Goal: Task Accomplishment & Management: Manage account settings

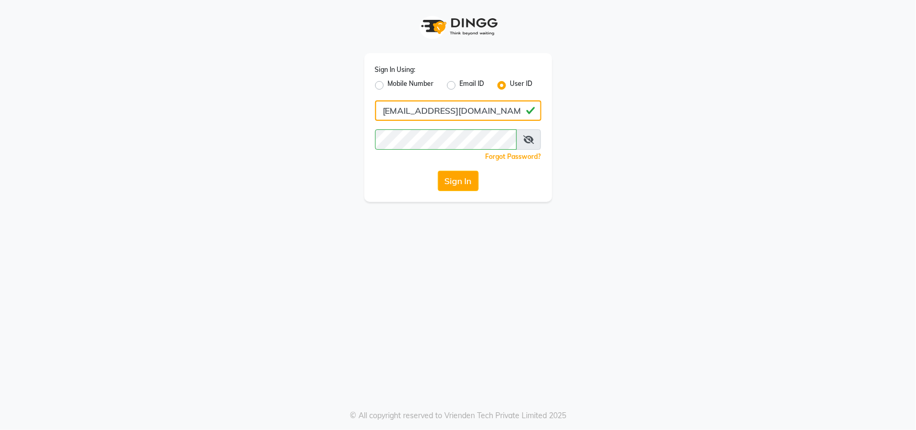
click at [482, 108] on input "[EMAIL_ADDRESS][DOMAIN_NAME]" at bounding box center [458, 110] width 166 height 20
type input "[PERSON_NAME]"
click at [454, 184] on button "Sign In" at bounding box center [458, 181] width 41 height 20
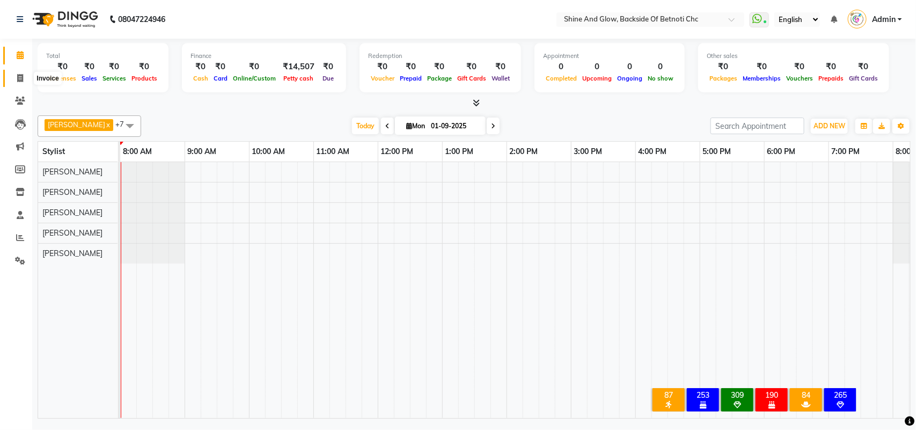
click at [18, 76] on icon at bounding box center [20, 78] width 6 height 8
select select "service"
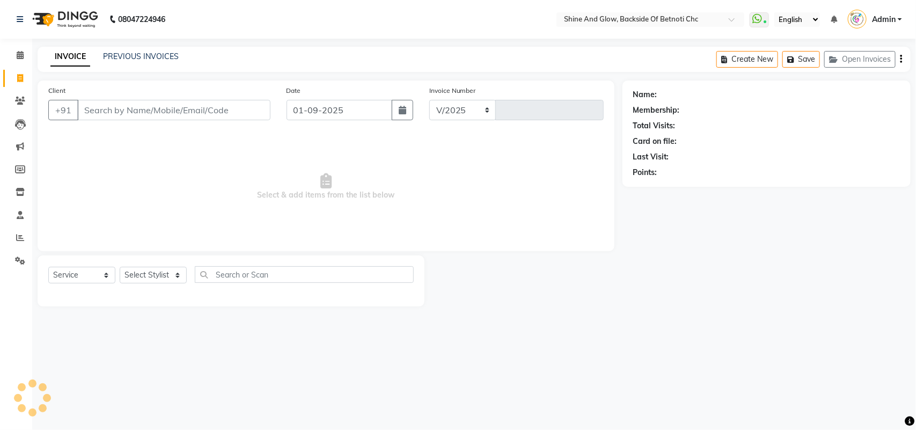
select select "3848"
type input "1283"
click at [133, 53] on link "PREVIOUS INVOICES" at bounding box center [141, 57] width 76 height 10
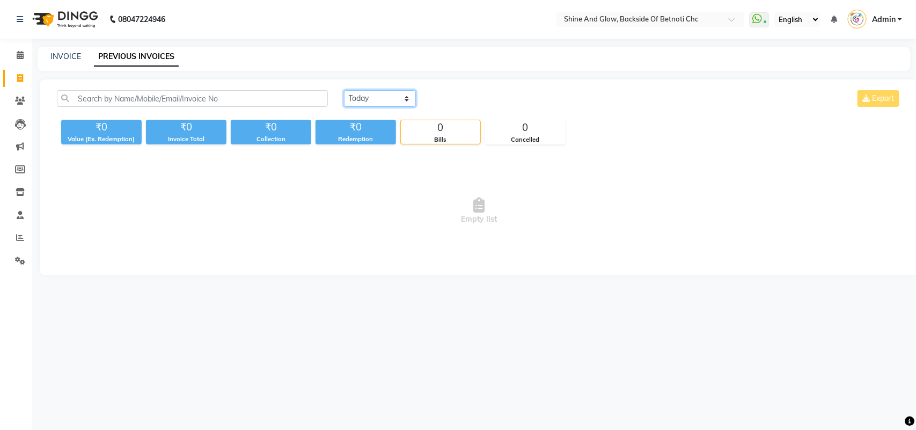
click at [360, 99] on select "Today Yesterday Custom Range" at bounding box center [380, 98] width 72 height 17
click at [344, 90] on select "Today Yesterday Custom Range" at bounding box center [380, 98] width 72 height 17
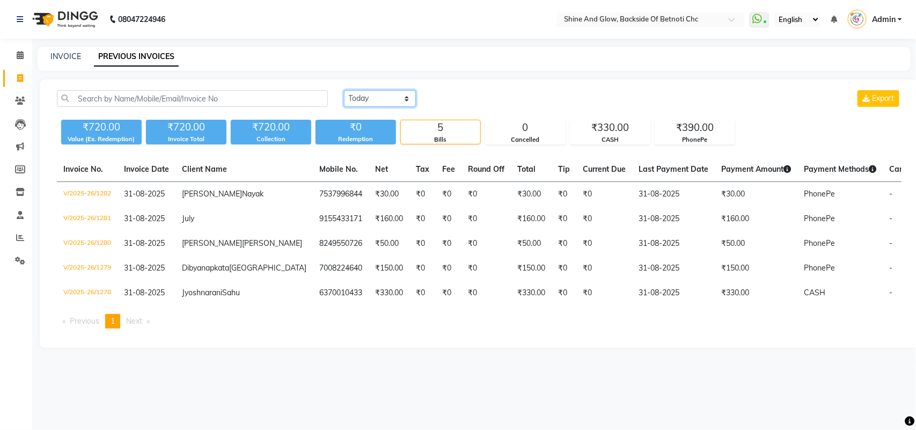
click at [393, 94] on select "Today Yesterday Custom Range" at bounding box center [380, 98] width 72 height 17
select select "range"
click at [344, 90] on select "Today Yesterday Custom Range" at bounding box center [380, 98] width 72 height 17
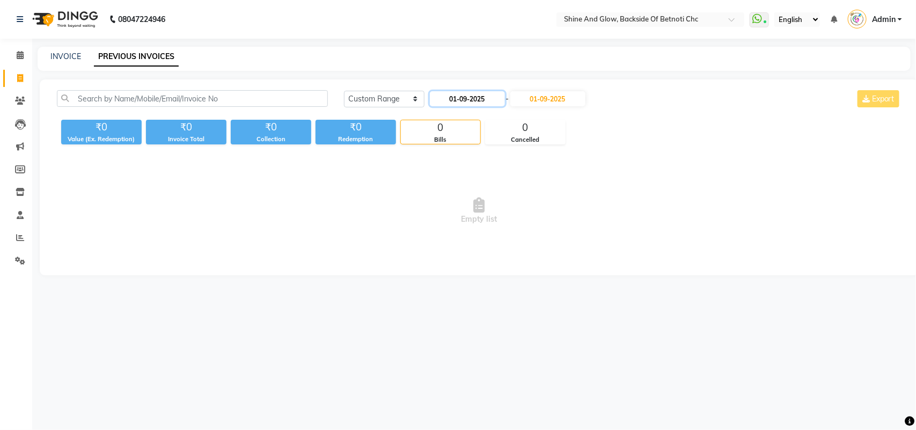
click at [470, 99] on input "01-09-2025" at bounding box center [467, 98] width 75 height 15
select select "9"
select select "2025"
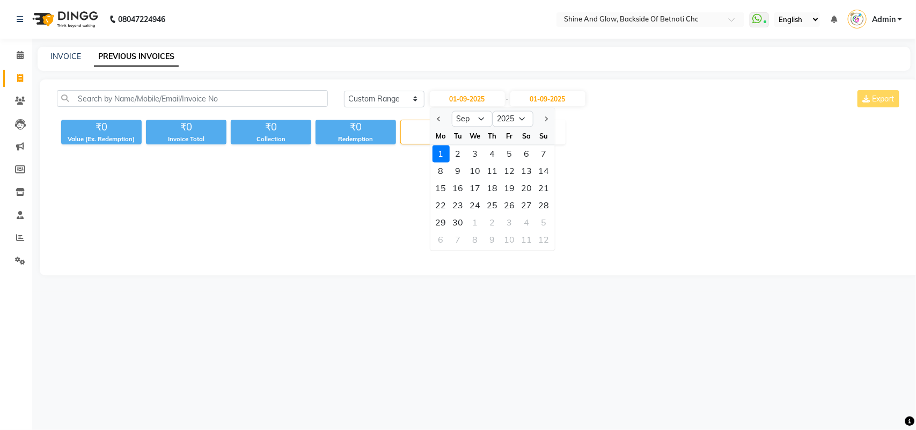
click at [433, 119] on div at bounding box center [440, 119] width 21 height 17
click at [435, 116] on button "Previous month" at bounding box center [439, 119] width 9 height 17
select select "8"
click at [538, 218] on div "31" at bounding box center [544, 222] width 17 height 17
type input "31-08-2025"
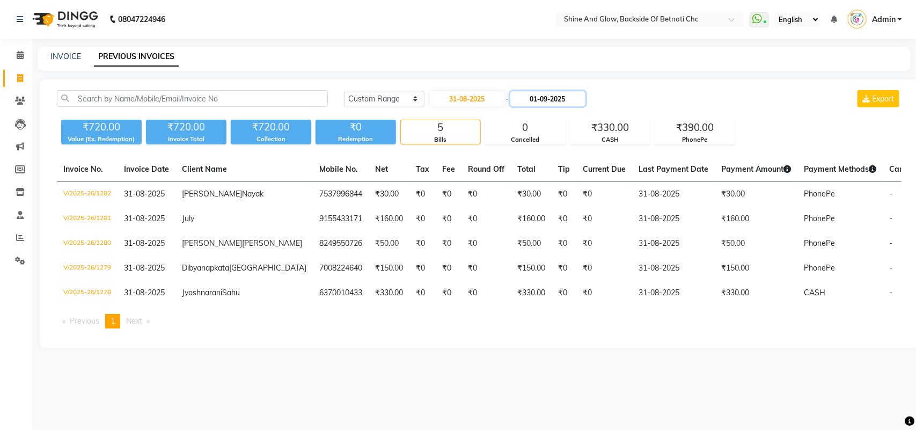
click at [541, 101] on input "01-09-2025" at bounding box center [547, 98] width 75 height 15
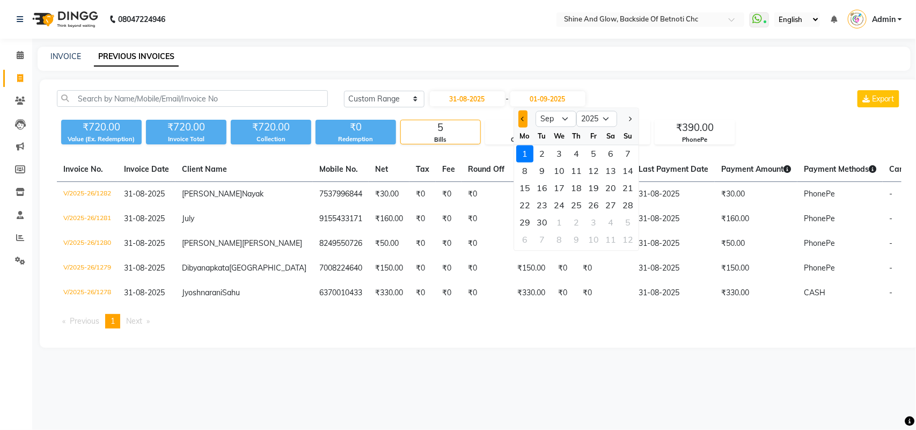
click at [523, 121] on span "Previous month" at bounding box center [523, 118] width 4 height 4
select select "8"
click at [626, 222] on div "31" at bounding box center [627, 222] width 17 height 17
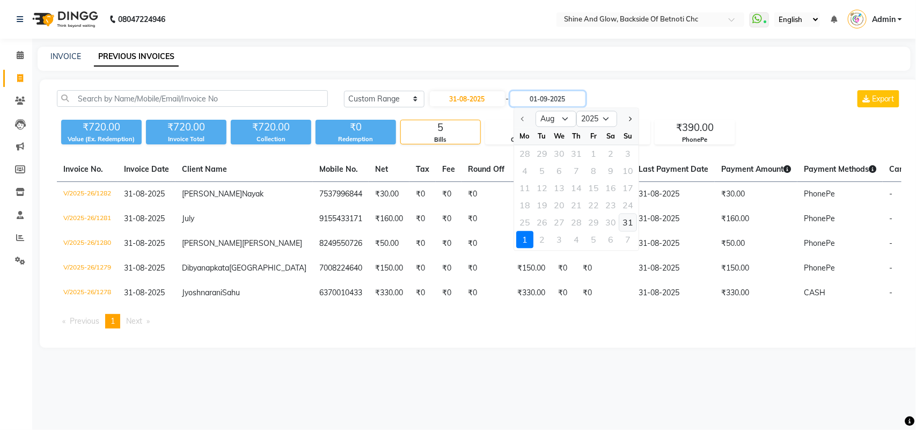
type input "31-08-2025"
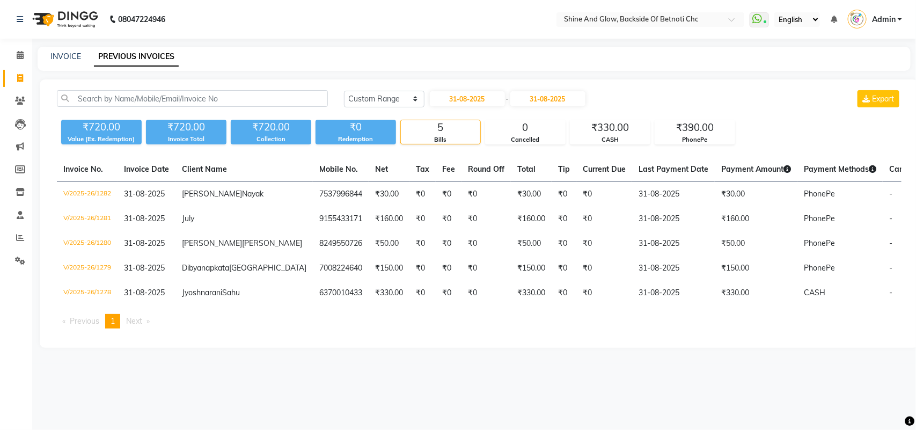
click at [688, 94] on div "Today Yesterday Custom Range 31-08-2025 - 31-08-2025 Export" at bounding box center [622, 98] width 557 height 17
click at [491, 99] on input "31-08-2025" at bounding box center [467, 98] width 75 height 15
select select "8"
select select "2025"
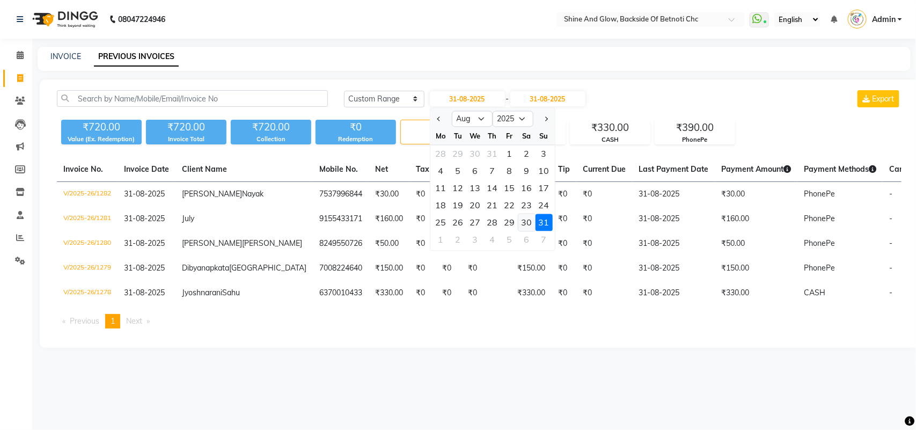
click at [529, 217] on div "30" at bounding box center [526, 222] width 17 height 17
type input "30-08-2025"
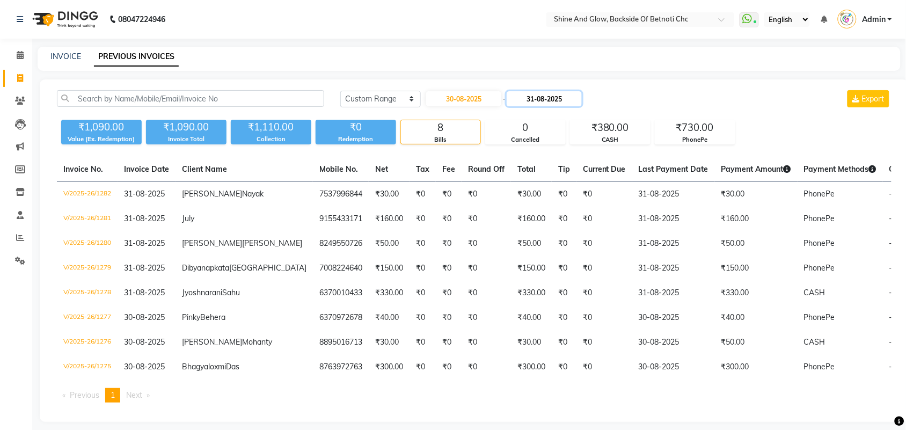
click at [547, 94] on input "31-08-2025" at bounding box center [544, 98] width 75 height 15
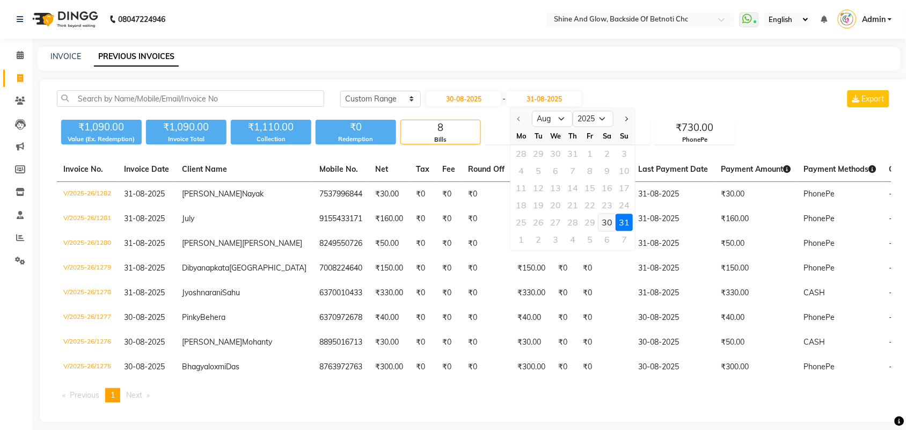
click at [605, 220] on div "30" at bounding box center [607, 222] width 17 height 17
type input "30-08-2025"
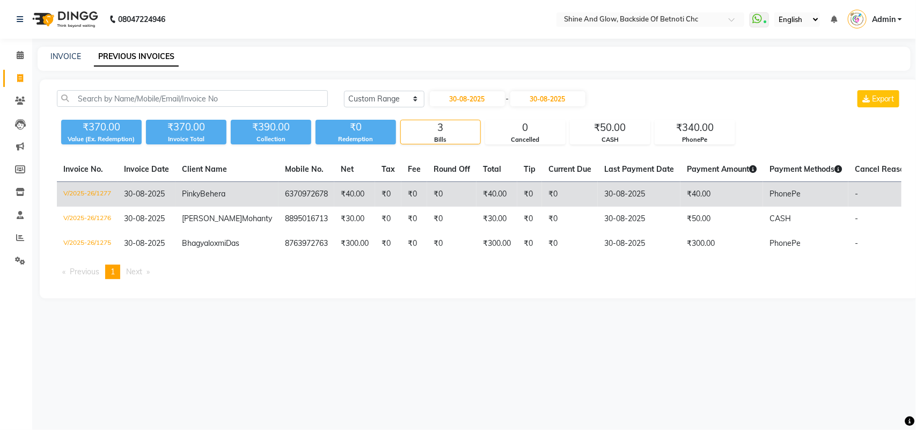
click at [769, 199] on span "PhonePe" at bounding box center [784, 194] width 31 height 10
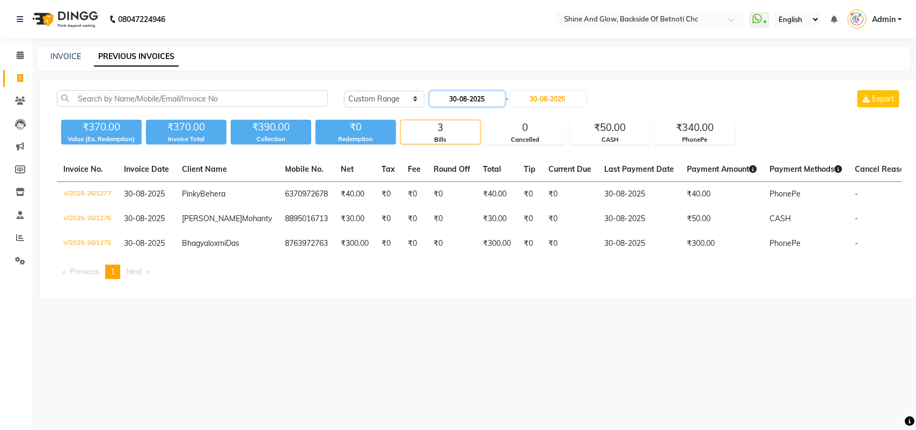
click at [487, 104] on input "30-08-2025" at bounding box center [467, 98] width 75 height 15
select select "8"
select select "2025"
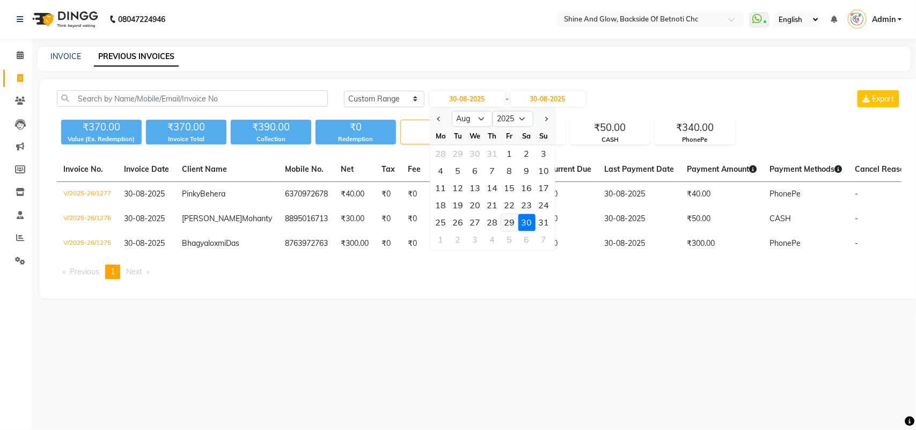
click at [514, 222] on div "29" at bounding box center [509, 222] width 17 height 17
type input "29-08-2025"
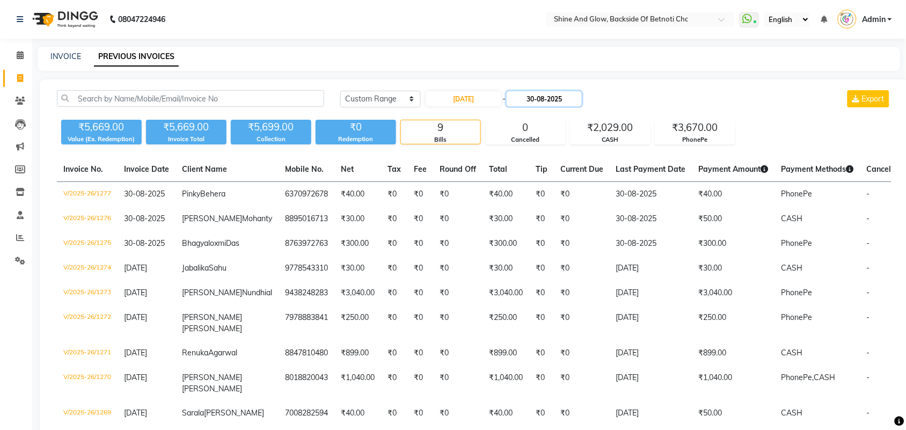
click at [538, 95] on input "30-08-2025" at bounding box center [544, 98] width 75 height 15
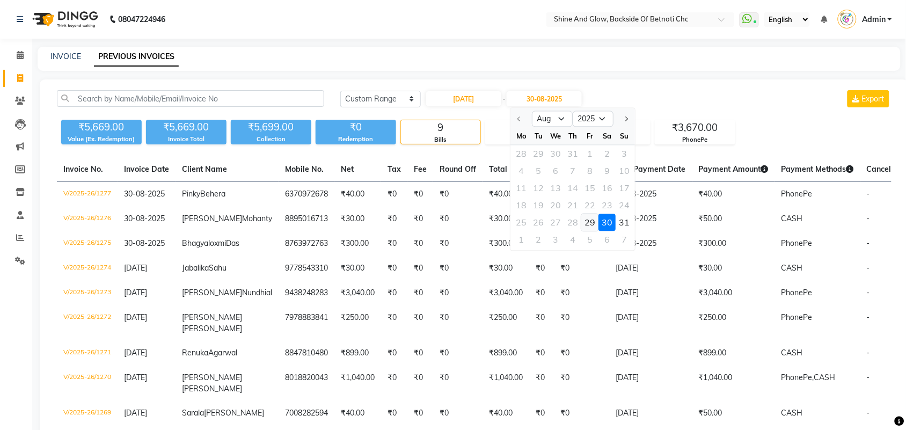
click at [591, 221] on div "29" at bounding box center [590, 222] width 17 height 17
type input "29-08-2025"
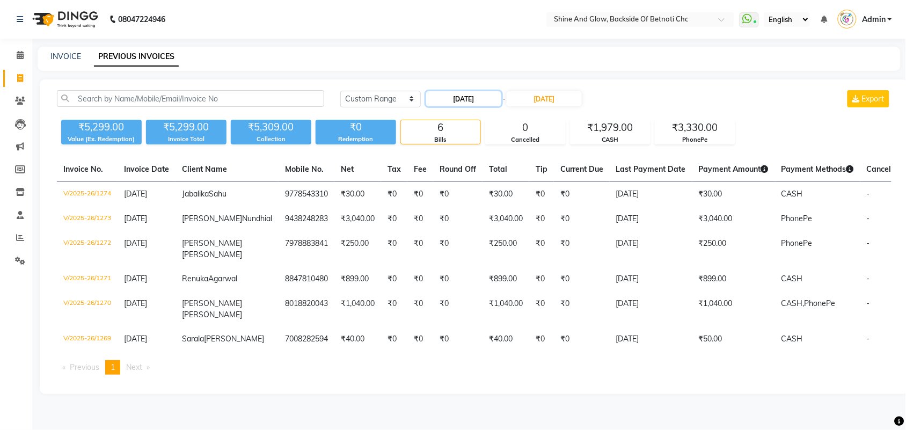
click at [489, 98] on input "29-08-2025" at bounding box center [463, 98] width 75 height 15
select select "8"
select select "2025"
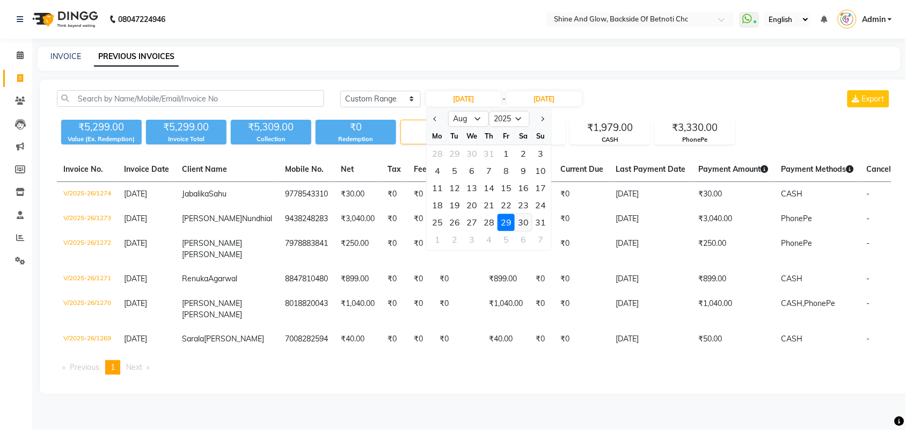
click at [518, 222] on div "30" at bounding box center [523, 222] width 17 height 17
type input "30-08-2025"
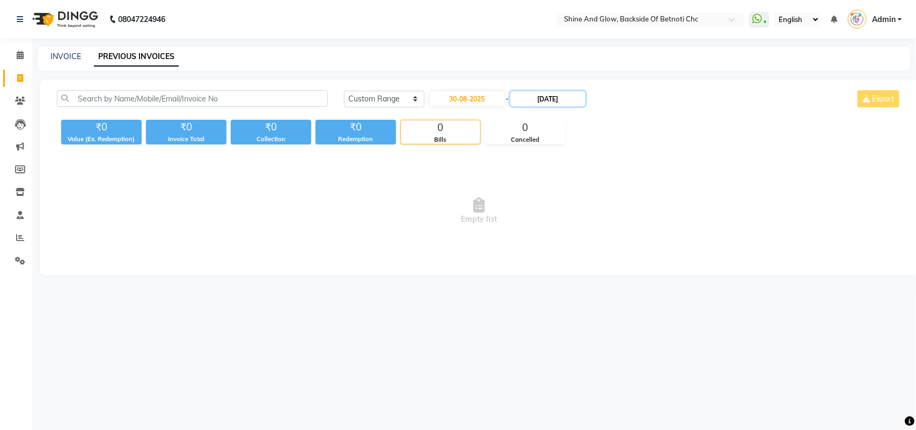
click at [550, 102] on input "29-08-2025" at bounding box center [547, 98] width 75 height 15
click at [608, 221] on div "30" at bounding box center [610, 222] width 17 height 17
type input "30-08-2025"
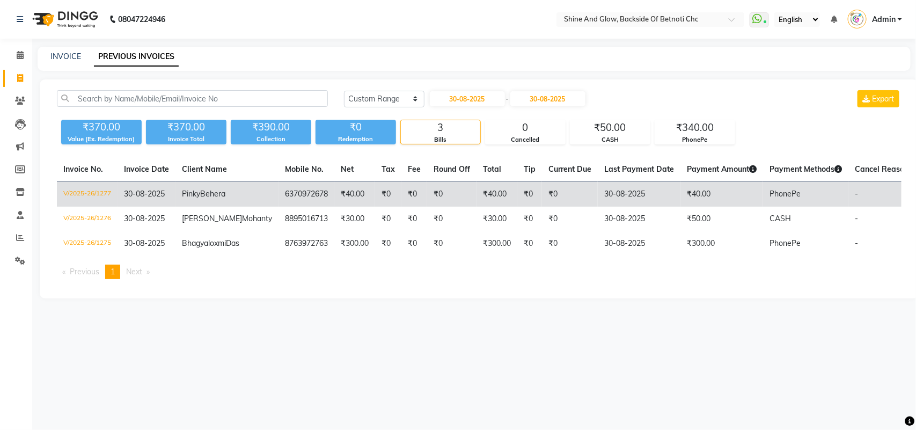
click at [427, 204] on td "₹0" at bounding box center [451, 194] width 49 height 25
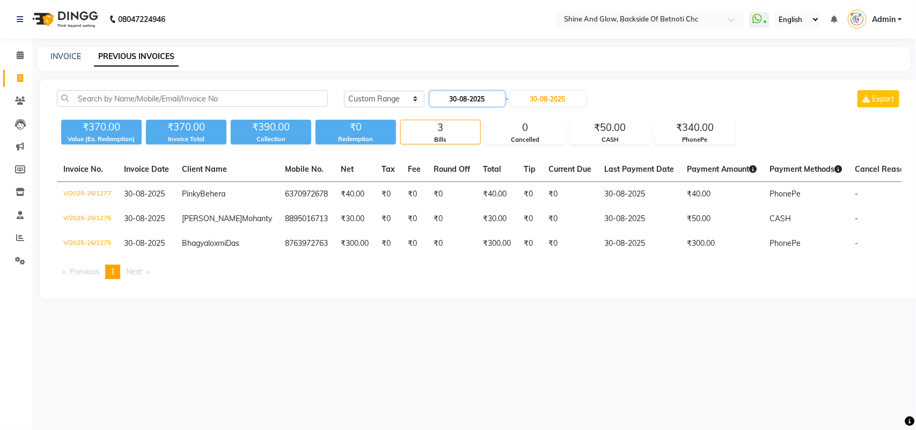
click at [503, 94] on input "30-08-2025" at bounding box center [467, 98] width 75 height 15
select select "8"
select select "2025"
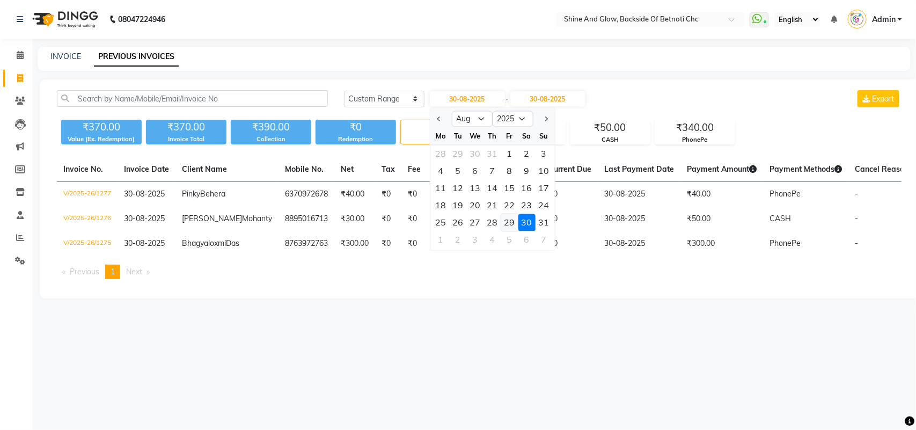
click at [508, 219] on div "29" at bounding box center [509, 222] width 17 height 17
type input "29-08-2025"
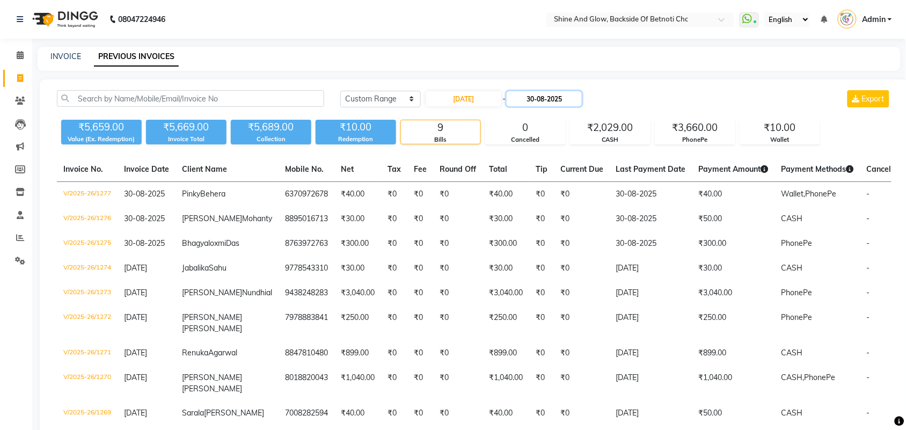
click at [542, 93] on input "30-08-2025" at bounding box center [544, 98] width 75 height 15
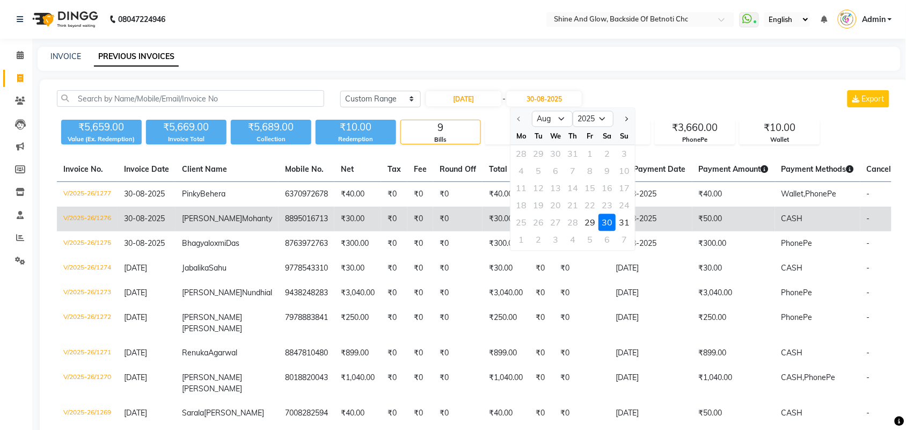
click at [592, 223] on div "29" at bounding box center [590, 222] width 17 height 17
type input "29-08-2025"
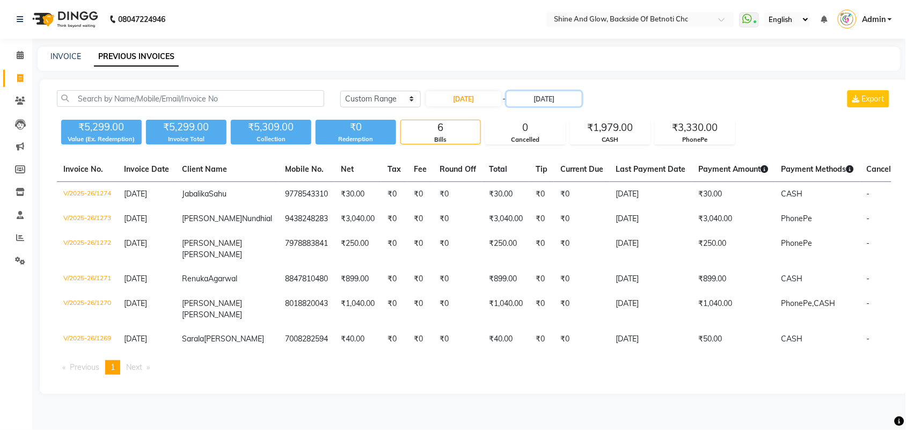
scroll to position [33, 0]
click at [479, 91] on input "29-08-2025" at bounding box center [463, 98] width 75 height 15
select select "8"
select select "2025"
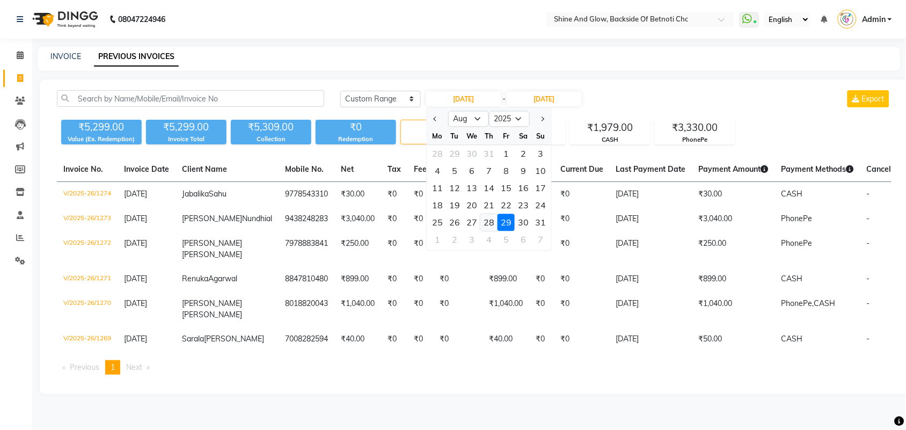
click at [491, 214] on div "28" at bounding box center [488, 222] width 17 height 17
type input "28-08-2025"
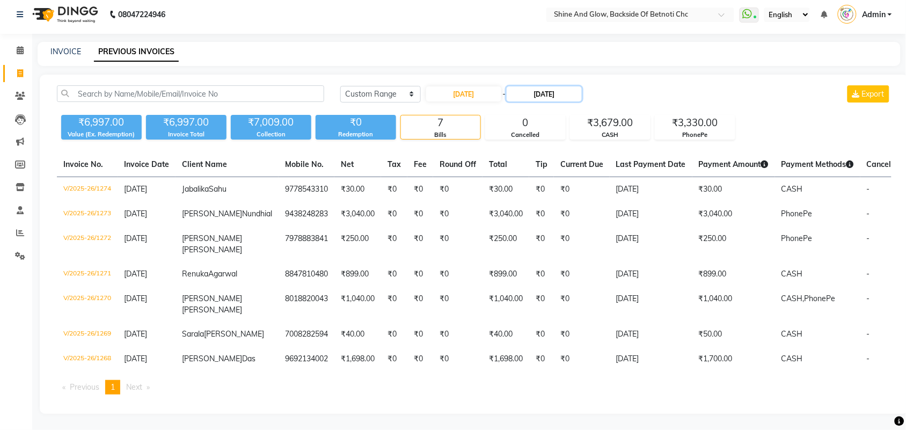
click at [541, 86] on input "29-08-2025" at bounding box center [544, 93] width 75 height 15
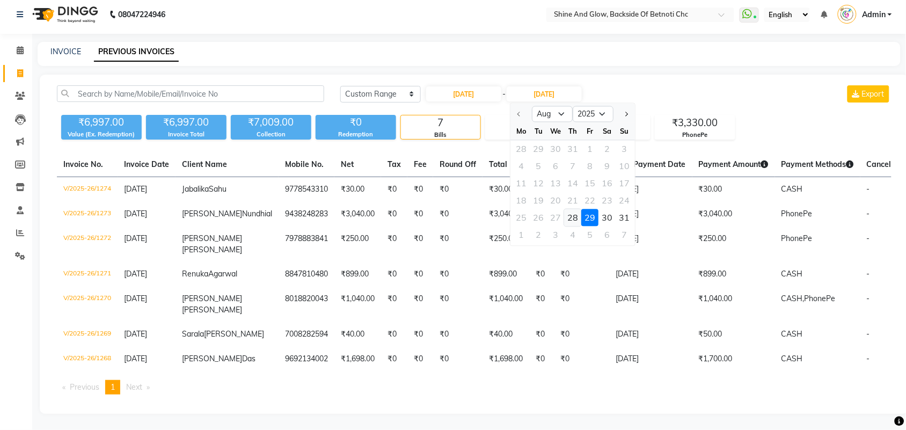
click at [573, 209] on div "28" at bounding box center [572, 217] width 17 height 17
type input "28-08-2025"
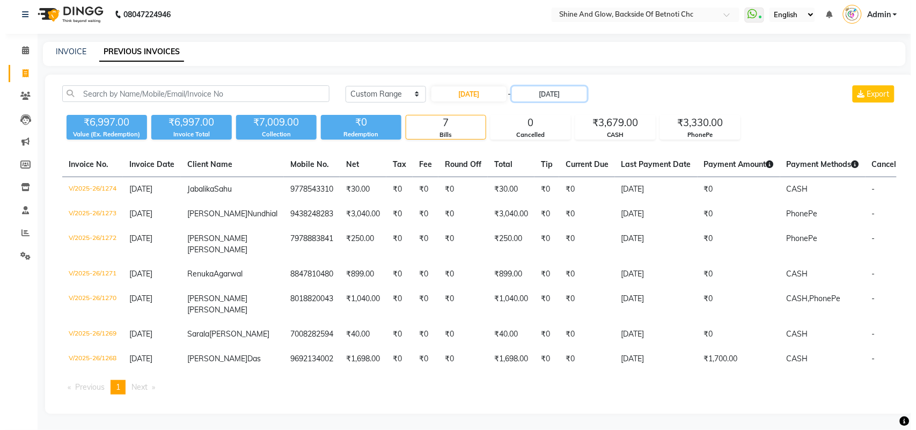
scroll to position [0, 0]
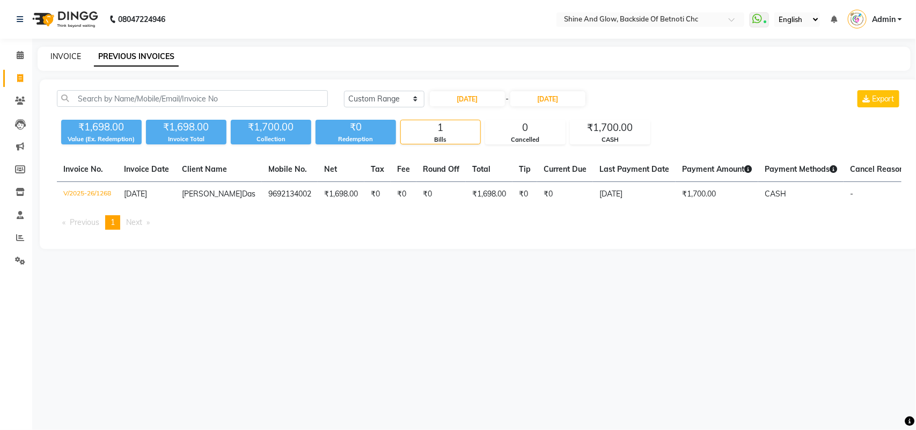
click at [63, 52] on link "INVOICE" at bounding box center [65, 57] width 31 height 10
select select "service"
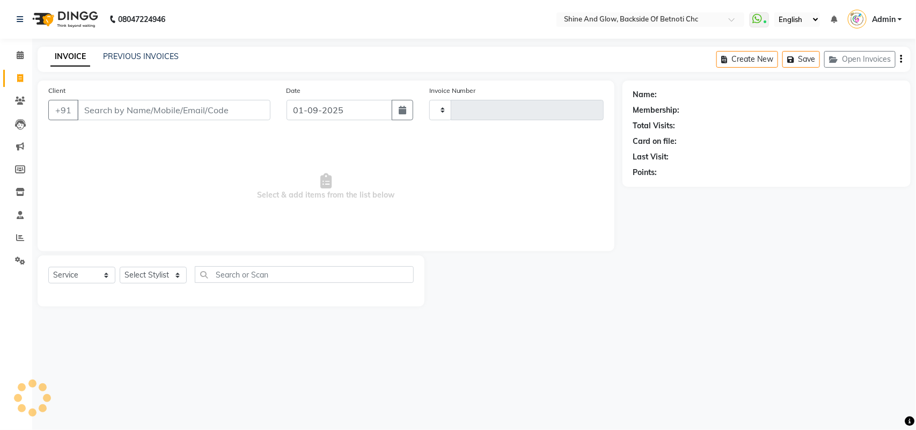
type input "1283"
select select "3848"
select select "18717"
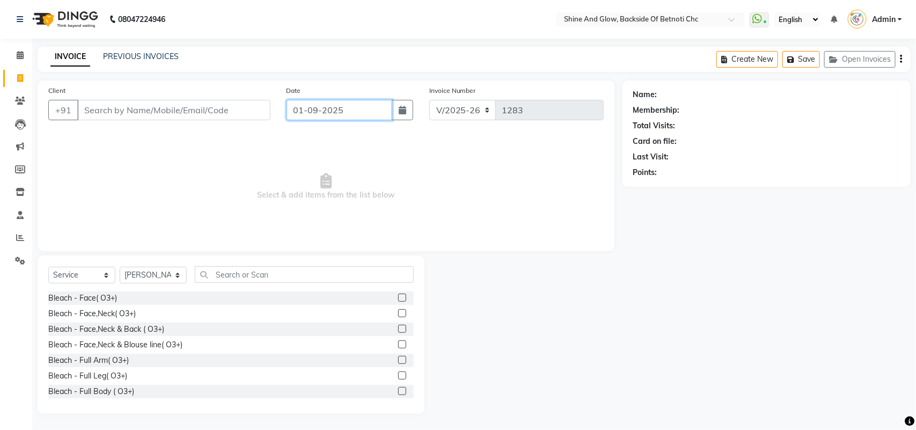
click at [323, 109] on input "01-09-2025" at bounding box center [340, 110] width 106 height 20
select select "9"
select select "2025"
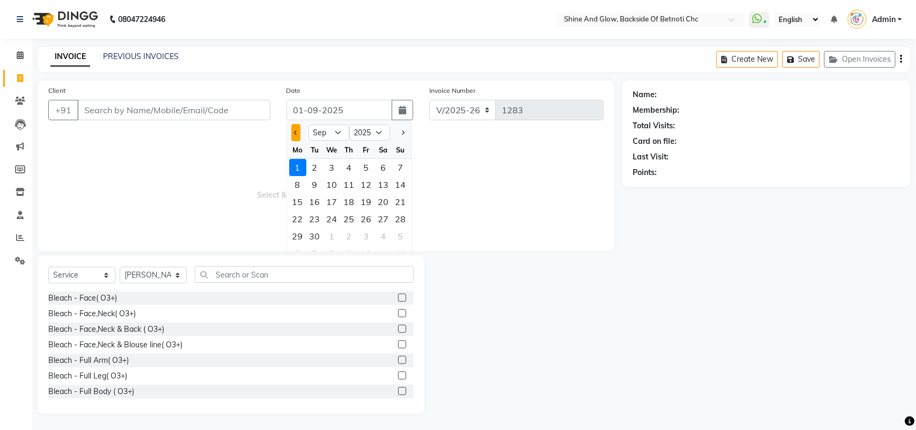
click at [296, 130] on span "Previous month" at bounding box center [296, 132] width 4 height 4
select select "8"
drag, startPoint x: 347, startPoint y: 231, endPoint x: 259, endPoint y: 171, distance: 106.4
click at [347, 230] on div "28" at bounding box center [349, 236] width 17 height 17
type input "28-08-2025"
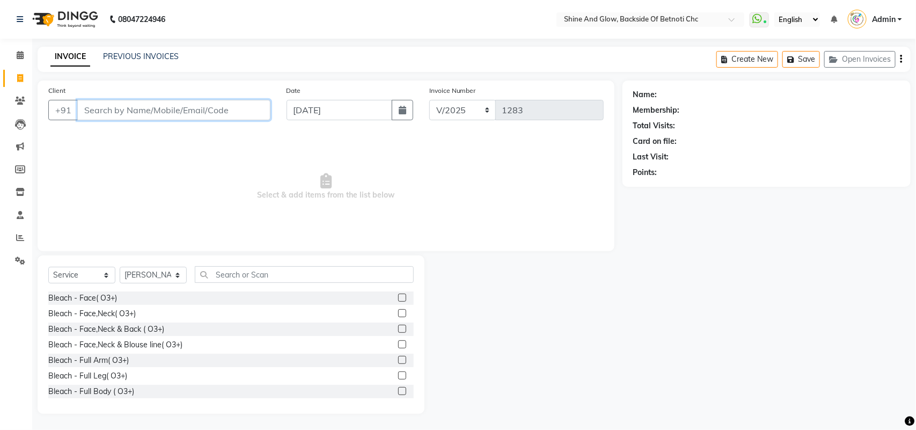
click at [218, 109] on input "Client" at bounding box center [173, 110] width 193 height 20
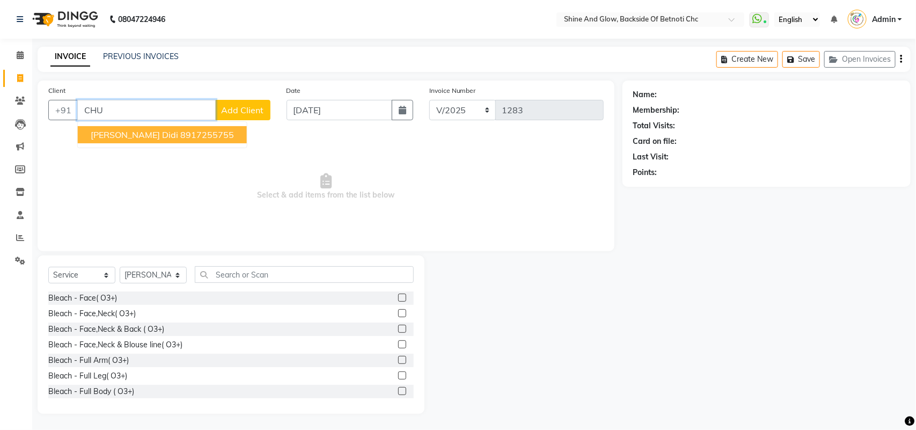
click at [191, 138] on ngb-highlight "8917255755" at bounding box center [207, 134] width 54 height 11
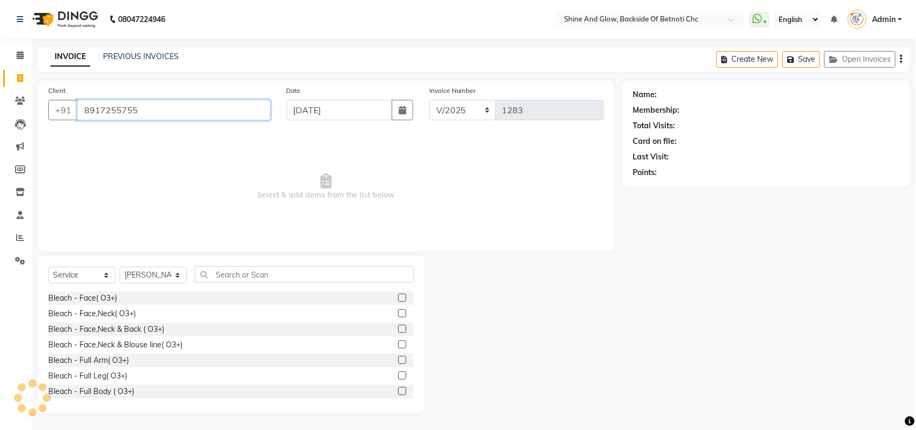
type input "8917255755"
select select "1: Object"
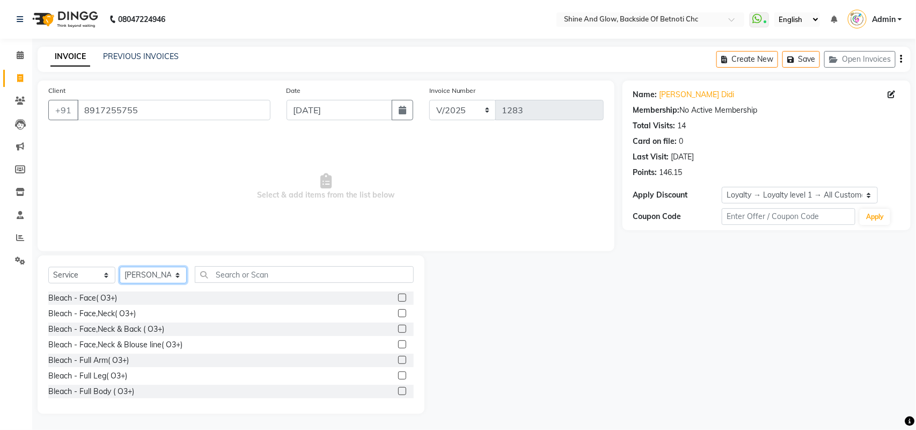
click at [169, 274] on select "Select Stylist Chumki jhunu Lipi Barik LIZA Lucy Priya Mam" at bounding box center [153, 275] width 67 height 17
select select "18719"
click at [120, 267] on select "Select Stylist Chumki jhunu Lipi Barik LIZA Lucy Priya Mam" at bounding box center [153, 275] width 67 height 17
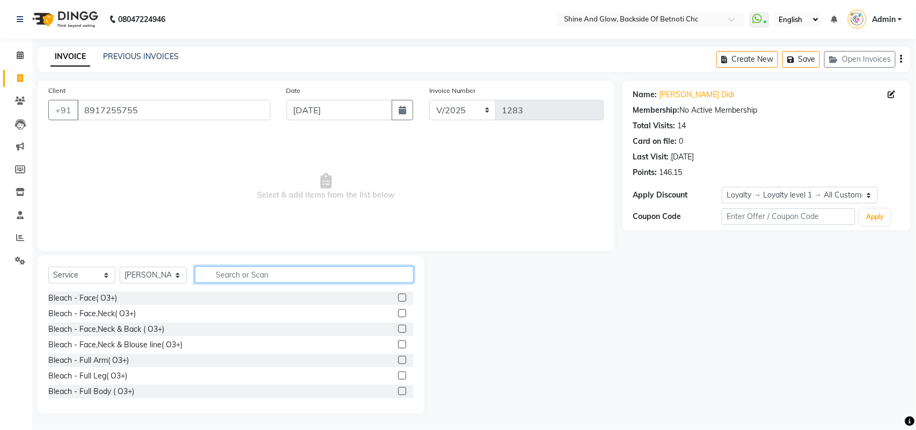
click at [234, 275] on input "text" at bounding box center [304, 274] width 219 height 17
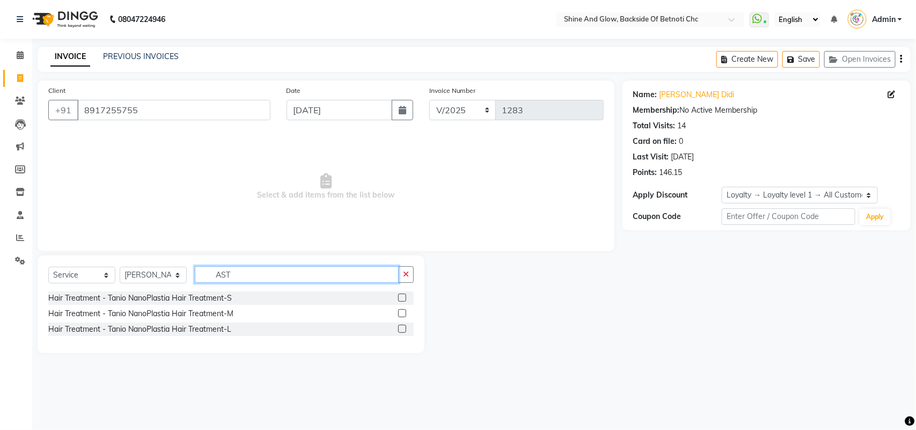
type input "AST"
click at [57, 277] on select "Select Service Product Membership Package Voucher Prepaid Gift Card" at bounding box center [81, 275] width 67 height 17
select select "product"
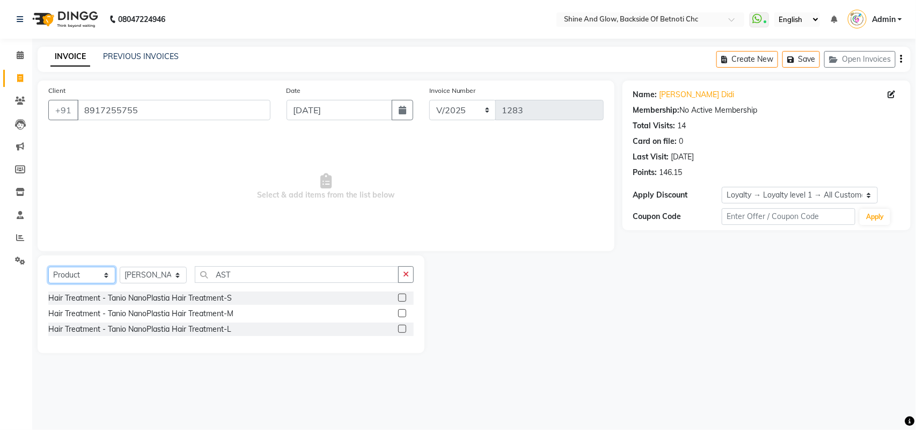
click at [48, 267] on select "Select Service Product Membership Package Voucher Prepaid Gift Card" at bounding box center [81, 275] width 67 height 17
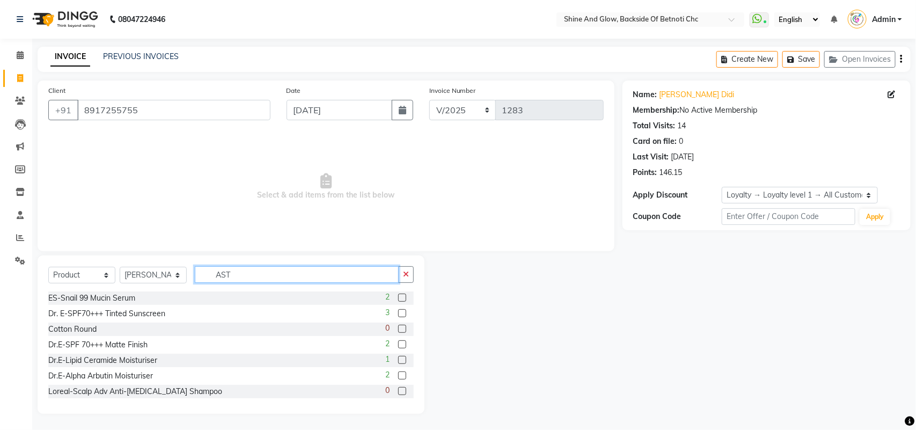
click at [234, 274] on input "AST" at bounding box center [297, 274] width 204 height 17
drag, startPoint x: 245, startPoint y: 272, endPoint x: 167, endPoint y: 268, distance: 77.4
click at [167, 268] on div "Select Service Product Membership Package Voucher Prepaid Gift Card Select Styl…" at bounding box center [230, 278] width 365 height 25
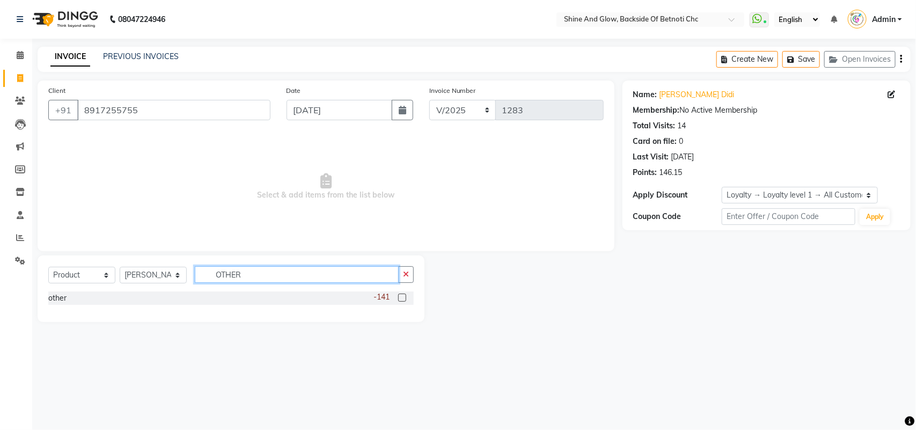
type input "OTHER"
click at [405, 298] on label at bounding box center [402, 298] width 8 height 8
click at [405, 298] on input "checkbox" at bounding box center [401, 298] width 7 height 7
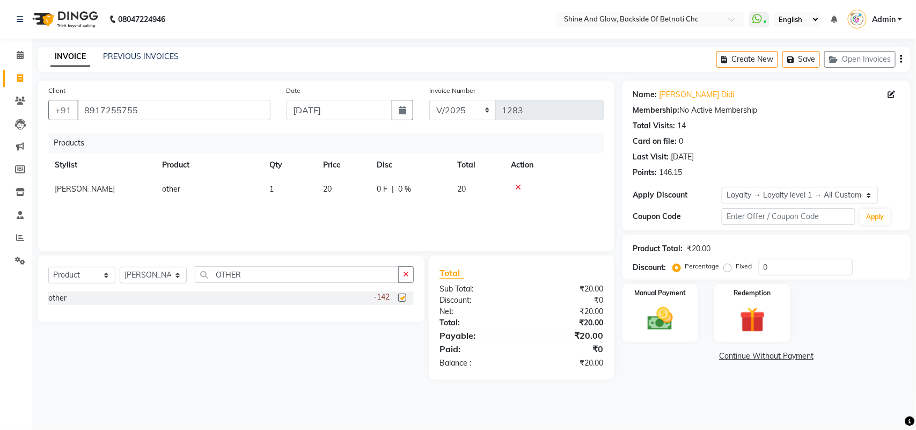
checkbox input "false"
click at [328, 189] on span "20" at bounding box center [327, 189] width 9 height 10
select select "18719"
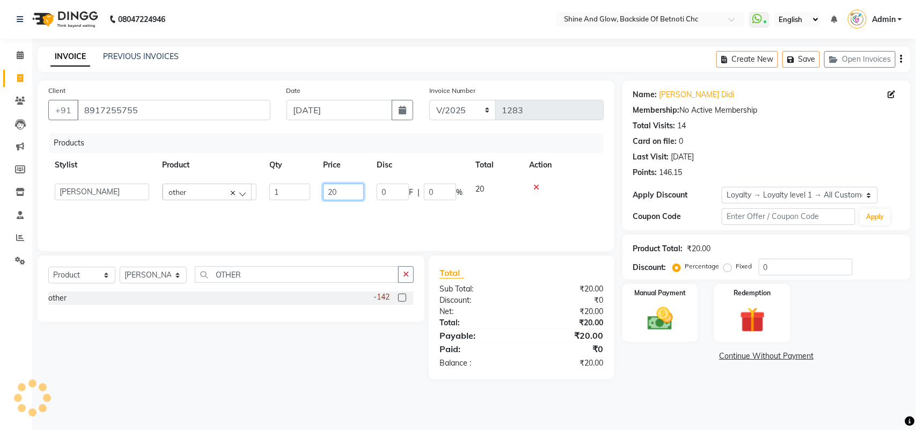
drag, startPoint x: 347, startPoint y: 194, endPoint x: 306, endPoint y: 194, distance: 41.3
click at [306, 194] on tr "Chumki jhunu Lipi Barik LIZA Lucy Priya Mam other 1 20 0 F | 0 % 20" at bounding box center [325, 192] width 555 height 30
type input "75"
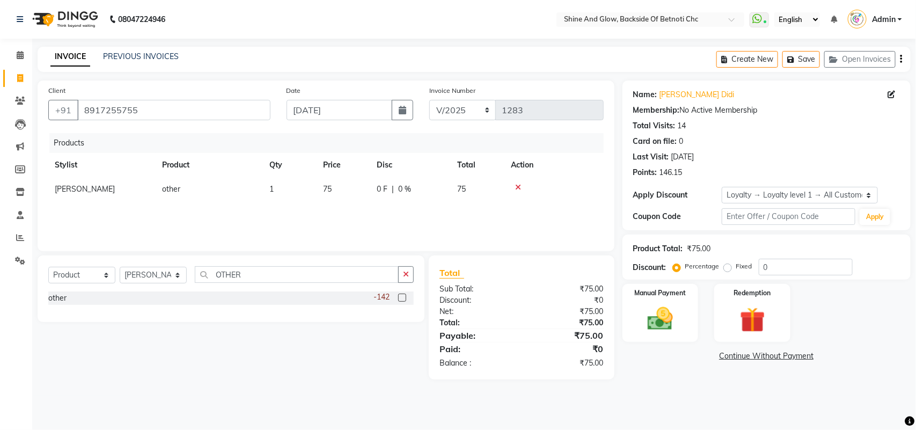
click at [377, 213] on div "Products Stylist Product Qty Price Disc Total Action Priya Mam other 1 75 0 F |…" at bounding box center [325, 186] width 555 height 107
click at [731, 355] on link "Continue Without Payment" at bounding box center [767, 355] width 284 height 11
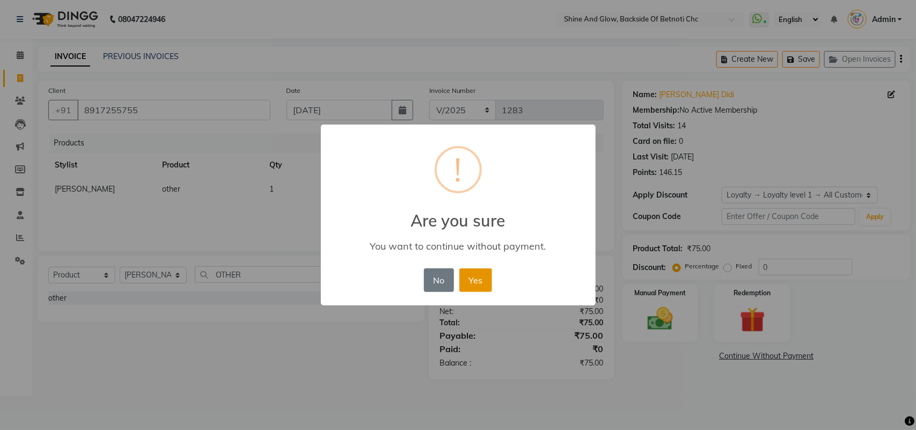
click at [479, 282] on button "Yes" at bounding box center [475, 280] width 33 height 24
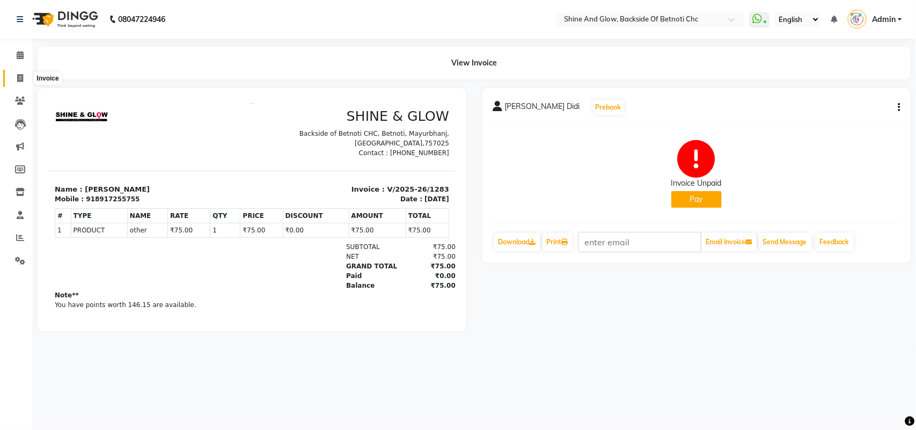
click at [18, 74] on icon at bounding box center [20, 78] width 6 height 8
select select "3848"
select select "service"
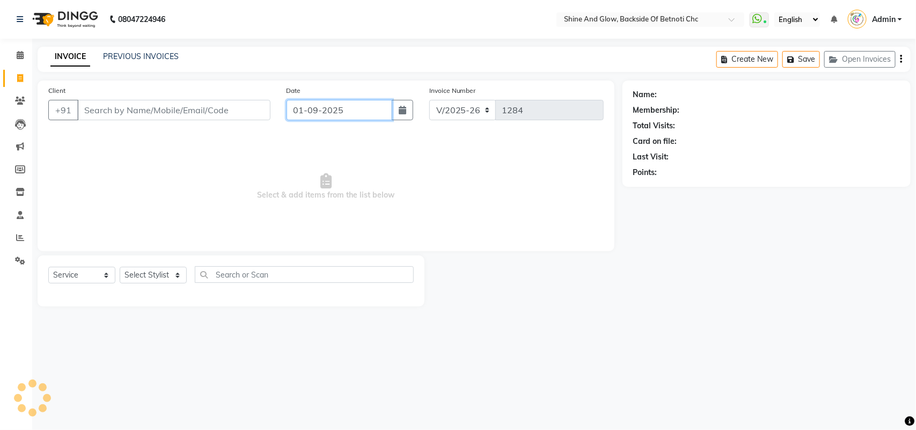
click at [357, 107] on input "01-09-2025" at bounding box center [340, 110] width 106 height 20
select select "18717"
select select "9"
select select "2025"
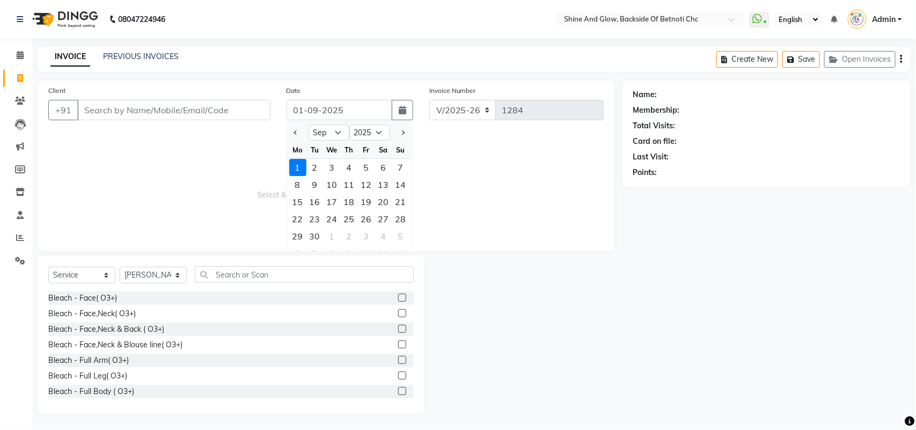
click at [290, 130] on div at bounding box center [297, 132] width 21 height 17
click at [296, 132] on span "Previous month" at bounding box center [296, 132] width 4 height 4
select select "8"
click at [351, 230] on div "28" at bounding box center [349, 236] width 17 height 17
type input "28-08-2025"
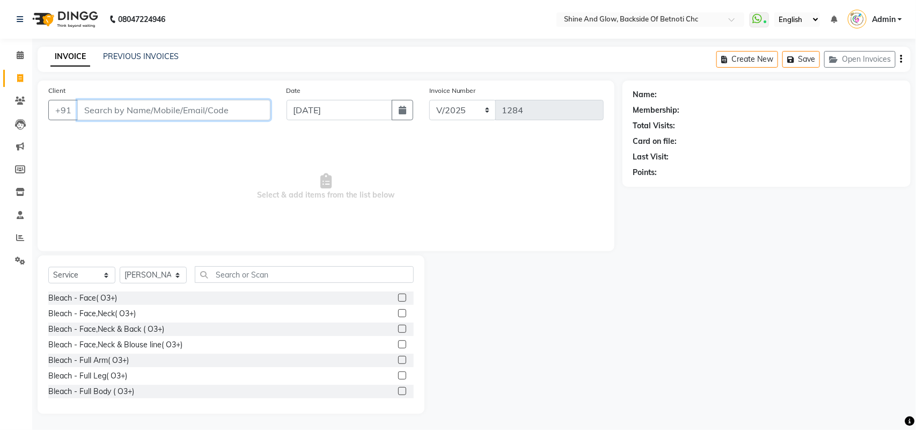
click at [145, 108] on input "Client" at bounding box center [173, 110] width 193 height 20
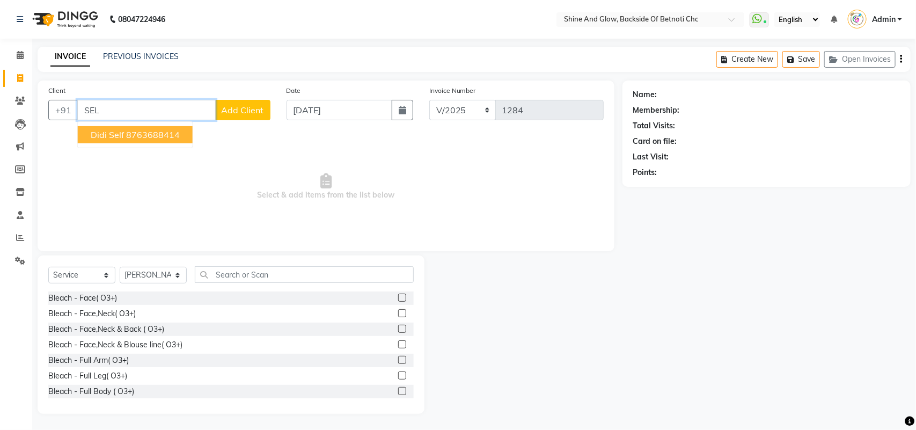
click at [124, 130] on button "Didi Self 8763688414" at bounding box center [135, 134] width 115 height 17
type input "8763688414"
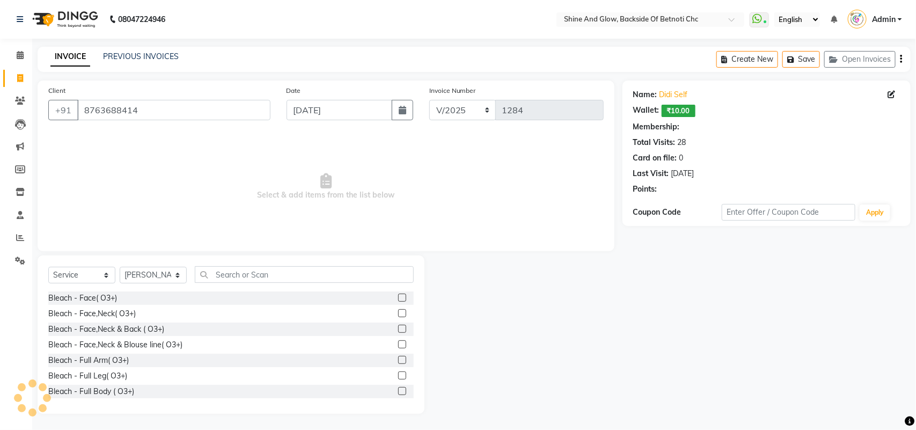
select select "1: Object"
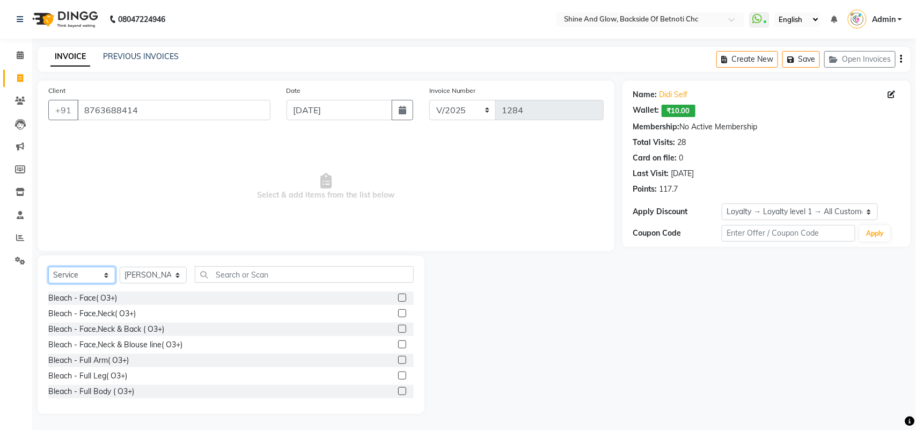
click at [94, 273] on select "Select Service Product Membership Package Voucher Prepaid Gift Card" at bounding box center [81, 275] width 67 height 17
select select "product"
click at [48, 267] on select "Select Service Product Membership Package Voucher Prepaid Gift Card" at bounding box center [81, 275] width 67 height 17
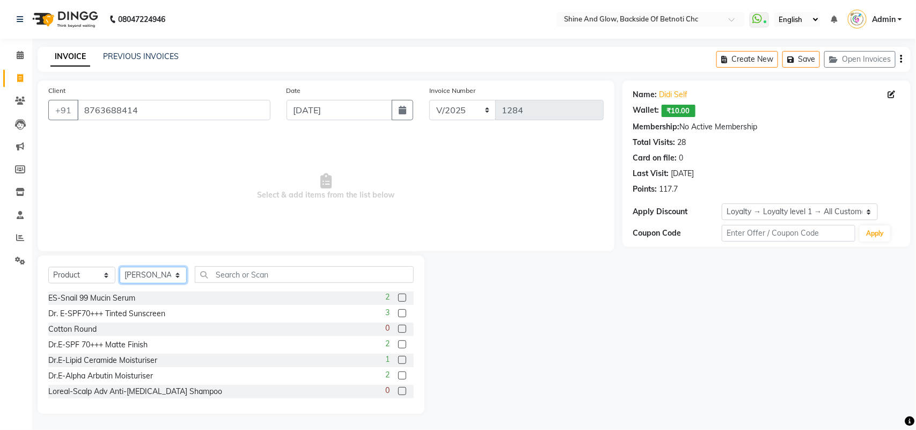
click at [160, 272] on select "Select Stylist Chumki jhunu Lipi Barik LIZA Lucy Priya Mam" at bounding box center [153, 275] width 67 height 17
select select "18719"
click at [120, 267] on select "Select Stylist Chumki jhunu Lipi Barik LIZA Lucy Priya Mam" at bounding box center [153, 275] width 67 height 17
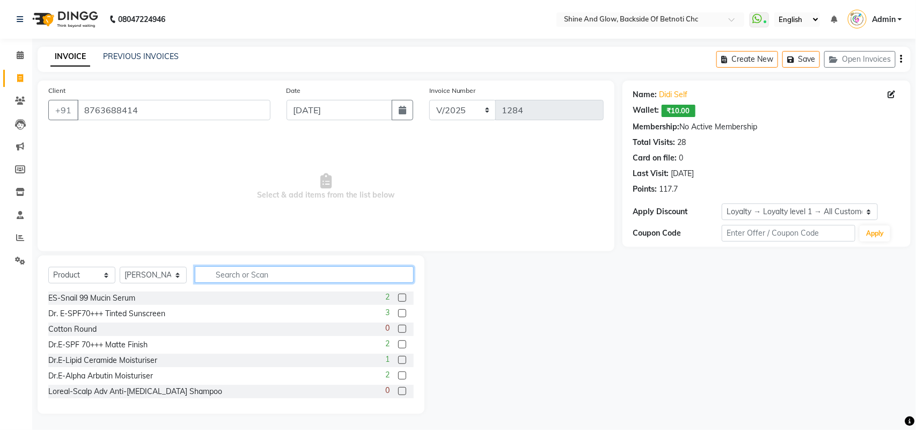
click at [235, 275] on input "text" at bounding box center [304, 274] width 219 height 17
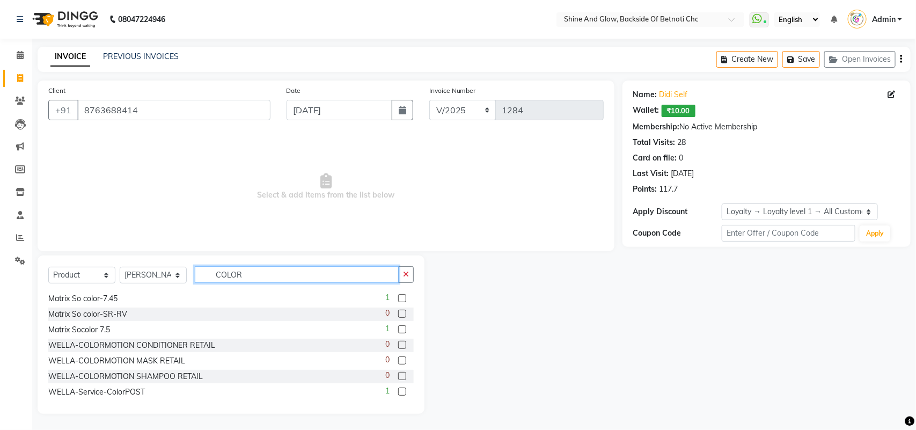
scroll to position [592, 0]
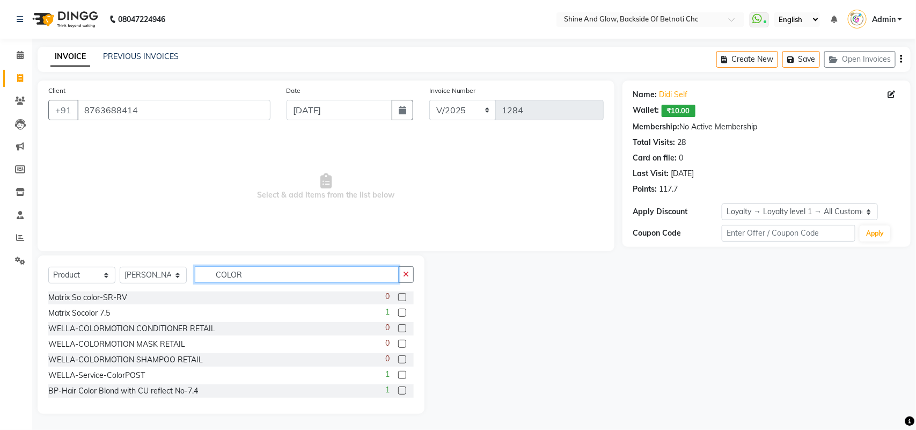
drag, startPoint x: 202, startPoint y: 270, endPoint x: 168, endPoint y: 268, distance: 34.4
click at [168, 268] on div "Select Service Product Membership Package Voucher Prepaid Gift Card Select Styl…" at bounding box center [230, 278] width 365 height 25
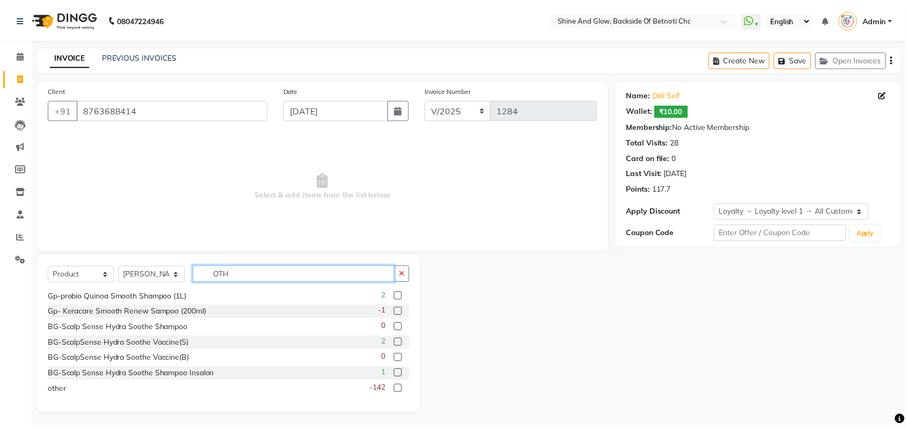
scroll to position [0, 0]
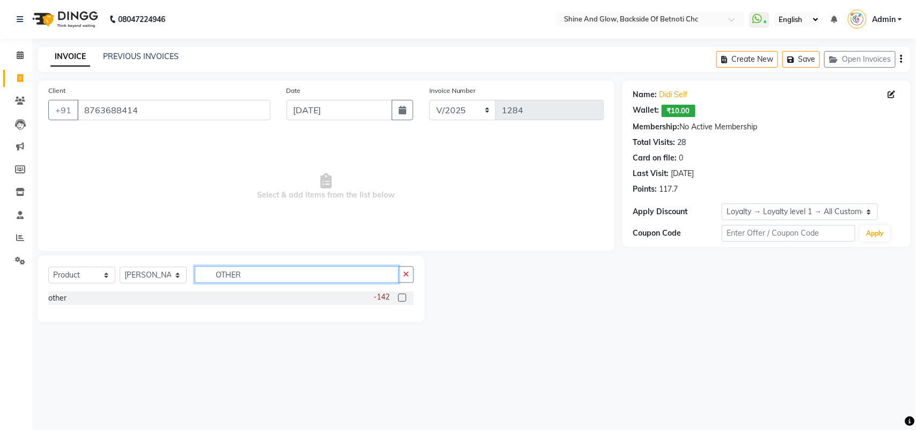
type input "OTHER"
click at [400, 298] on label at bounding box center [402, 298] width 8 height 8
click at [400, 298] on input "checkbox" at bounding box center [401, 298] width 7 height 7
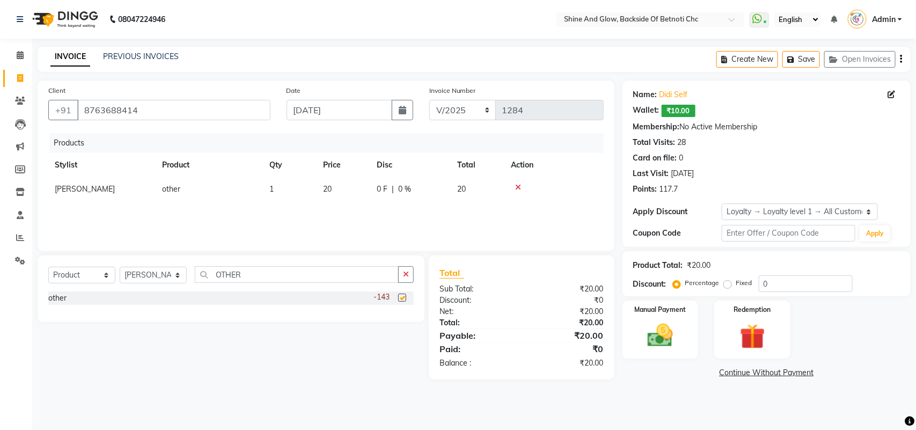
checkbox input "false"
click at [328, 190] on span "20" at bounding box center [327, 189] width 9 height 10
select select "18719"
click at [285, 193] on tr "Chumki jhunu Lipi Barik LIZA Lucy Priya Mam other 1 20 0 F | 0 % 20" at bounding box center [325, 192] width 555 height 30
type input "250"
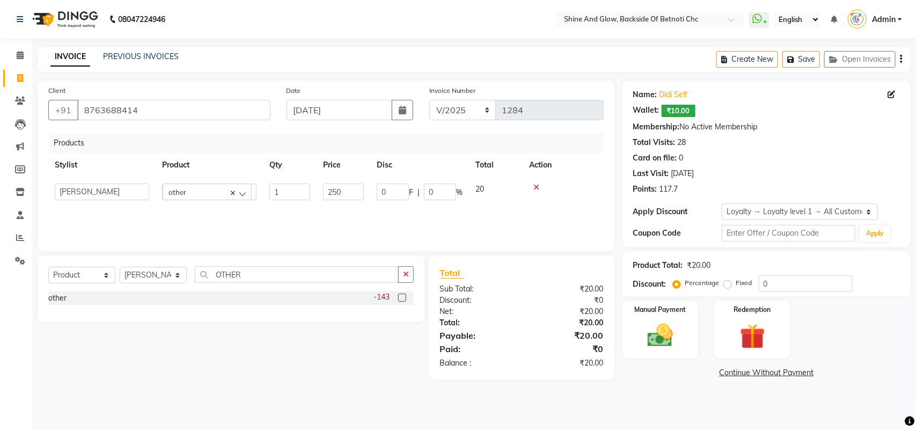
click at [500, 214] on div "Products Stylist Product Qty Price Disc Total Action Chumki jhunu Lipi Barik LI…" at bounding box center [325, 186] width 555 height 107
click at [685, 310] on label "Manual Payment" at bounding box center [661, 309] width 54 height 10
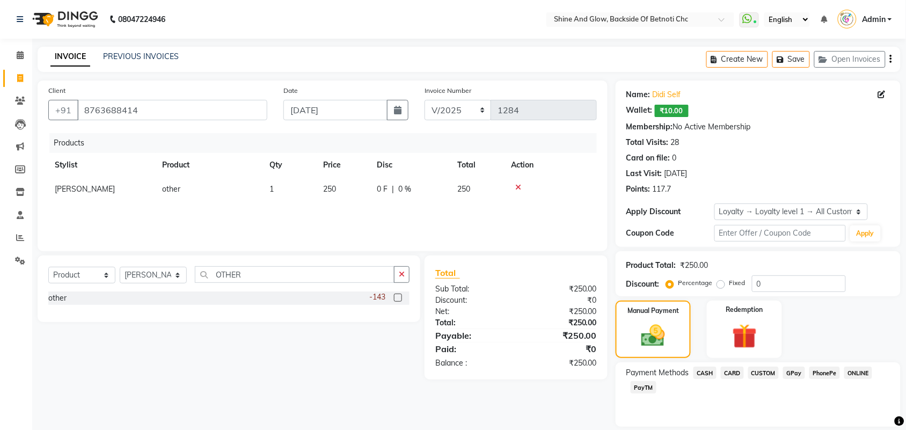
click at [860, 370] on span "ONLINE" at bounding box center [858, 372] width 28 height 12
drag, startPoint x: 764, startPoint y: 403, endPoint x: 684, endPoint y: 404, distance: 79.4
click at [676, 406] on div "Amount: 250" at bounding box center [758, 409] width 280 height 18
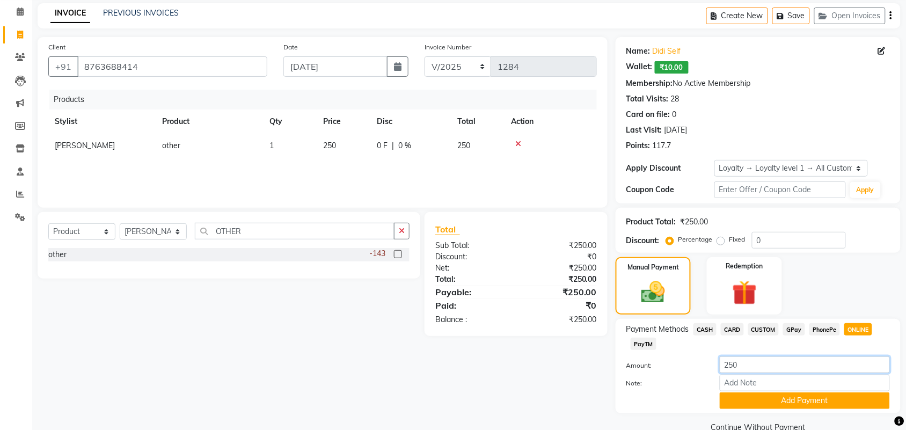
scroll to position [64, 0]
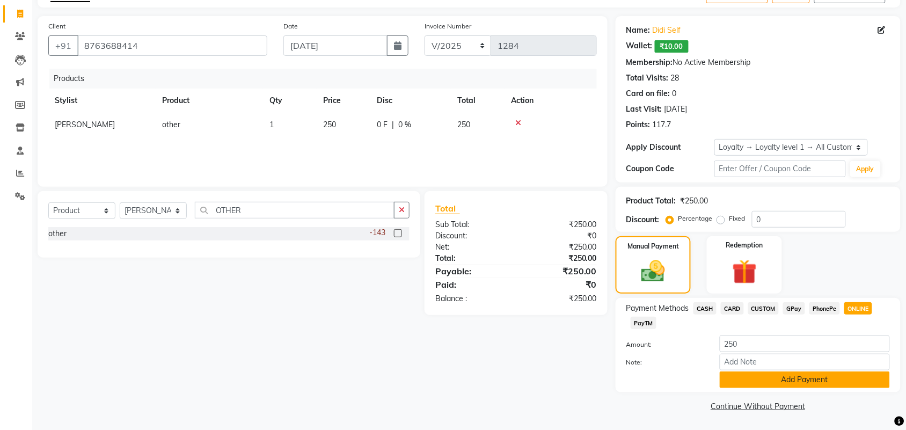
click at [769, 377] on button "Add Payment" at bounding box center [805, 379] width 170 height 17
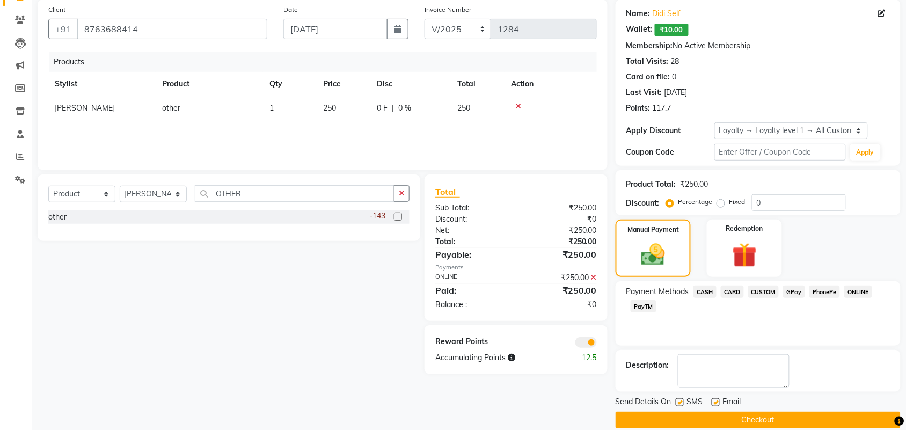
scroll to position [96, 0]
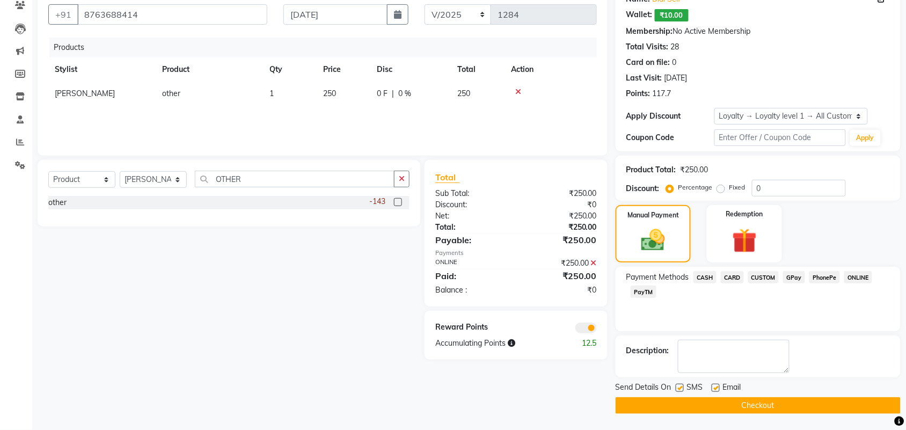
click at [752, 404] on button "Checkout" at bounding box center [757, 405] width 285 height 17
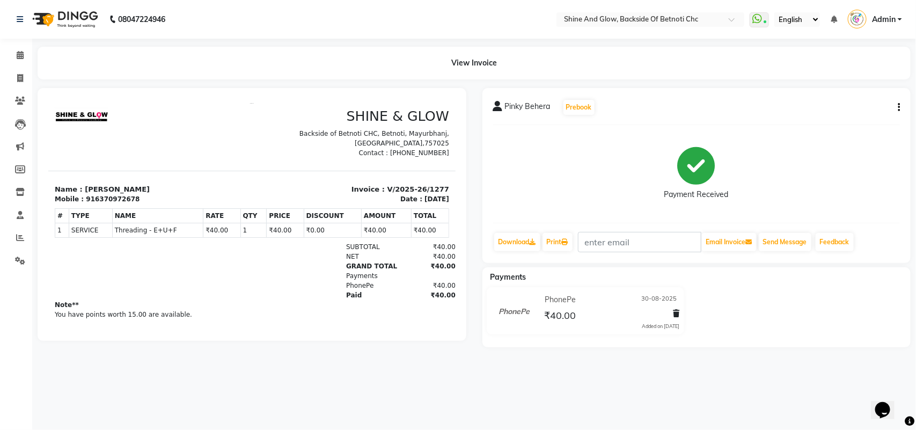
drag, startPoint x: 0, startPoint y: 0, endPoint x: 675, endPoint y: 92, distance: 681.2
click at [675, 92] on div "Pinky Behera Prebook Payment Received Download Print Email Invoice Send Message…" at bounding box center [696, 175] width 429 height 175
drag, startPoint x: 664, startPoint y: 121, endPoint x: 645, endPoint y: 72, distance: 52.1
click at [647, 72] on div "View Invoice" at bounding box center [474, 63] width 873 height 33
drag, startPoint x: 127, startPoint y: 188, endPoint x: 81, endPoint y: 189, distance: 45.6
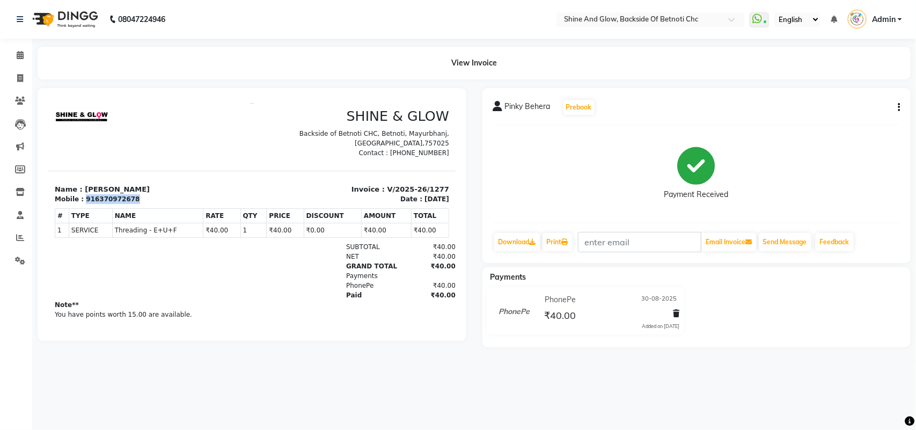
click at [81, 194] on div "Mobile : 916370972678" at bounding box center [149, 199] width 191 height 10
copy div "916370972678"
click at [20, 78] on icon at bounding box center [20, 78] width 6 height 8
select select "service"
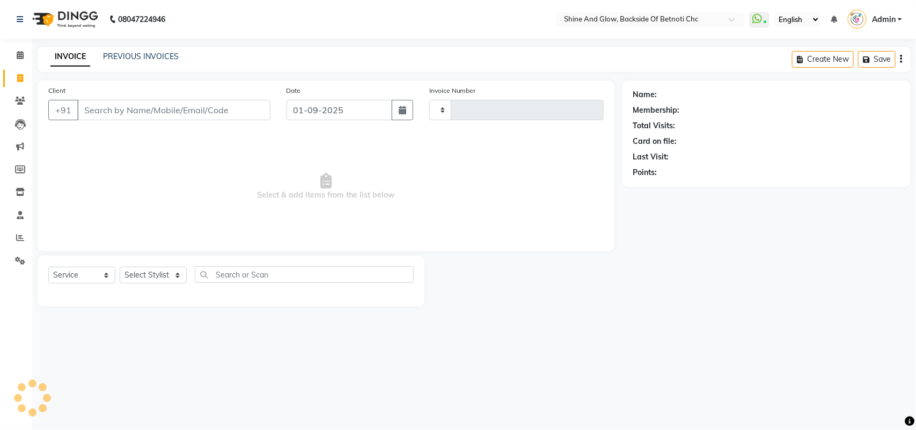
type input "1283"
select select "3848"
select select "18717"
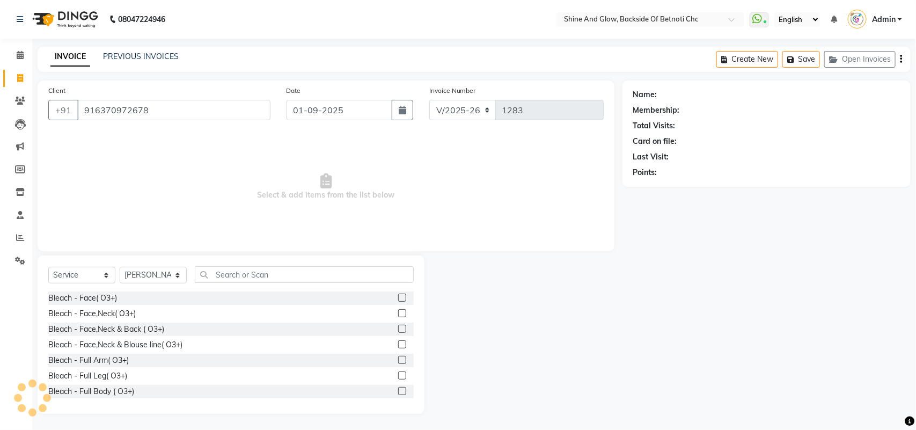
type input "916370972678"
select select "1: Object"
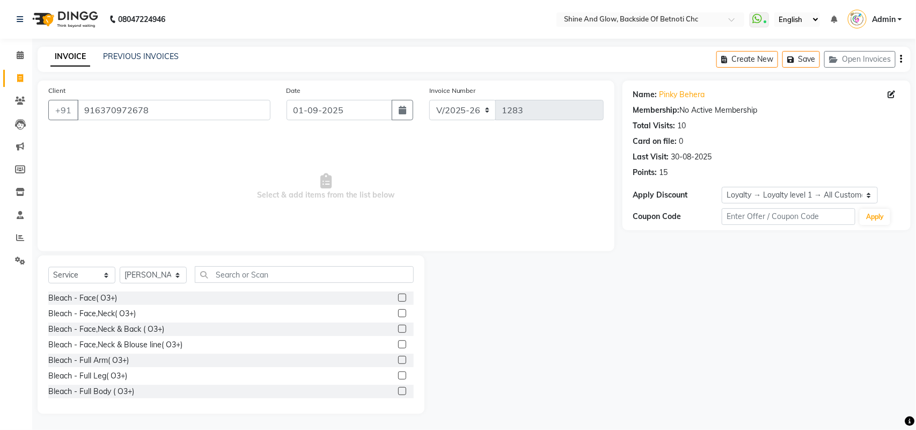
drag, startPoint x: 903, startPoint y: 142, endPoint x: 664, endPoint y: 60, distance: 252.7
click at [664, 60] on div "INVOICE PREVIOUS INVOICES Create New Save Open Invoices" at bounding box center [474, 59] width 873 height 25
click at [667, 92] on link "Pinky Behera" at bounding box center [682, 94] width 46 height 11
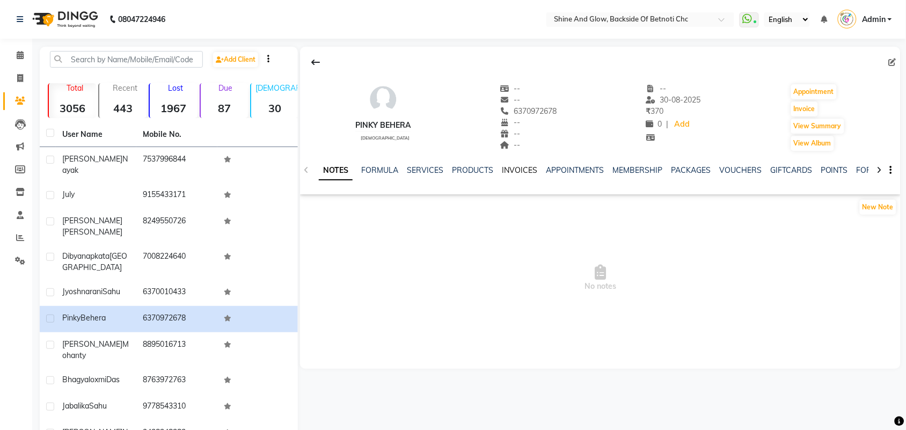
click at [510, 166] on link "INVOICES" at bounding box center [519, 170] width 35 height 10
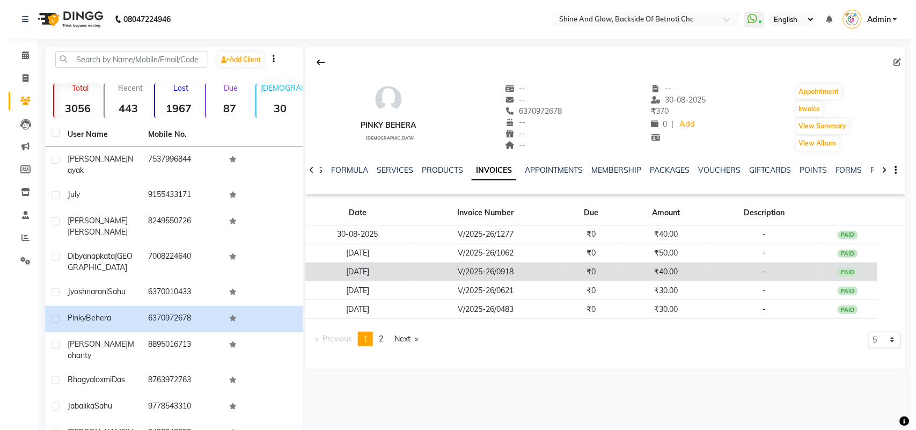
scroll to position [26, 0]
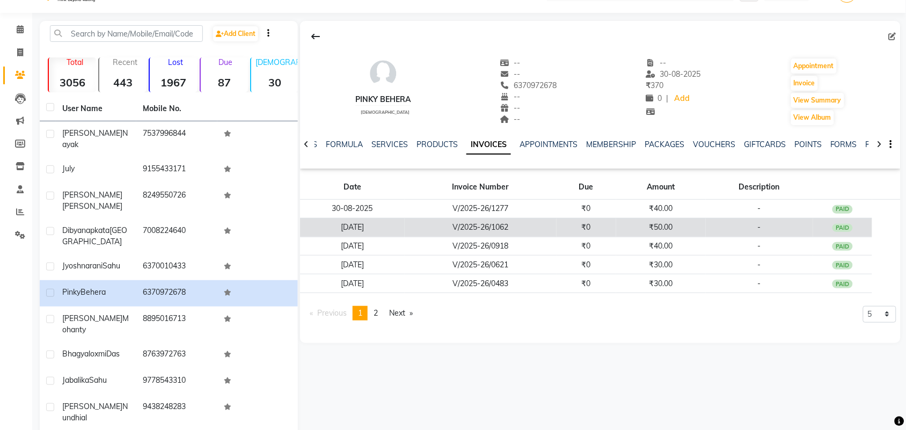
click at [368, 229] on td "03-08-2025" at bounding box center [352, 227] width 105 height 19
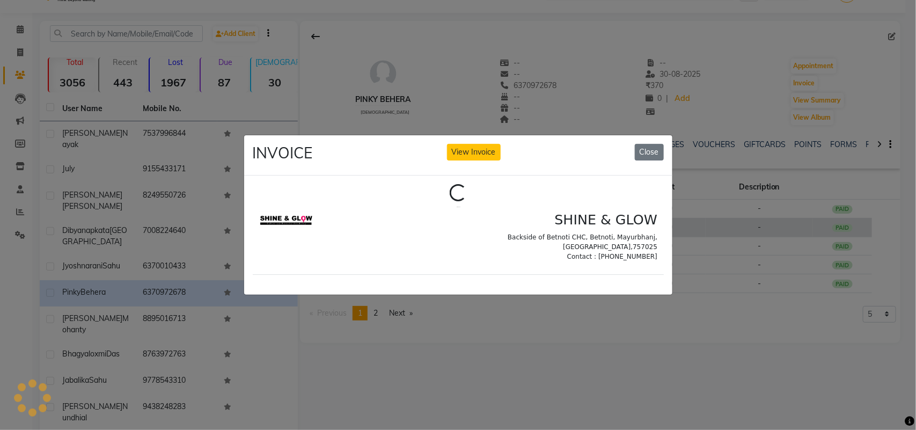
scroll to position [0, 0]
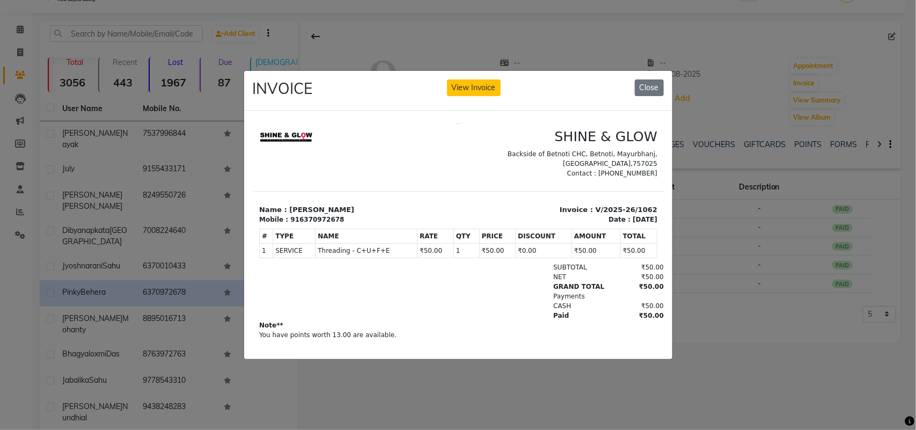
click at [453, 272] on div "NET ₹50.00" at bounding box center [524, 277] width 278 height 10
click at [647, 79] on button "Close" at bounding box center [649, 87] width 29 height 17
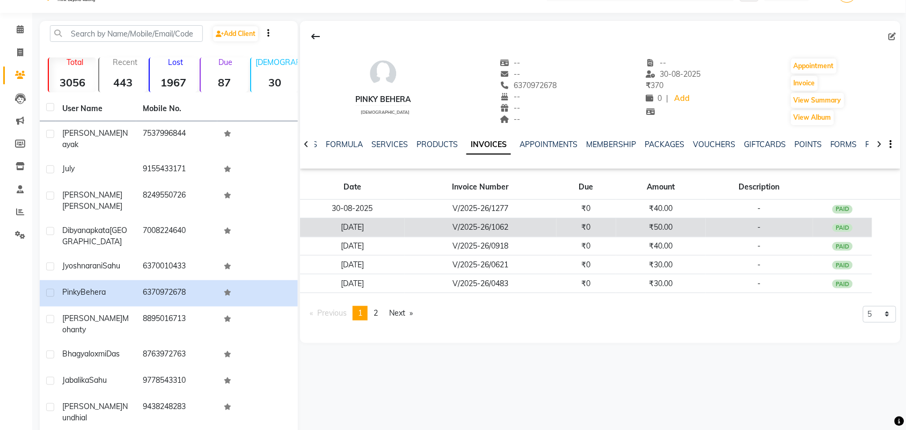
click at [412, 229] on td "V/2025-26/1062" at bounding box center [481, 227] width 152 height 19
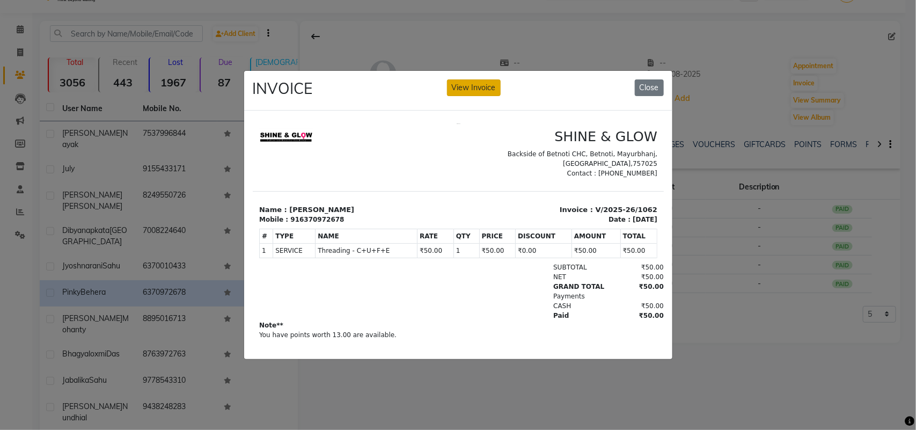
click at [473, 80] on button "View Invoice" at bounding box center [474, 87] width 54 height 17
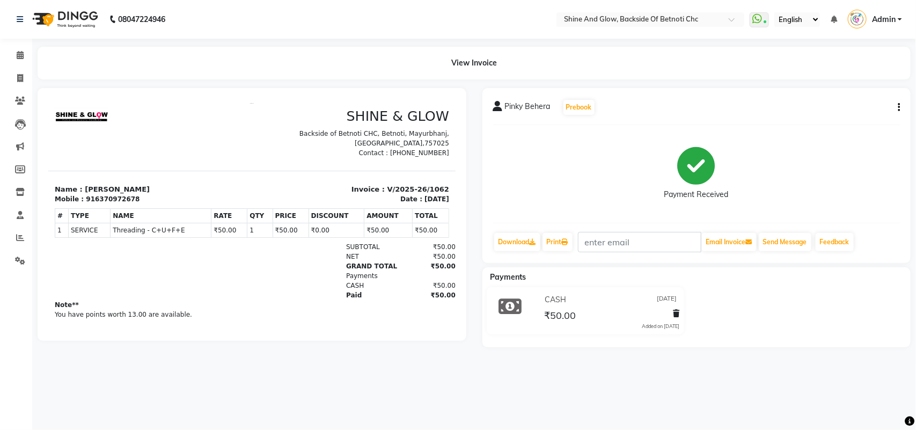
click at [898, 107] on icon "button" at bounding box center [899, 107] width 2 height 1
click at [834, 119] on div "Edit Invoice" at bounding box center [846, 120] width 74 height 13
select select "service"
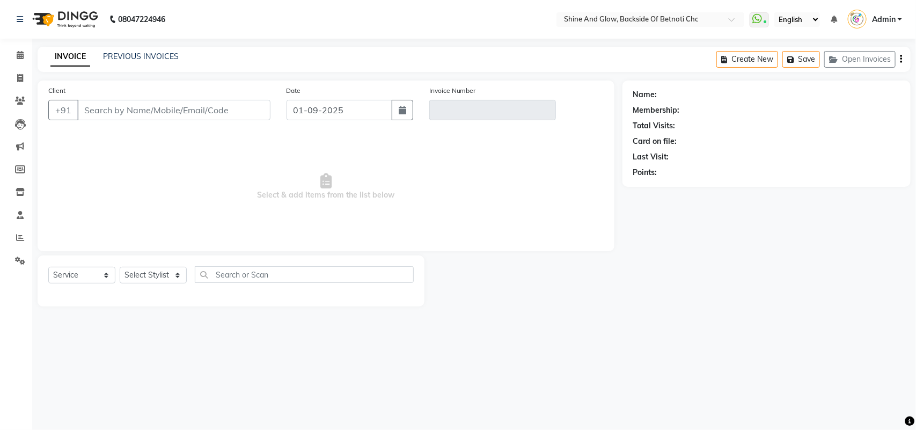
select select "18717"
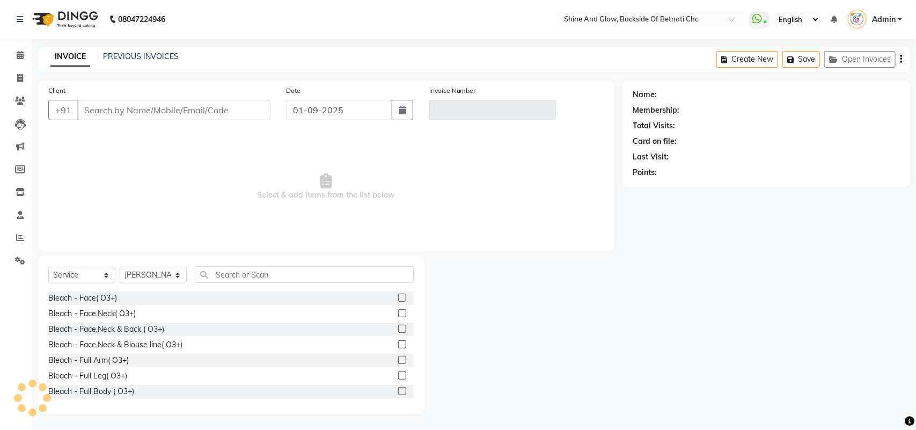
type input "6370972678"
type input "V/2025-26/1062"
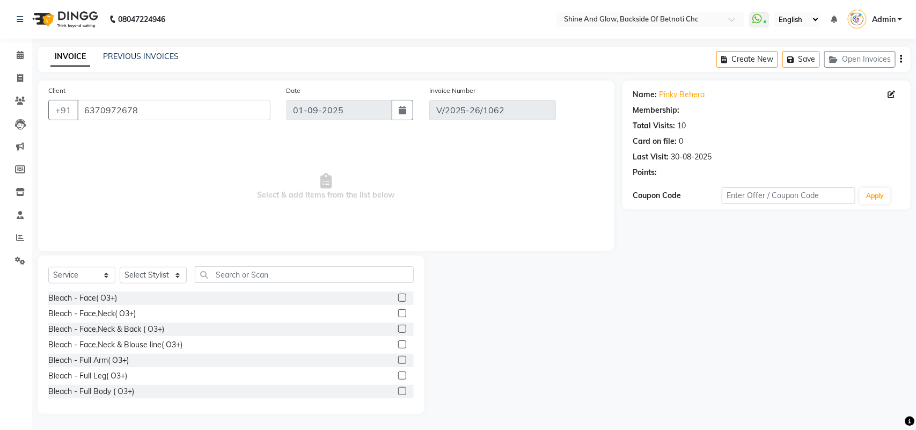
type input "03-08-2025"
select select "select"
select select "1: Object"
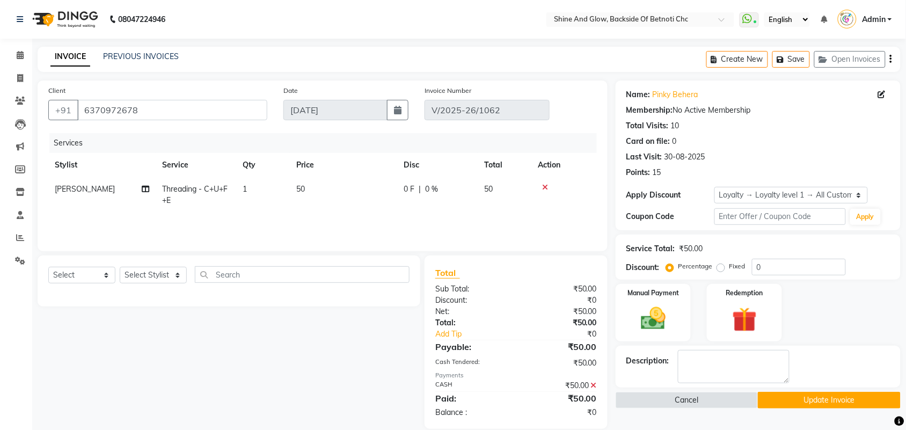
click at [199, 186] on span "Threading - C+U+F+E" at bounding box center [194, 194] width 65 height 21
select select "18717"
click at [232, 196] on link "x" at bounding box center [232, 193] width 5 height 10
type input "0"
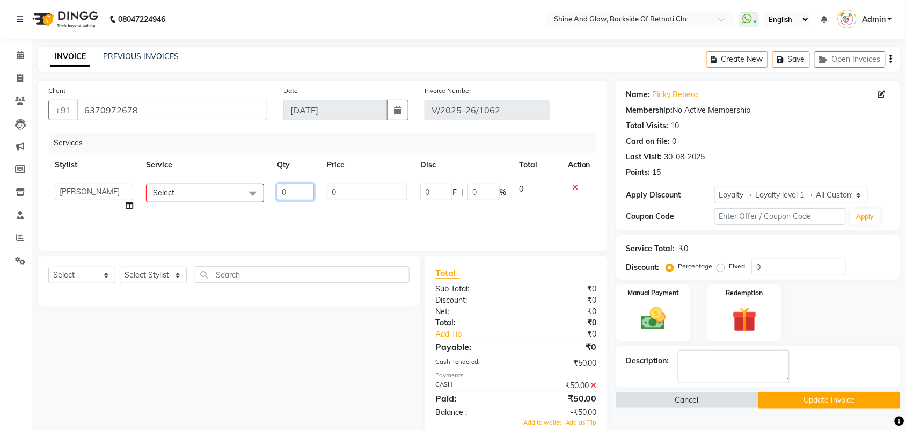
click at [294, 187] on input "0" at bounding box center [295, 192] width 37 height 17
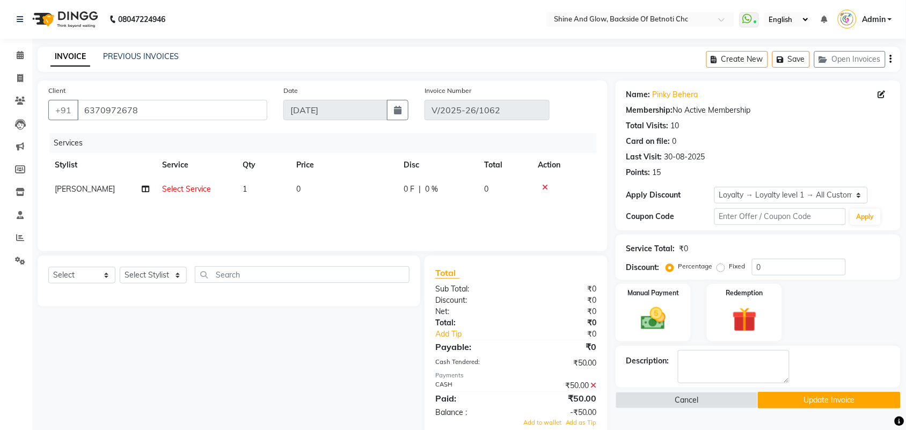
click at [189, 186] on span "Select Service" at bounding box center [186, 189] width 49 height 10
select select "18717"
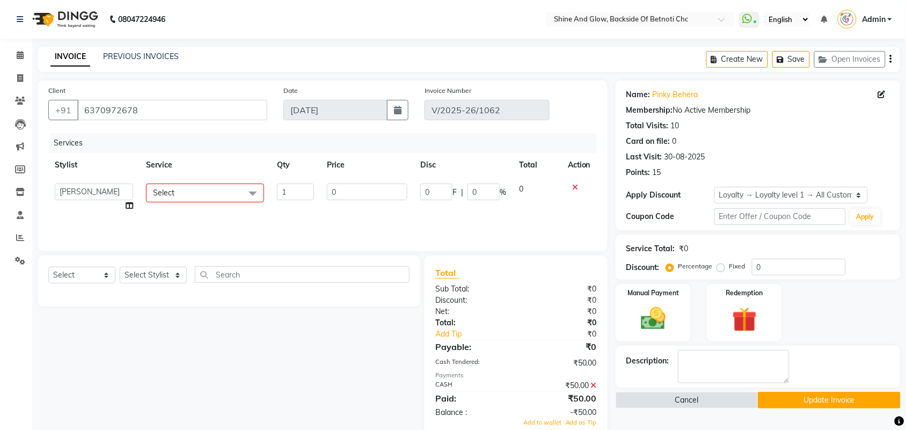
click at [188, 192] on span "Select" at bounding box center [205, 193] width 118 height 19
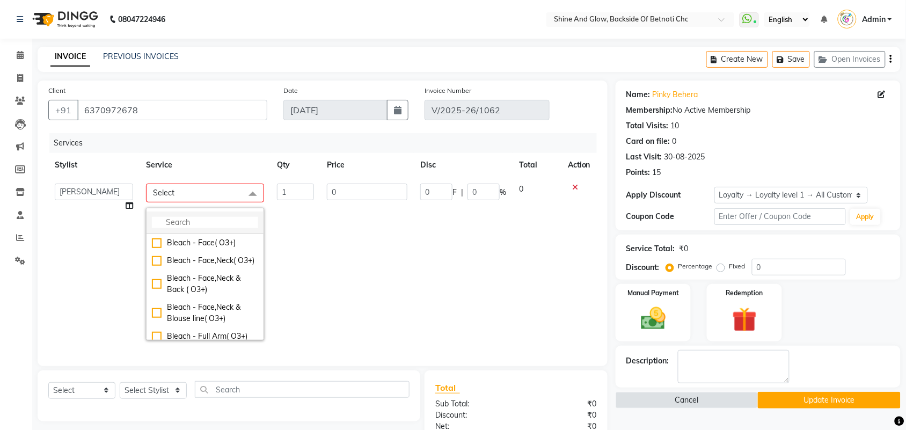
click at [184, 223] on input "multiselect-search" at bounding box center [205, 222] width 106 height 11
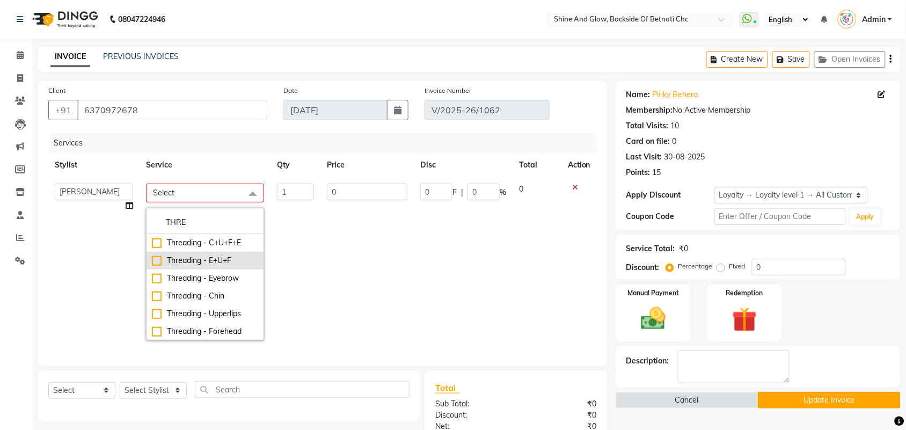
type input "THRE"
click at [200, 254] on li "Threading - E+U+F" at bounding box center [204, 261] width 117 height 18
checkbox input "true"
type input "40"
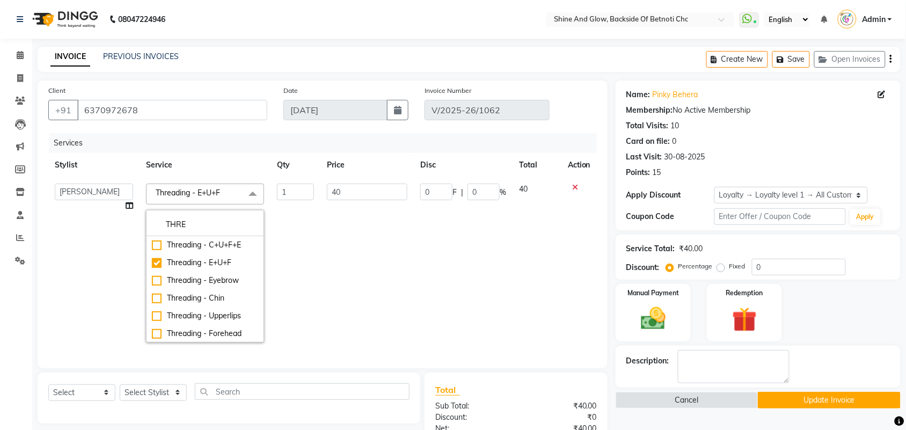
click at [219, 148] on div "Services" at bounding box center [326, 143] width 555 height 20
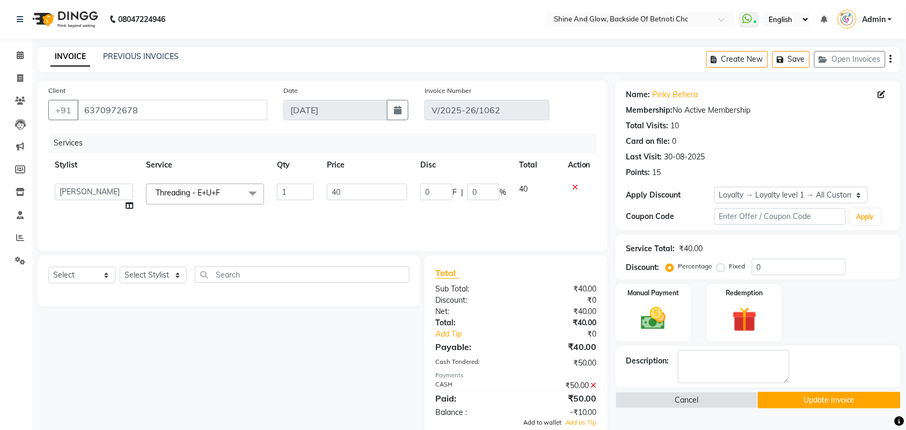
click at [542, 420] on span "Add to wallet" at bounding box center [542, 423] width 38 height 8
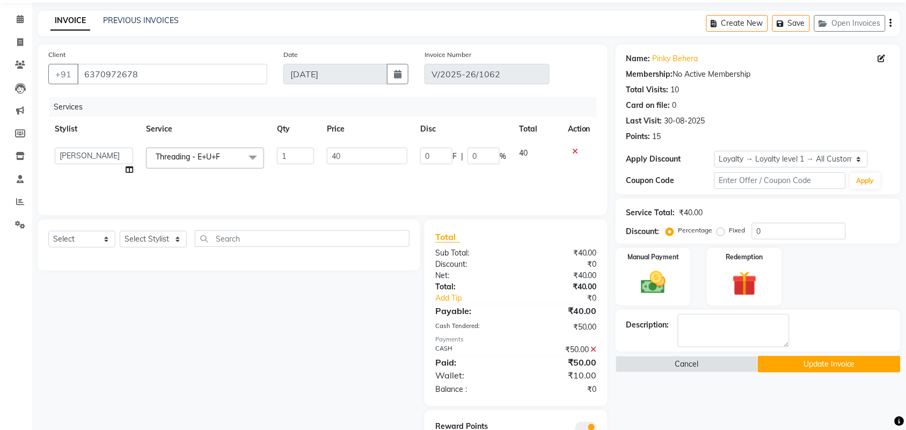
scroll to position [67, 0]
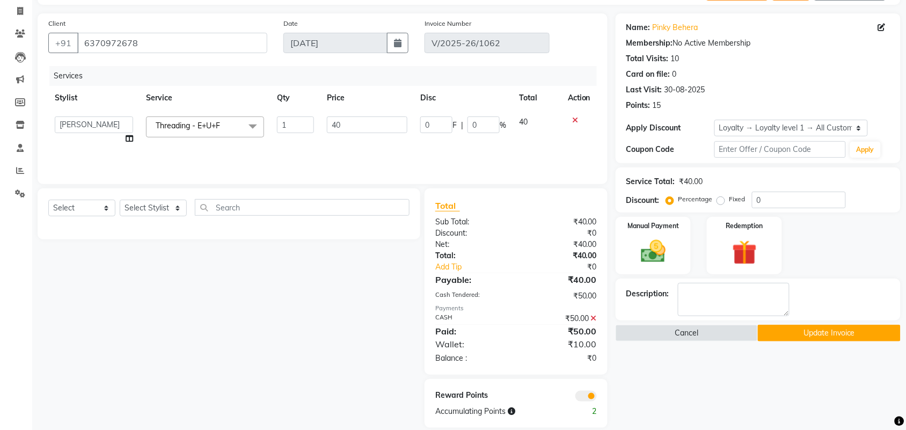
click at [809, 336] on button "Update Invoice" at bounding box center [829, 333] width 142 height 17
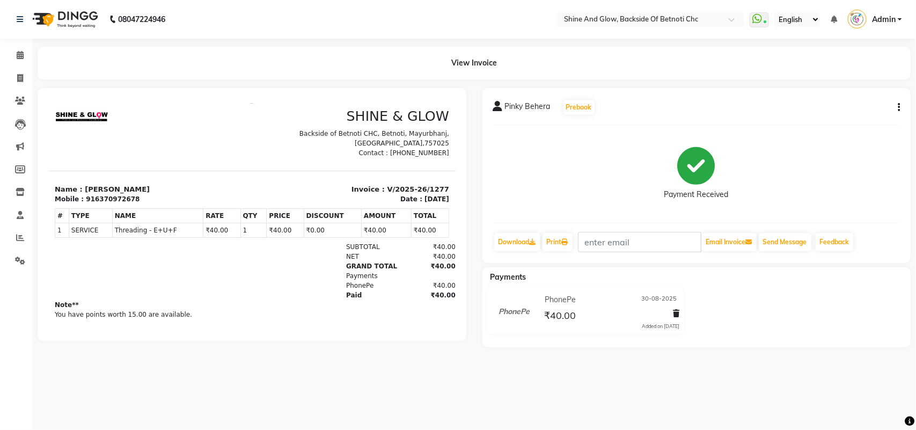
click at [899, 107] on icon "button" at bounding box center [899, 107] width 2 height 1
click at [832, 121] on div "Edit Invoice" at bounding box center [846, 120] width 74 height 13
select select "service"
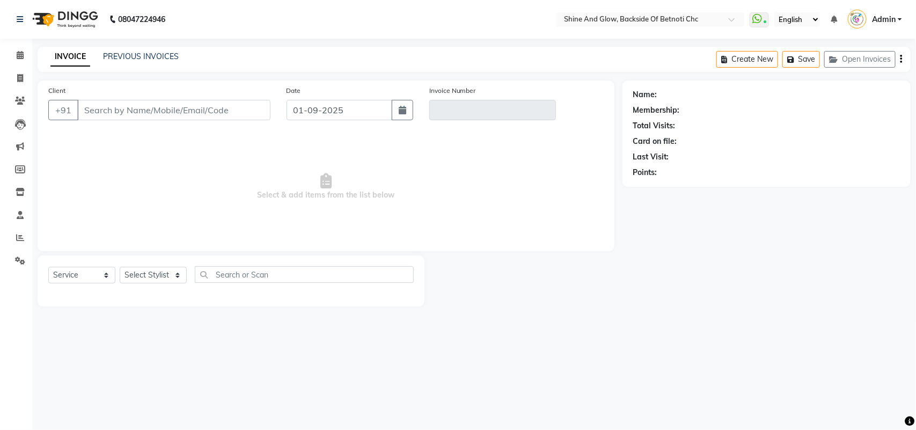
select select "18717"
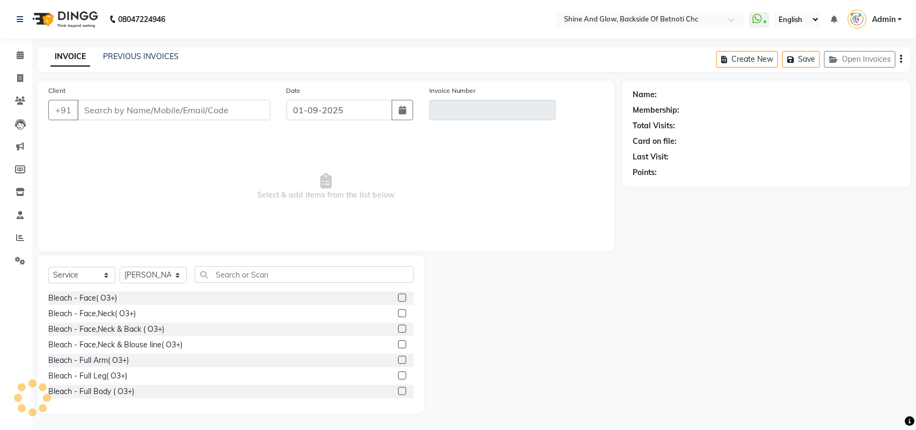
type input "6370972678"
type input "V/2025-26/1277"
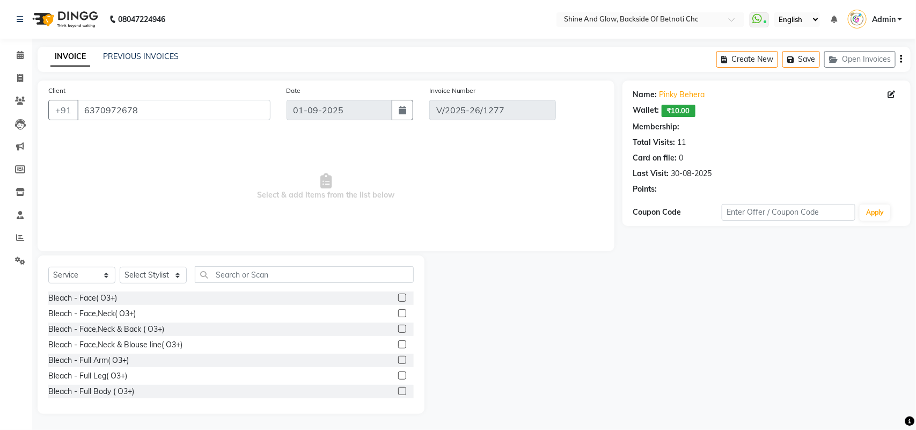
type input "30-08-2025"
select select "select"
select select "1: Object"
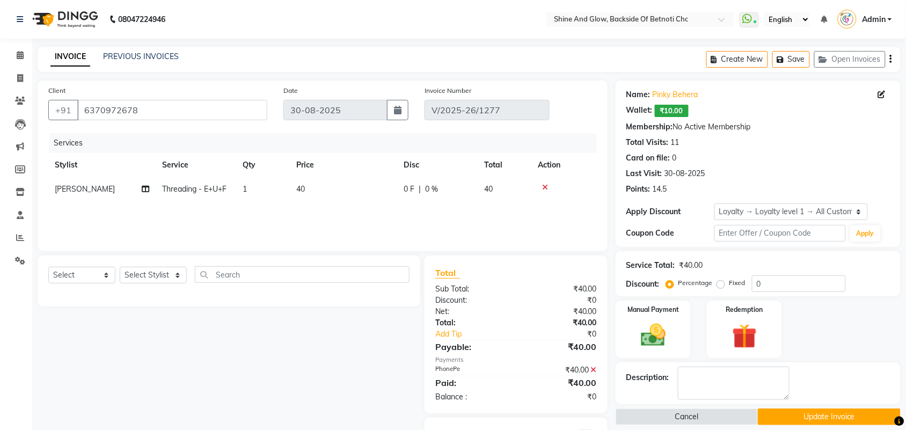
scroll to position [52, 0]
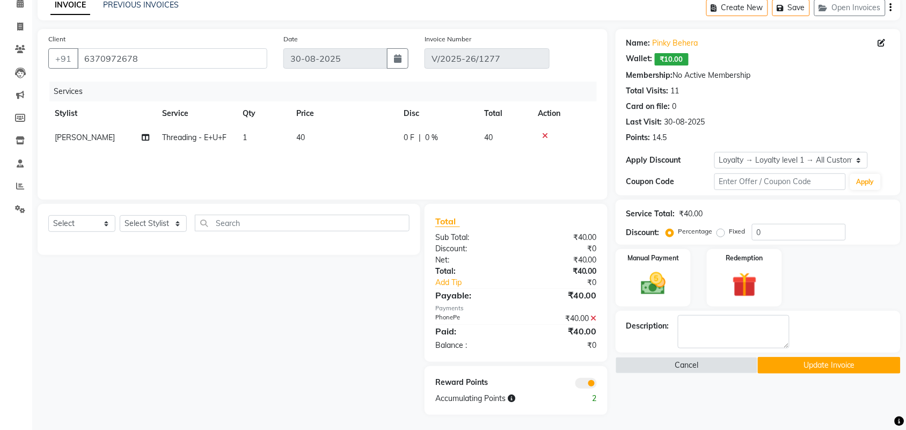
click at [591, 318] on icon at bounding box center [594, 318] width 6 height 8
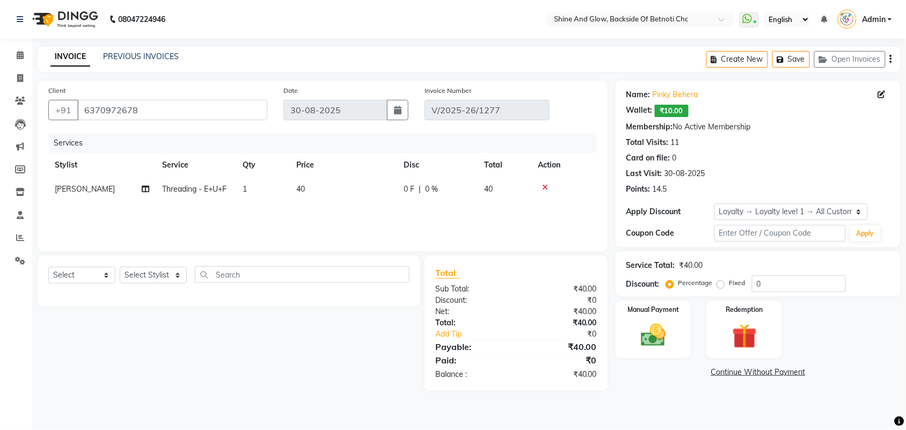
scroll to position [0, 0]
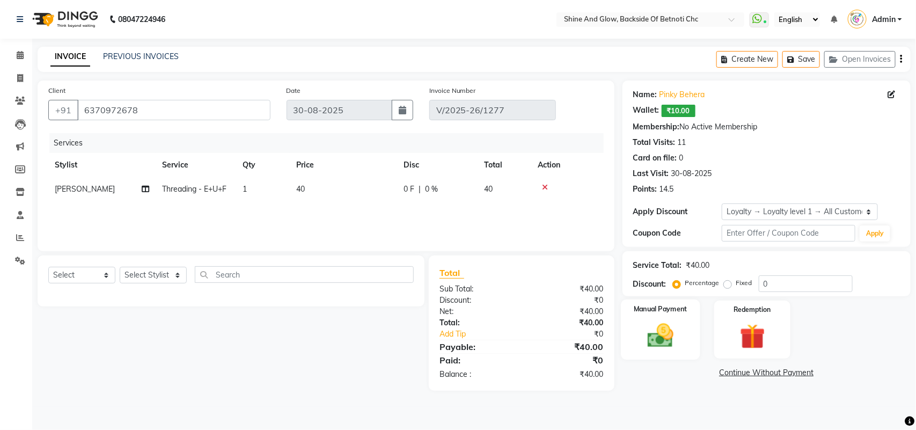
click at [682, 326] on div "Manual Payment" at bounding box center [660, 329] width 79 height 61
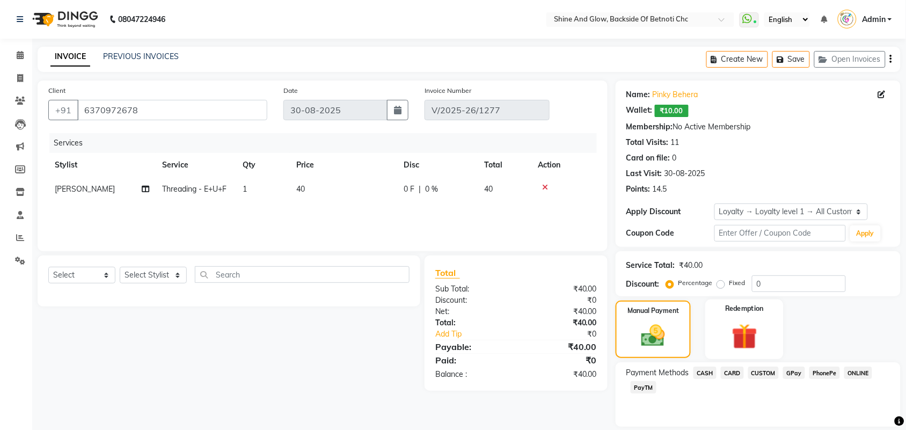
click at [751, 329] on img at bounding box center [744, 336] width 42 height 32
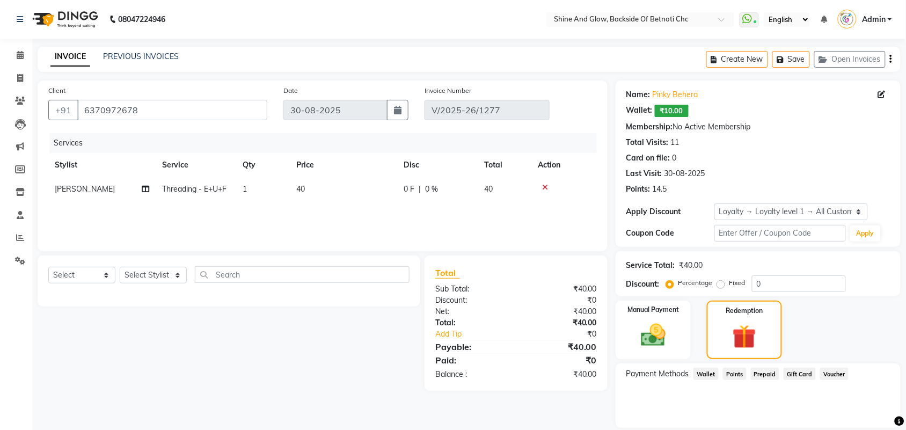
click at [704, 373] on span "Wallet" at bounding box center [705, 374] width 25 height 12
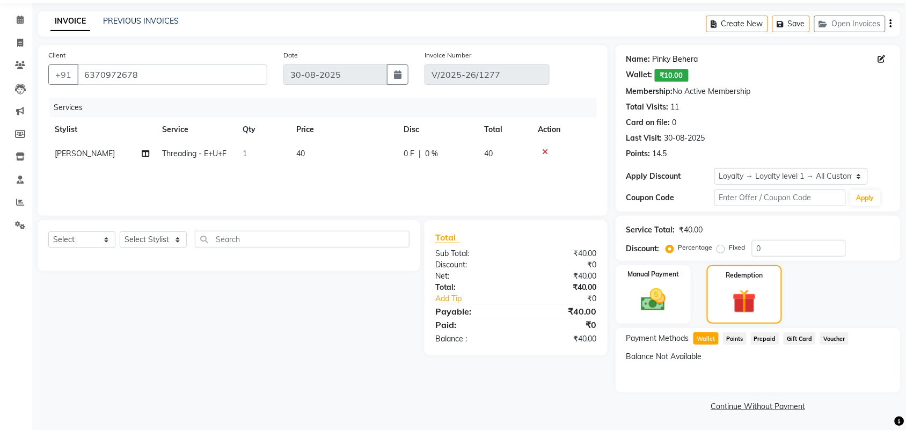
click at [680, 57] on link "Pinky Behera" at bounding box center [675, 59] width 46 height 11
drag, startPoint x: 125, startPoint y: 73, endPoint x: 55, endPoint y: 63, distance: 71.0
click at [55, 63] on div "Client +91 6370972678" at bounding box center [157, 71] width 235 height 44
paste input "91"
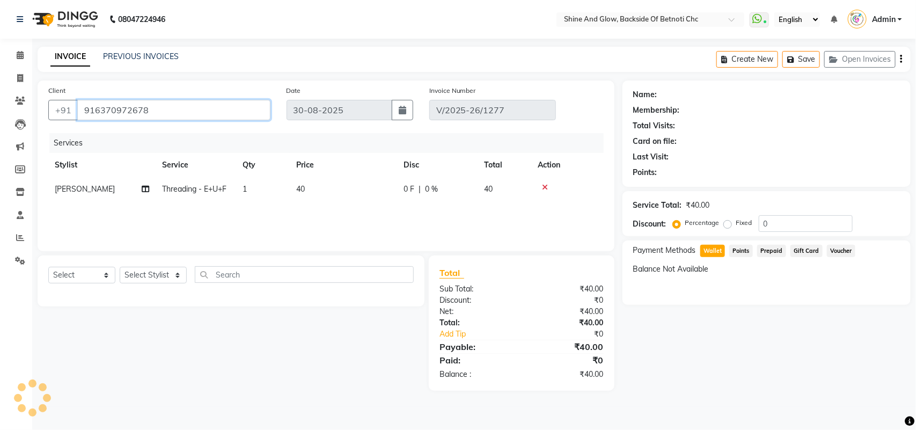
type input "916370972678"
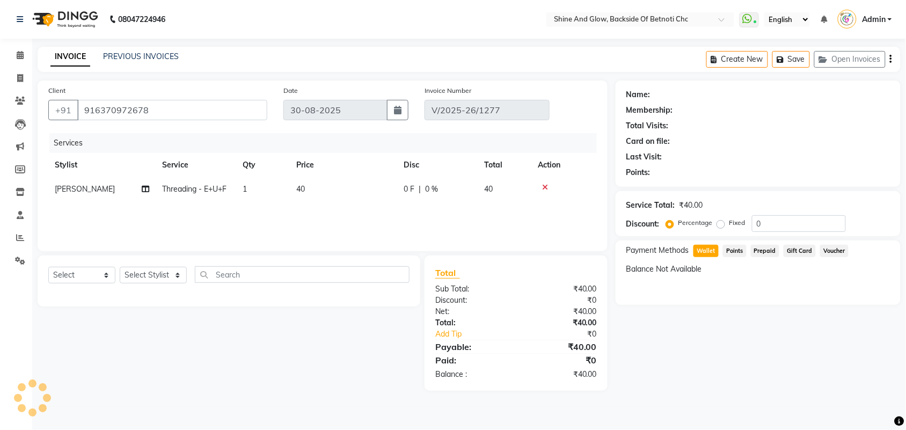
select select "1: Object"
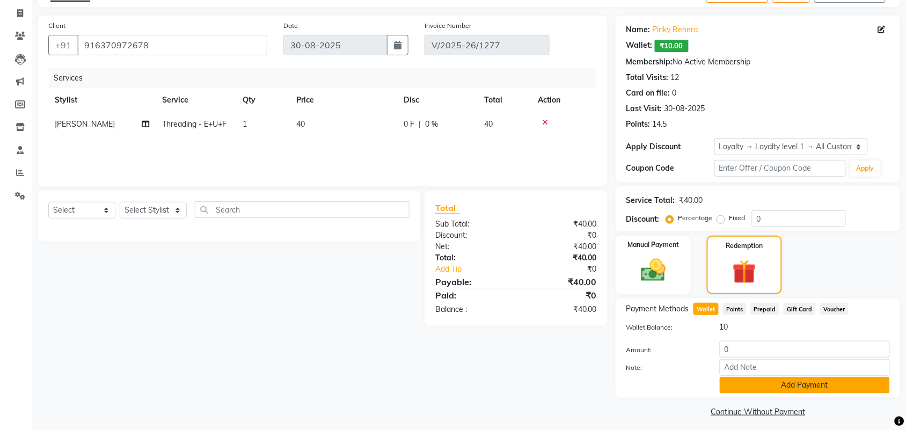
scroll to position [70, 0]
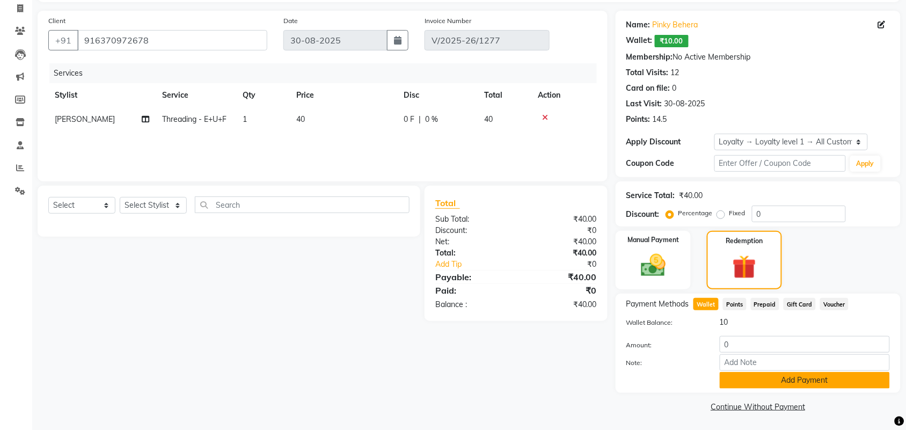
click at [752, 378] on button "Add Payment" at bounding box center [805, 380] width 170 height 17
drag, startPoint x: 723, startPoint y: 341, endPoint x: 674, endPoint y: 336, distance: 49.0
click at [674, 336] on div "Amount: 0" at bounding box center [758, 345] width 280 height 18
type input "10"
click at [752, 377] on button "Add Payment" at bounding box center [805, 380] width 170 height 17
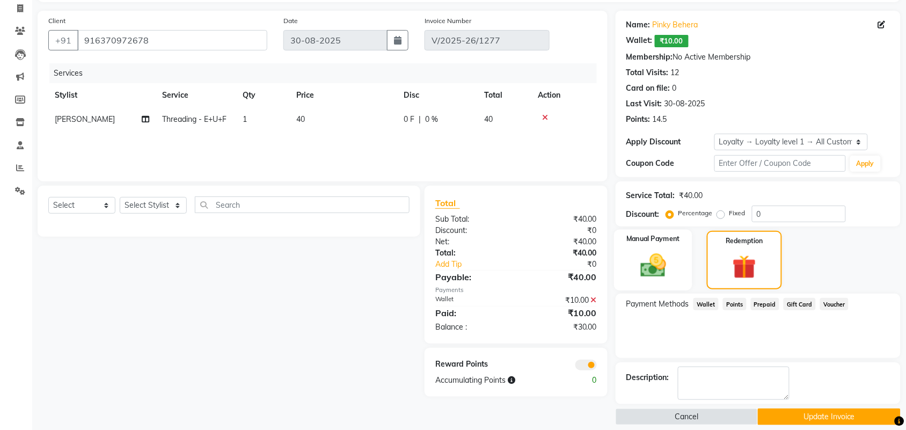
click at [667, 269] on img at bounding box center [653, 266] width 42 height 30
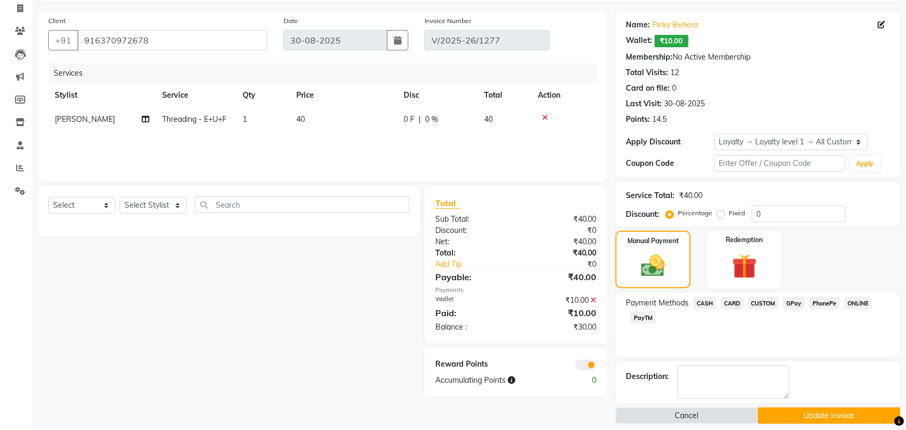
click at [797, 302] on span "GPay" at bounding box center [794, 303] width 22 height 12
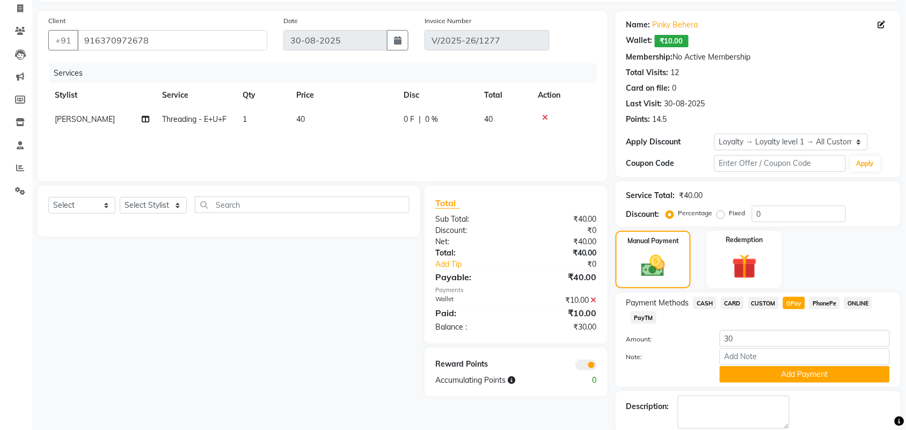
click at [816, 300] on span "PhonePe" at bounding box center [824, 303] width 31 height 12
click at [765, 373] on button "Add Payment" at bounding box center [805, 374] width 170 height 17
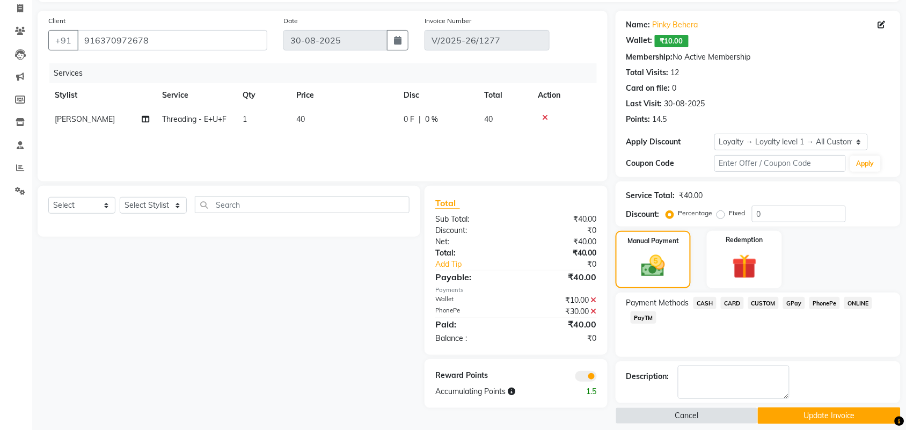
click at [794, 414] on button "Update Invoice" at bounding box center [829, 415] width 142 height 17
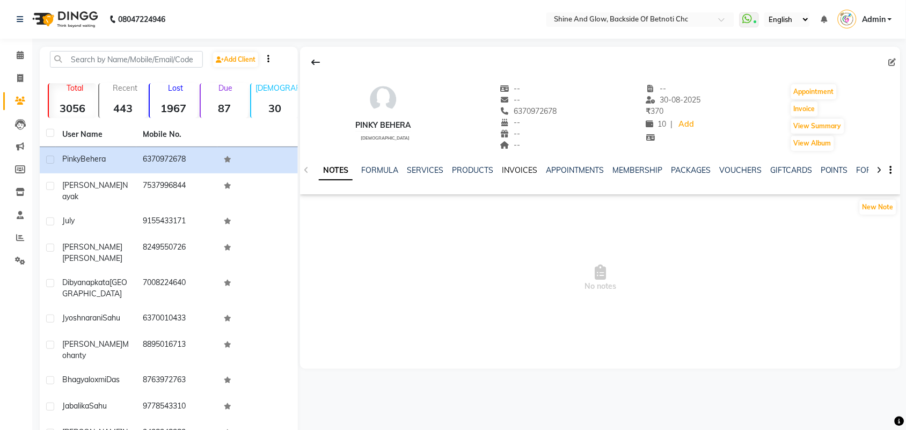
click at [510, 168] on link "INVOICES" at bounding box center [519, 170] width 35 height 10
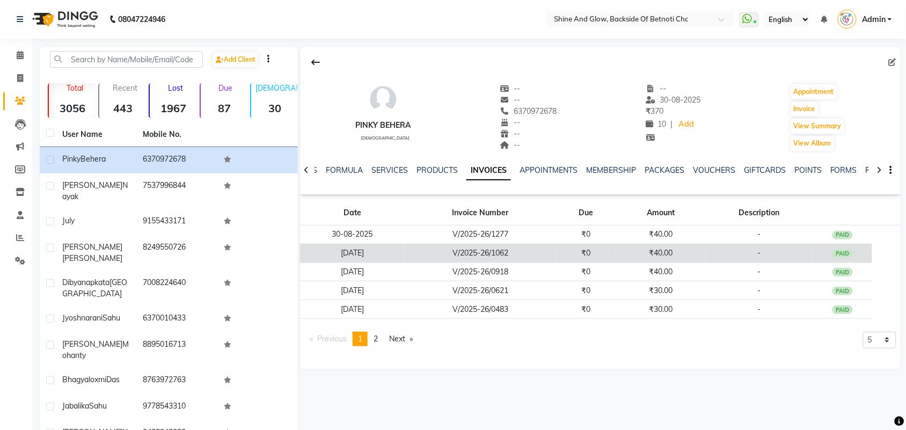
click at [460, 250] on td "V/2025-26/1062" at bounding box center [481, 253] width 152 height 19
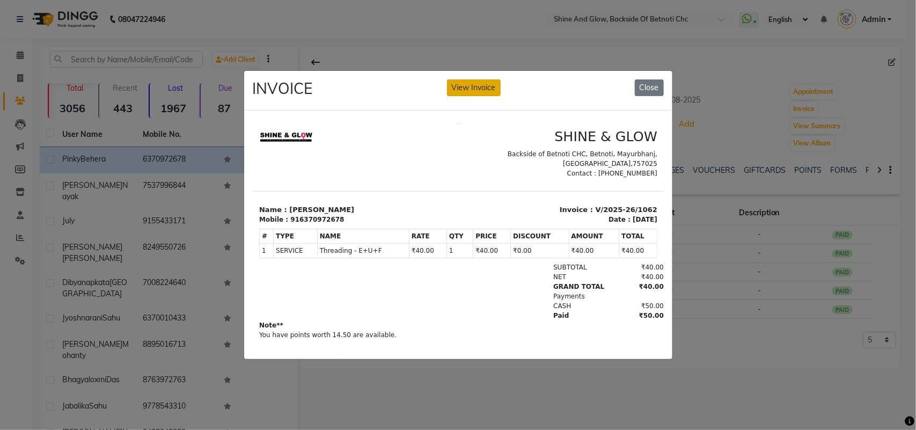
click at [479, 79] on button "View Invoice" at bounding box center [474, 87] width 54 height 17
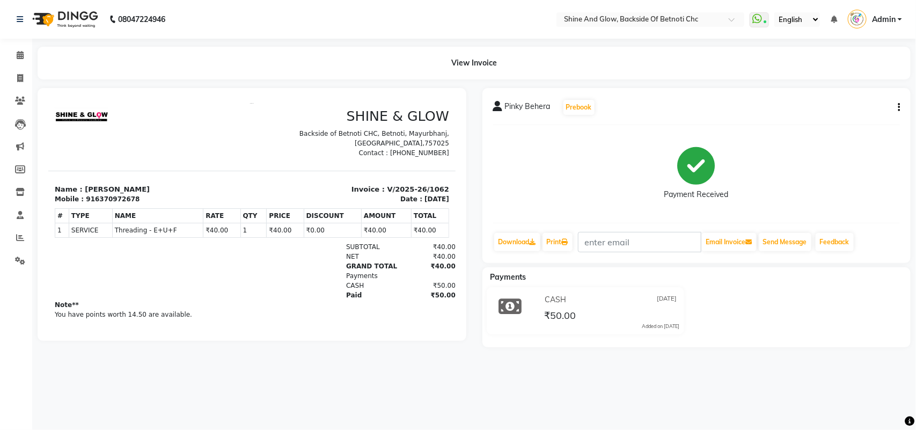
click at [900, 104] on div "Pinky Behera Prebook Payment Received Download Print Email Invoice Send Message…" at bounding box center [696, 175] width 429 height 175
click at [899, 108] on icon "button" at bounding box center [899, 107] width 2 height 1
click at [844, 121] on div "Edit Invoice" at bounding box center [846, 120] width 74 height 13
select select "service"
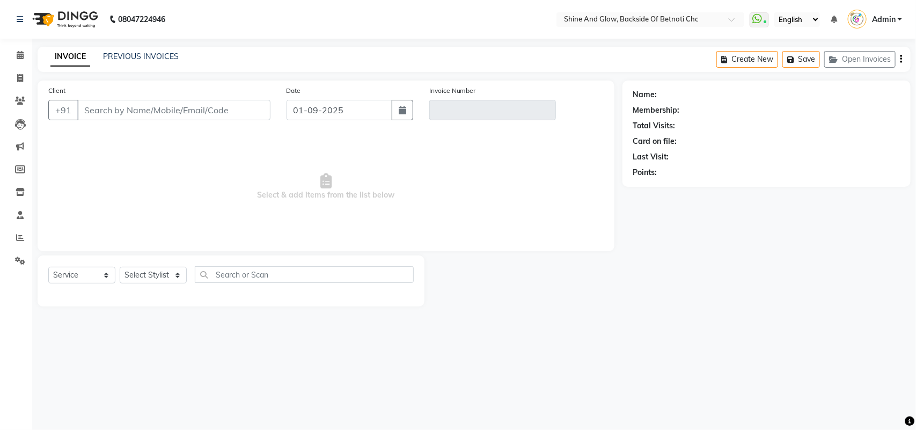
select select "18717"
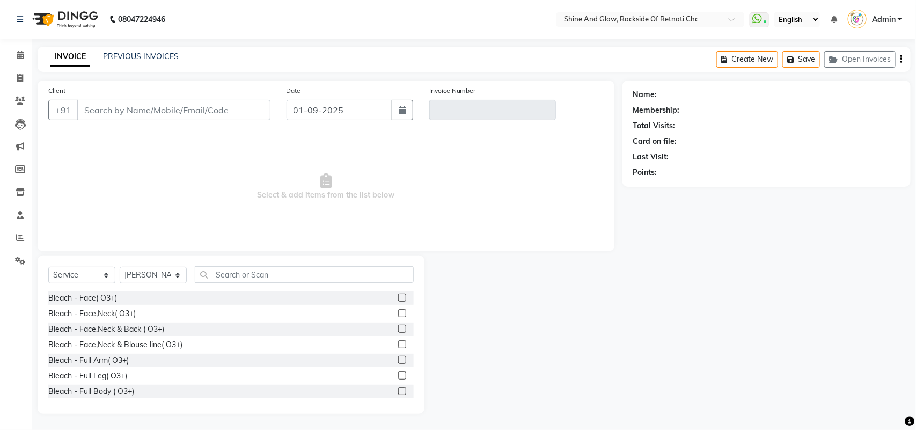
type input "6370972678"
type input "V/2025-26/1062"
select select "1: Object"
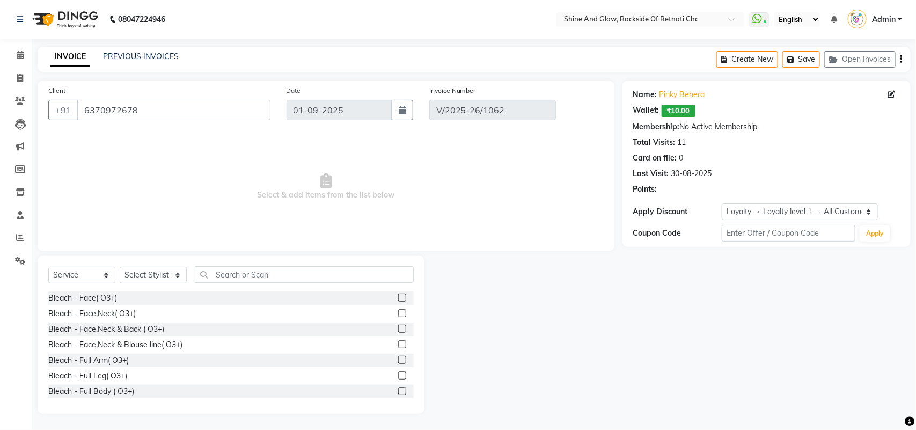
type input "[DATE]"
select select "select"
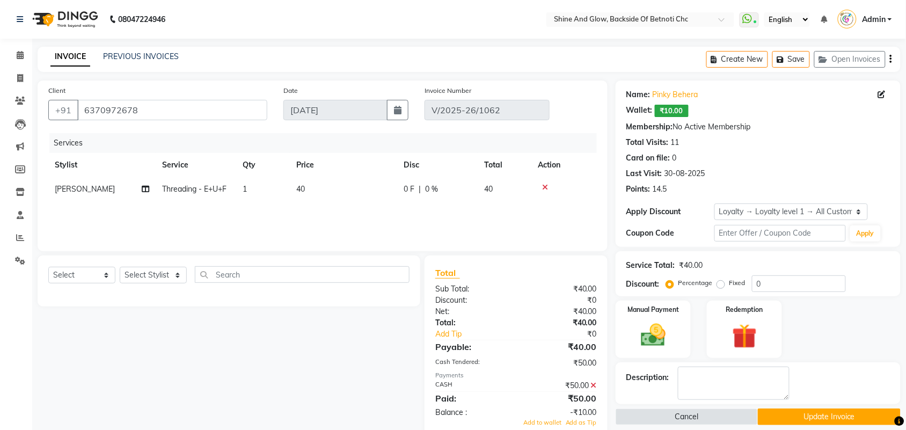
scroll to position [67, 0]
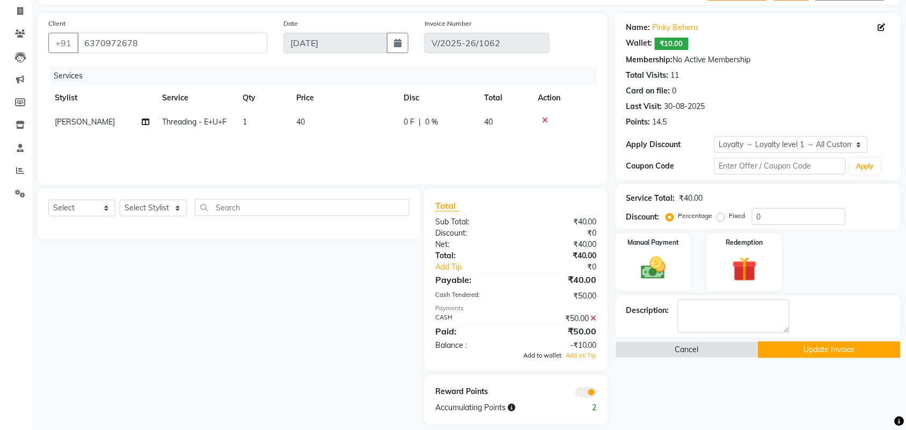
click at [533, 357] on span "Add to wallet" at bounding box center [542, 355] width 38 height 8
click at [846, 350] on button "Update Invoice" at bounding box center [829, 349] width 142 height 17
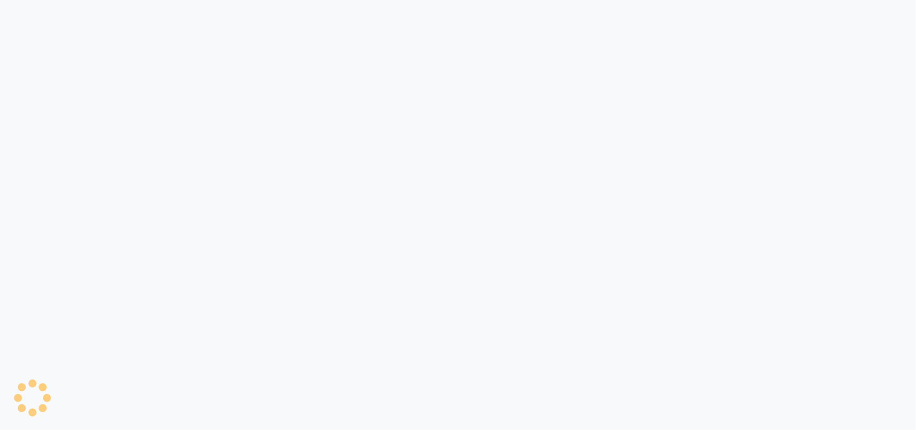
select select "3848"
select select "service"
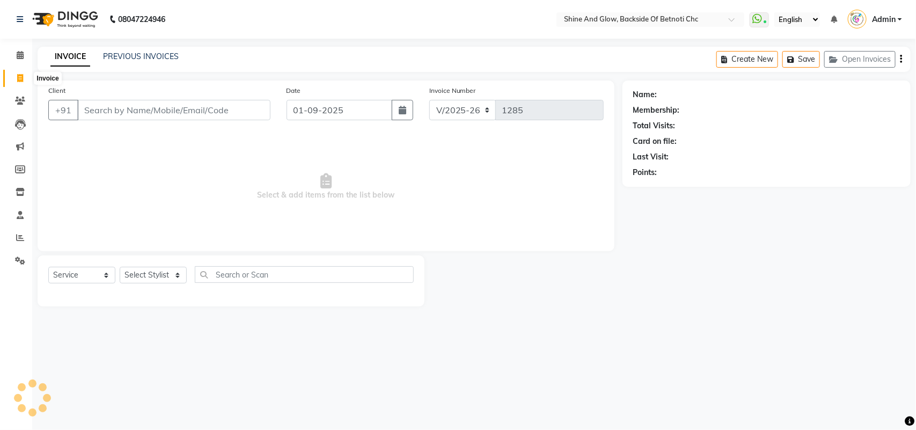
select select "18717"
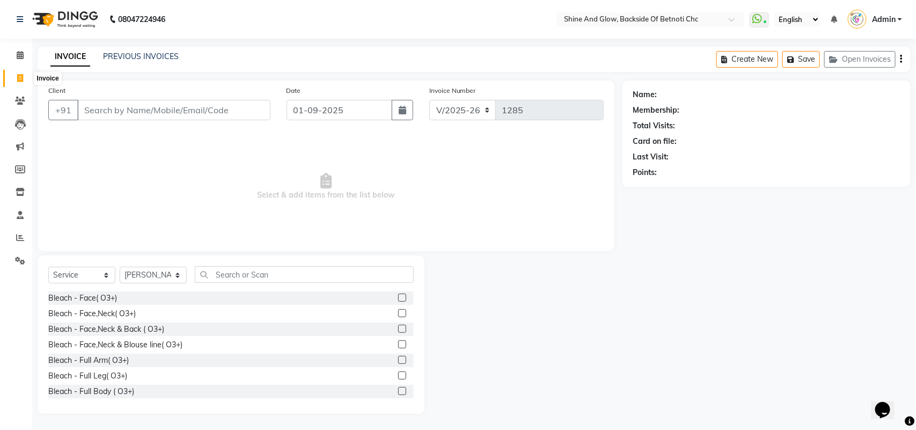
click at [19, 75] on icon at bounding box center [20, 78] width 6 height 8
select select "3848"
select select "service"
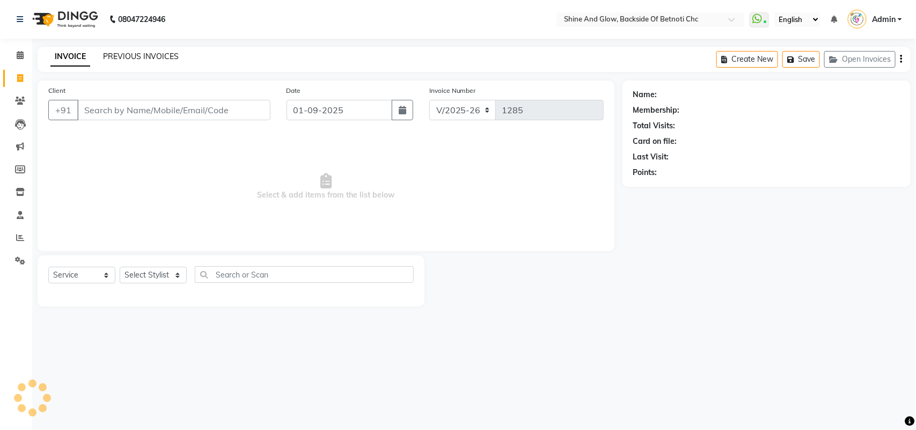
select select "18717"
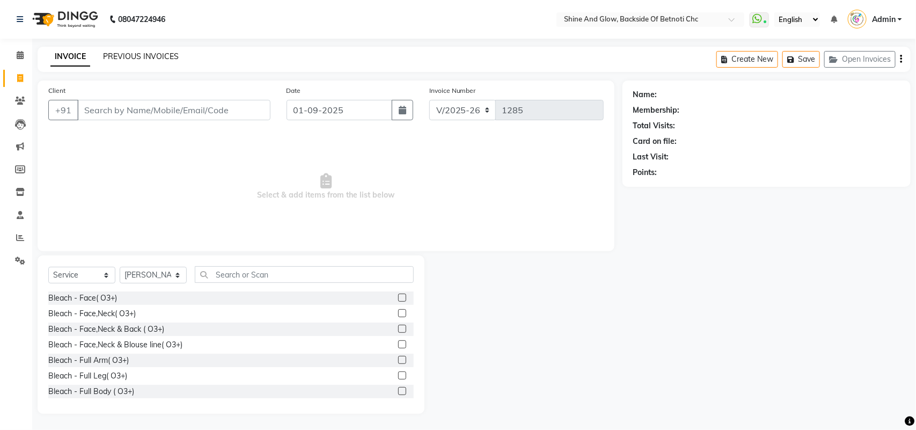
click at [123, 55] on link "PREVIOUS INVOICES" at bounding box center [141, 57] width 76 height 10
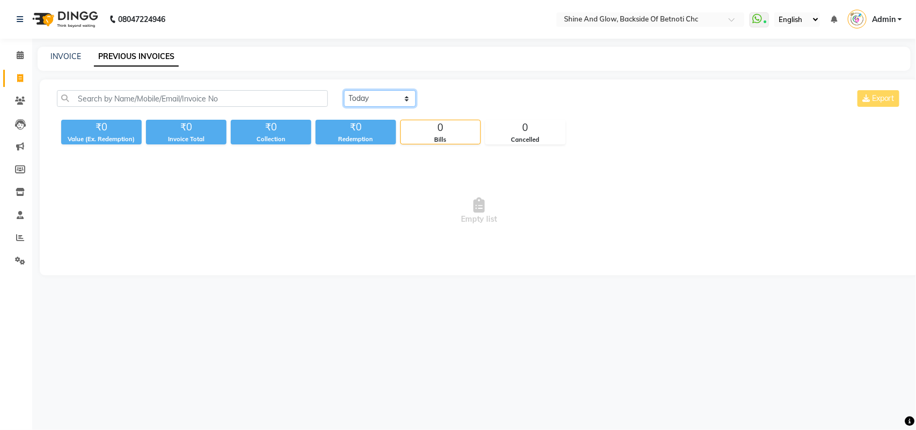
click at [360, 97] on select "Today Yesterday Custom Range" at bounding box center [380, 98] width 72 height 17
select select "range"
click at [344, 90] on select "Today Yesterday Custom Range" at bounding box center [380, 98] width 72 height 17
click at [468, 99] on input "01-09-2025" at bounding box center [467, 98] width 75 height 15
select select "9"
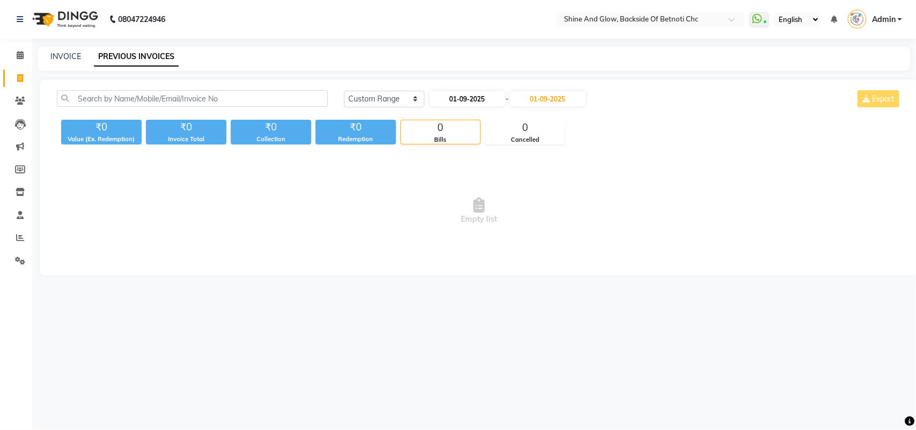
select select "2025"
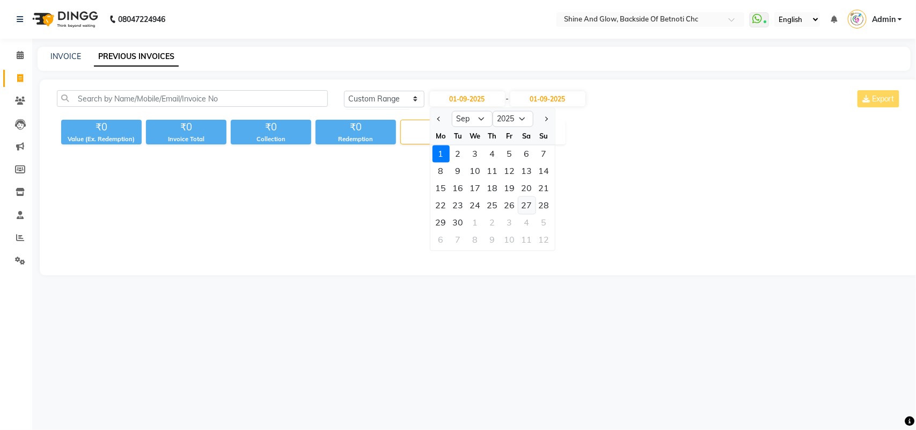
click at [525, 207] on div "27" at bounding box center [526, 205] width 17 height 17
type input "27-09-2025"
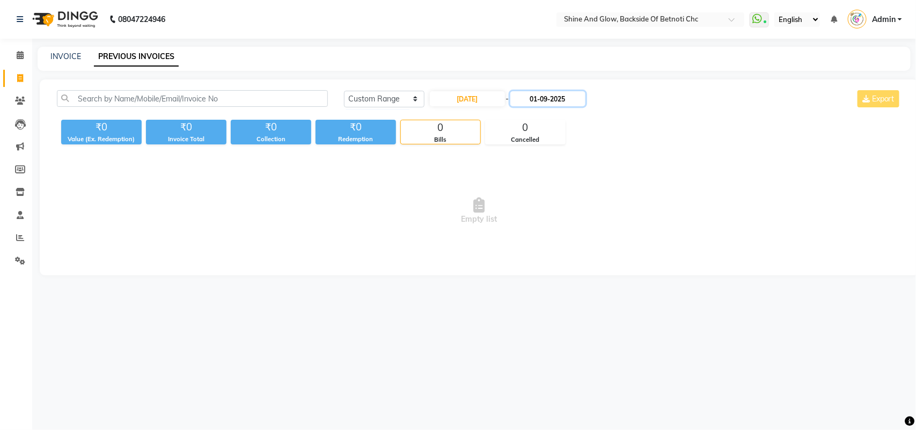
click at [539, 95] on input "01-09-2025" at bounding box center [547, 98] width 75 height 15
click at [609, 204] on div "27" at bounding box center [610, 205] width 17 height 17
type input "27-09-2025"
click at [486, 97] on input "27-09-2025" at bounding box center [467, 98] width 75 height 15
select select "9"
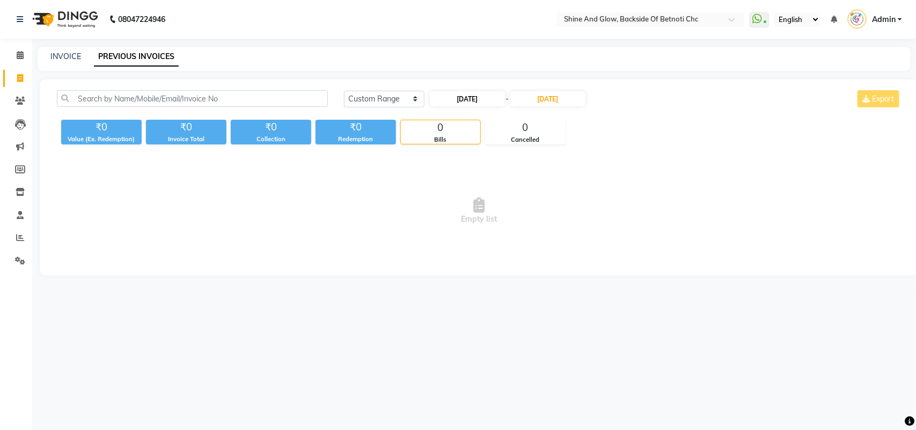
select select "2025"
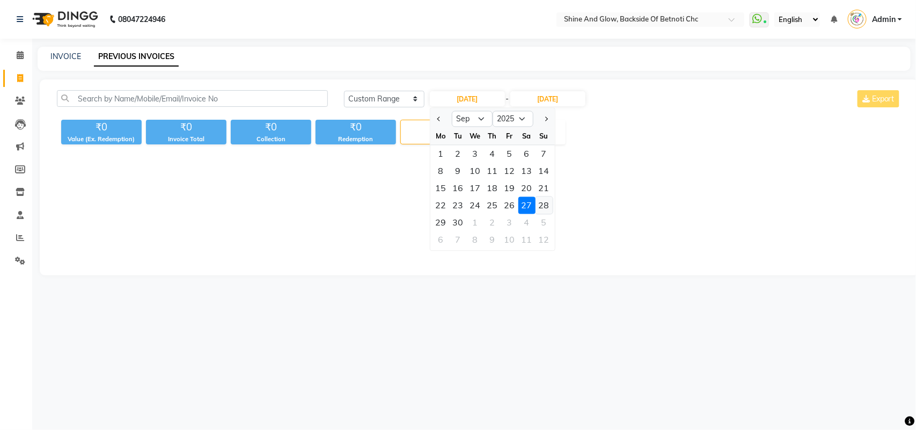
click at [544, 201] on div "28" at bounding box center [544, 205] width 17 height 17
type input "28-09-2025"
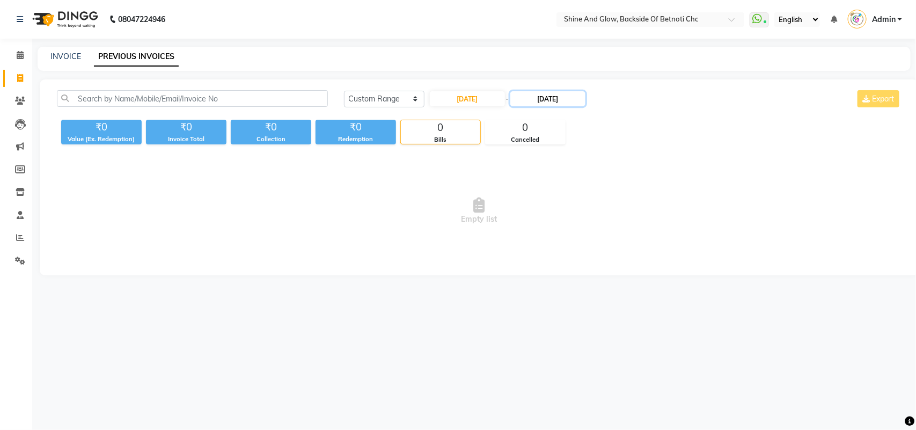
click at [546, 98] on input "27-09-2025" at bounding box center [547, 98] width 75 height 15
click at [494, 97] on input "28-09-2025" at bounding box center [467, 98] width 75 height 15
select select "9"
select select "2025"
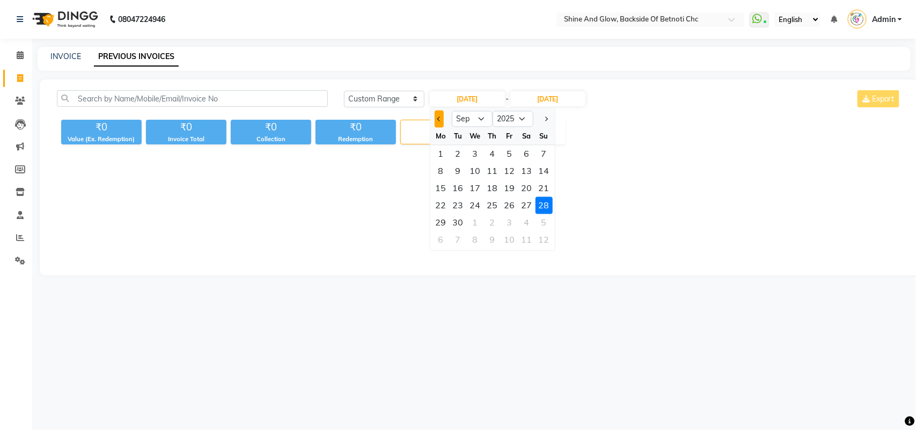
click at [440, 115] on button "Previous month" at bounding box center [439, 119] width 9 height 17
select select "8"
click at [476, 224] on div "27" at bounding box center [475, 222] width 17 height 17
type input "27-08-2025"
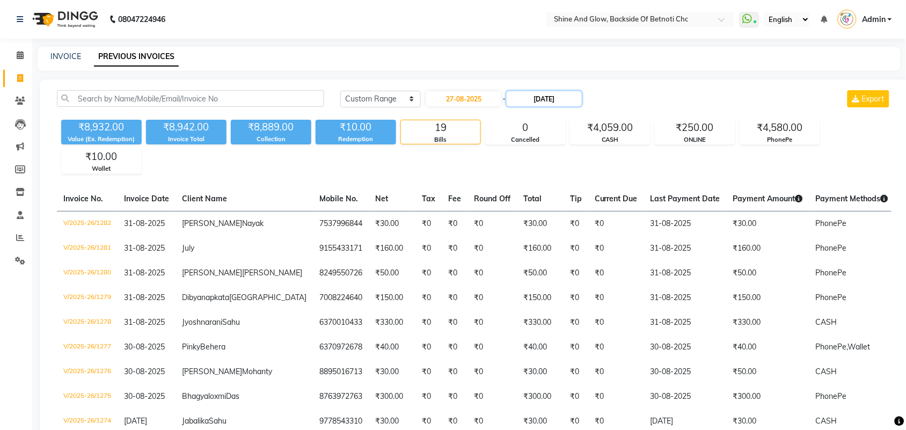
click at [548, 104] on input "27-09-2025" at bounding box center [544, 98] width 75 height 15
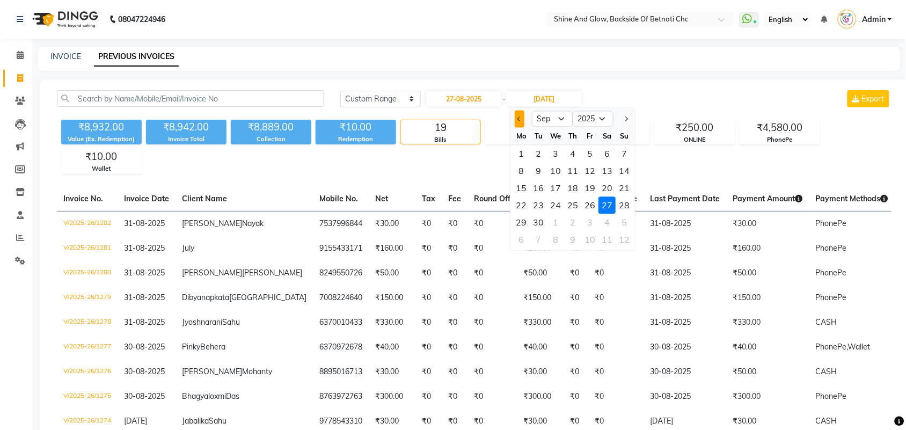
click at [522, 116] on button "Previous month" at bounding box center [519, 119] width 9 height 17
select select "8"
click at [554, 223] on div "27" at bounding box center [555, 222] width 17 height 17
type input "27-08-2025"
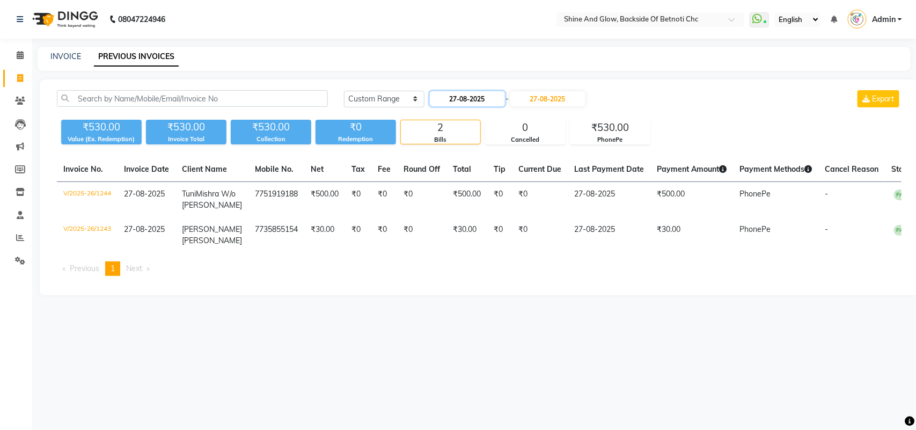
click at [476, 98] on input "27-08-2025" at bounding box center [467, 98] width 75 height 15
select select "8"
select select "2025"
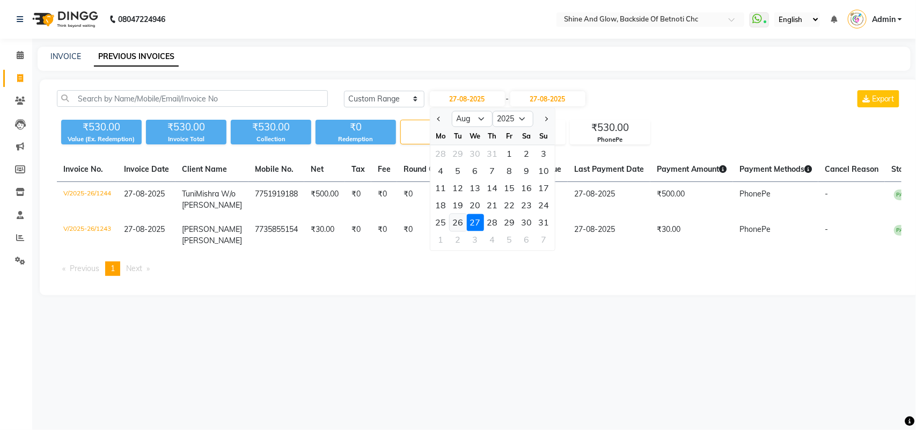
click at [459, 218] on div "26" at bounding box center [458, 222] width 17 height 17
type input "26-08-2025"
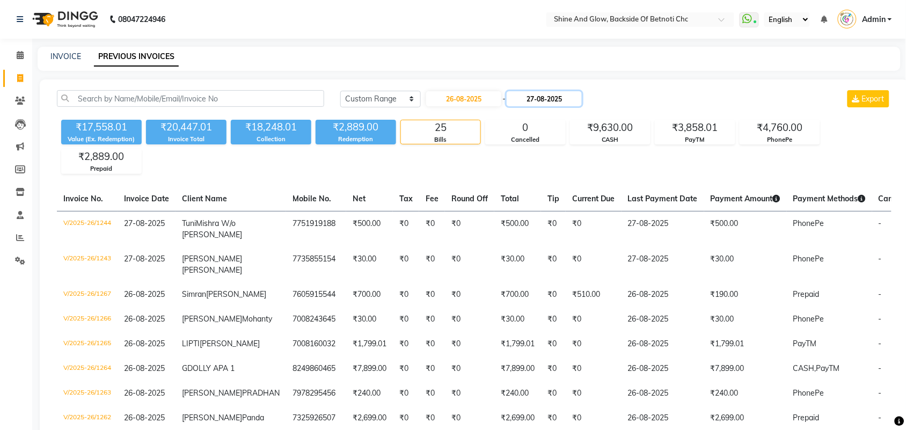
click at [544, 100] on input "27-08-2025" at bounding box center [544, 98] width 75 height 15
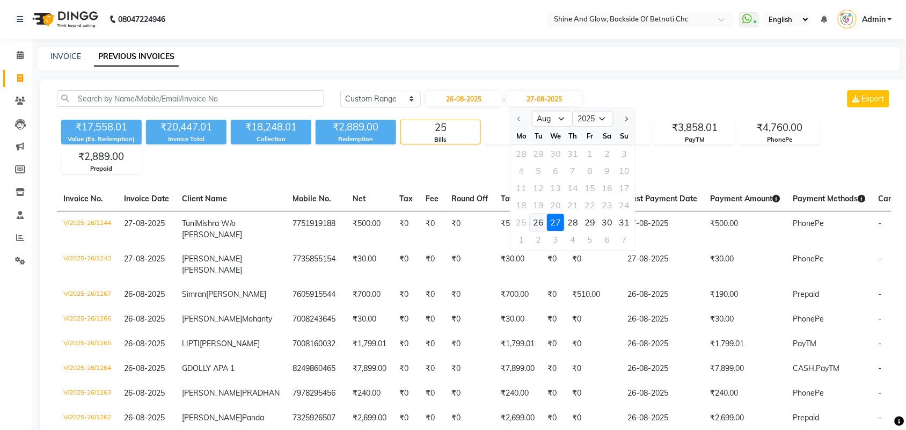
click at [537, 220] on div "26" at bounding box center [538, 222] width 17 height 17
type input "26-08-2025"
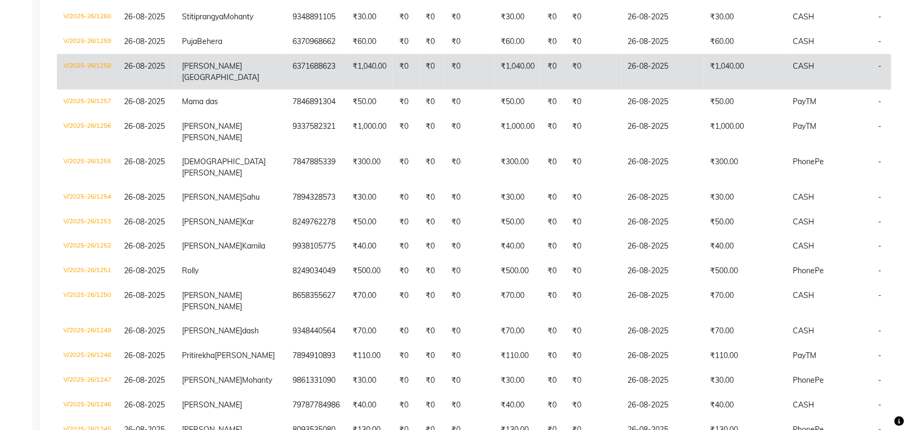
scroll to position [402, 0]
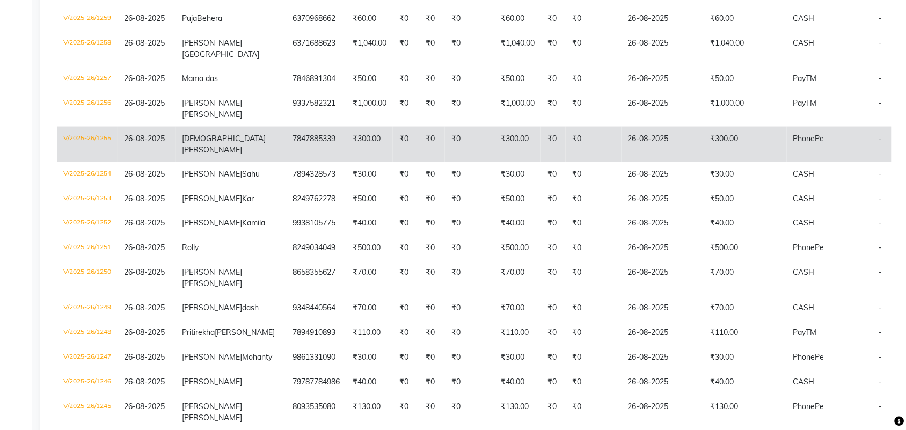
click at [723, 162] on td "₹300.00" at bounding box center [745, 144] width 83 height 35
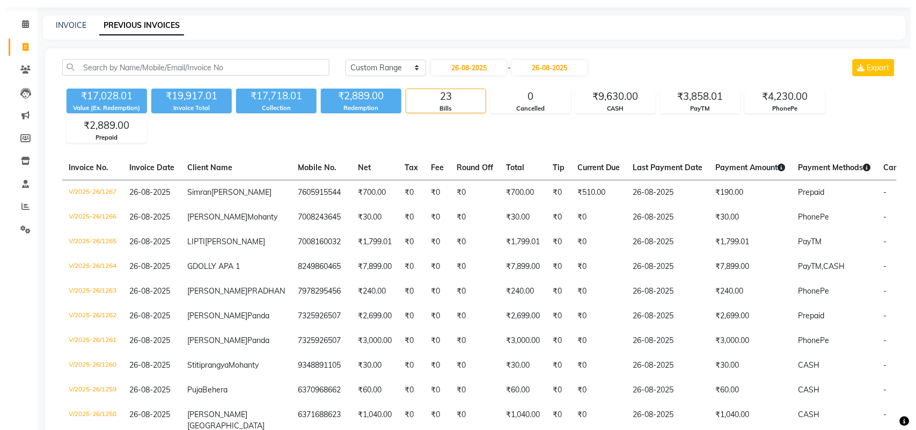
scroll to position [0, 0]
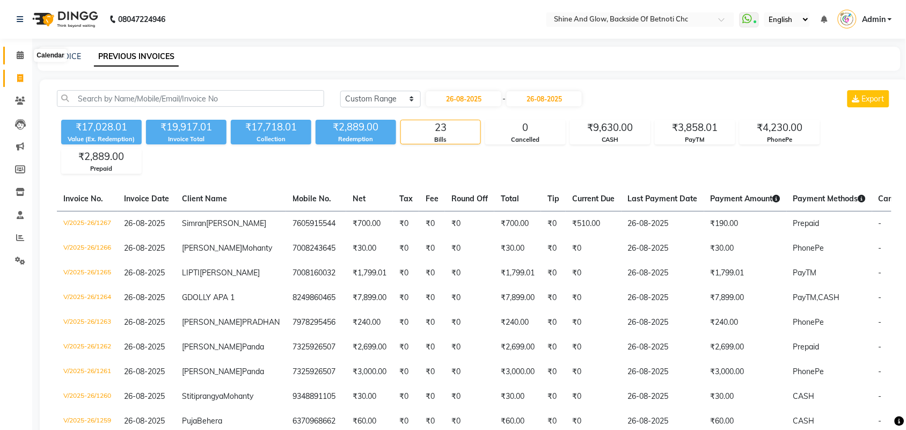
click at [21, 50] on span at bounding box center [20, 55] width 19 height 12
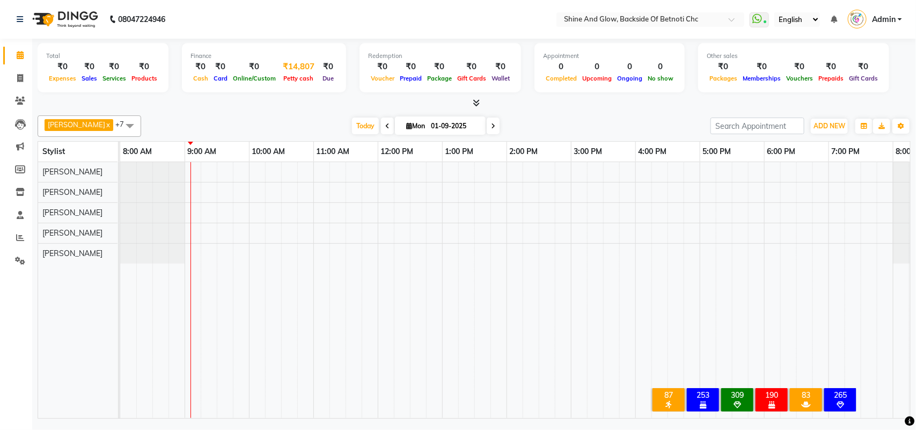
click at [292, 73] on div "Petty cash" at bounding box center [298, 77] width 40 height 11
click at [294, 72] on div "Petty cash" at bounding box center [298, 77] width 40 height 11
click at [295, 78] on span "Petty cash" at bounding box center [298, 79] width 35 height 8
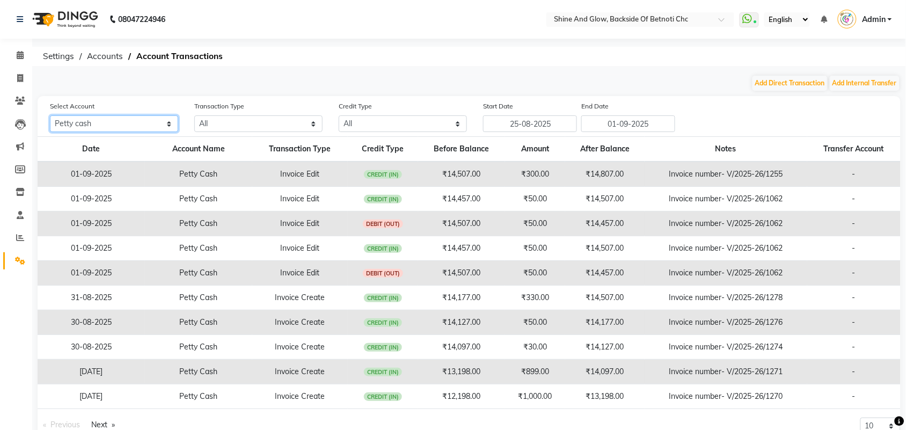
click at [121, 121] on select "All Petty cash Lipi Personal Daily Account OGB Piggy Account" at bounding box center [114, 123] width 128 height 17
select select "2681"
click at [50, 115] on select "All Petty cash Lipi Personal Daily Account OGB Piggy Account" at bounding box center [114, 123] width 128 height 17
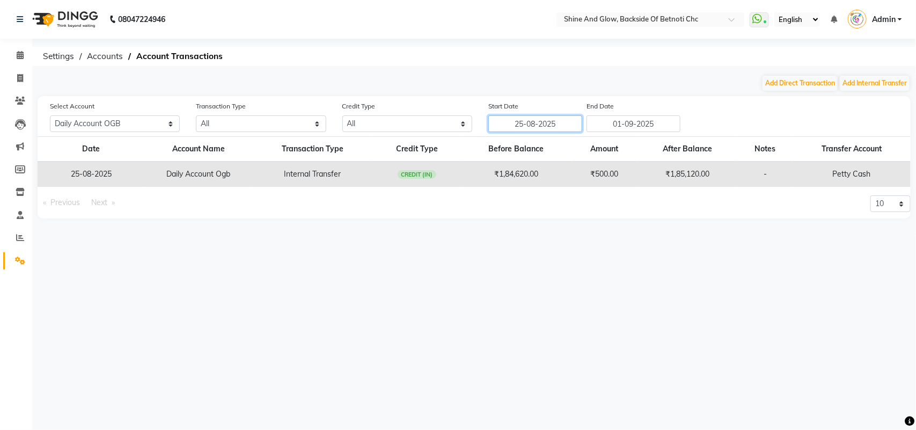
click at [565, 124] on input "25-08-2025" at bounding box center [535, 123] width 94 height 17
select select "8"
select select "2025"
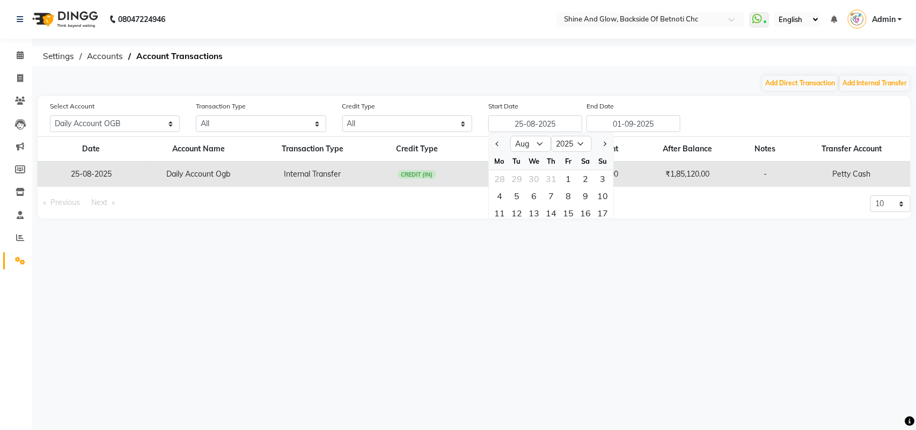
scroll to position [58, 0]
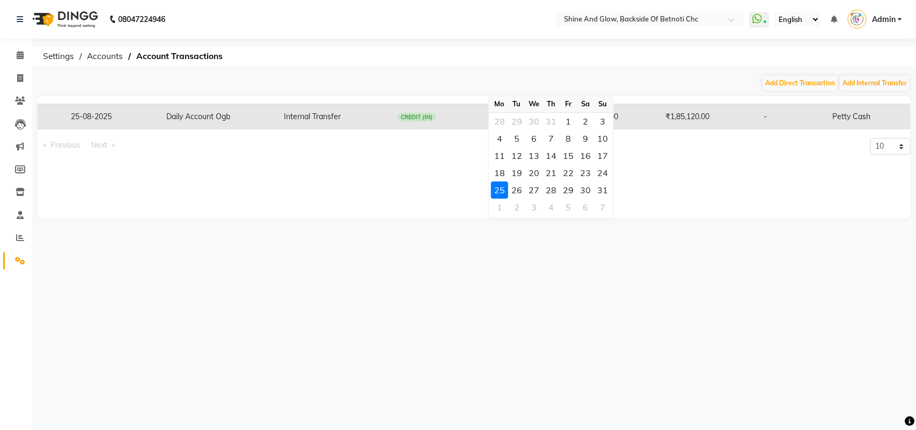
click at [564, 70] on div "08047224946 Select Location × Shine And Glow, Backside Of Betnoti Chc WhatsApp …" at bounding box center [458, 215] width 916 height 430
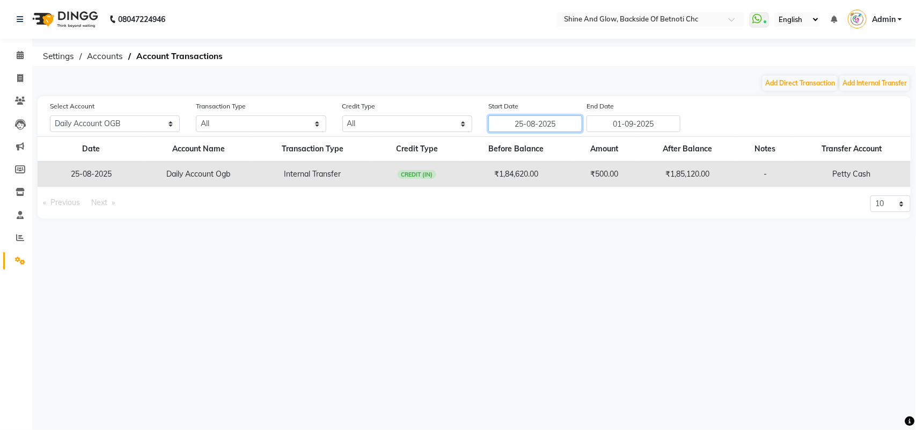
scroll to position [0, 0]
click at [127, 121] on select "All Petty cash Lipi Personal Daily Account OGB Piggy Account" at bounding box center [115, 123] width 130 height 17
select select "2627"
click at [50, 115] on select "All Petty cash Lipi Personal Daily Account OGB Piggy Account" at bounding box center [115, 123] width 130 height 17
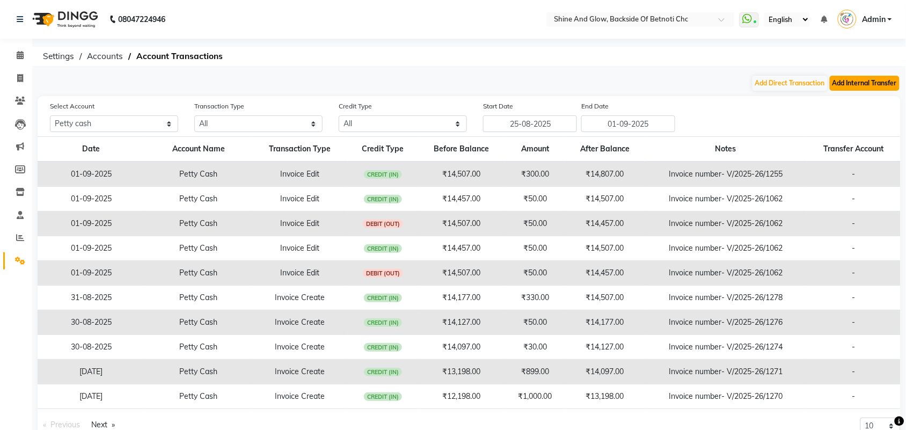
click at [877, 85] on button "Add Internal Transfer" at bounding box center [865, 83] width 70 height 15
select select "internal transfer"
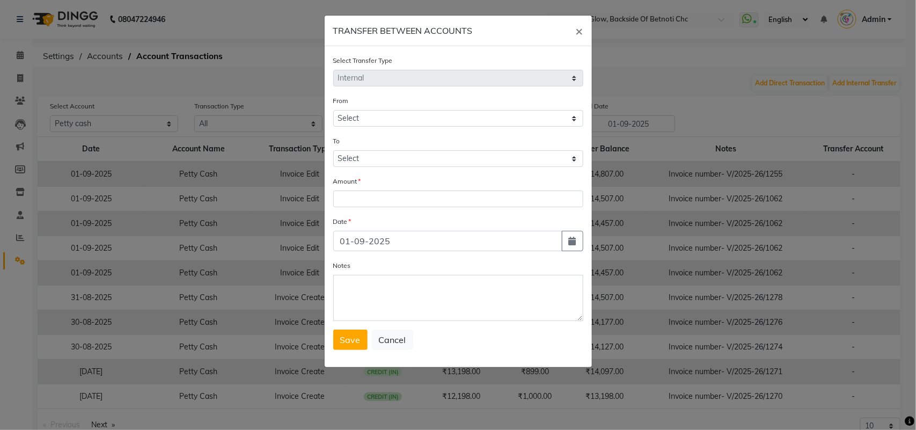
select select "2627"
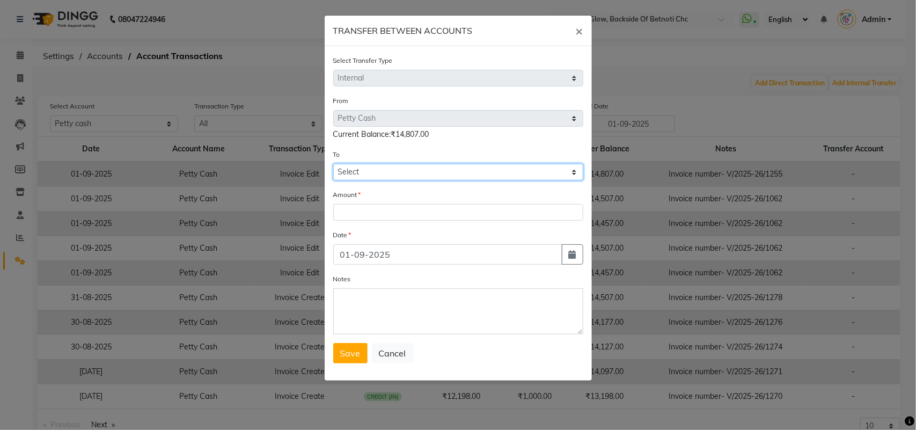
click at [424, 168] on select "Select Petty Cash Lipi Personal Daily Account Ogb Piggy Account" at bounding box center [458, 172] width 250 height 17
select select "2681"
click at [333, 164] on select "Select Petty Cash Lipi Personal Daily Account Ogb Piggy Account" at bounding box center [458, 172] width 250 height 17
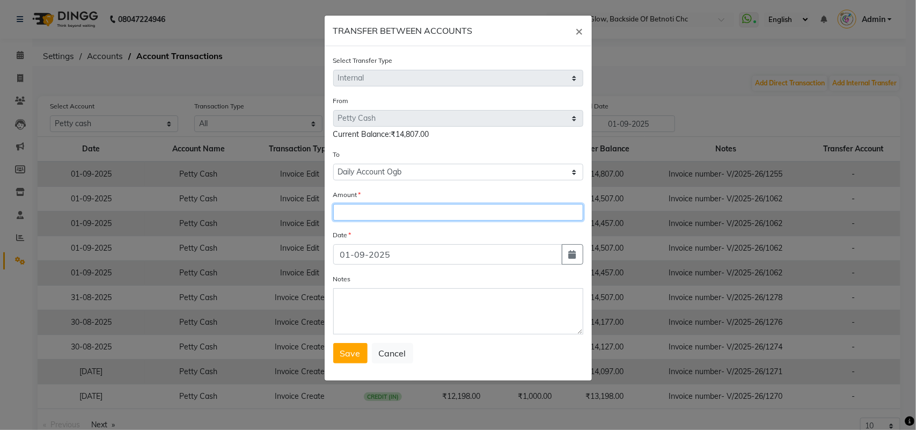
click at [379, 208] on input "number" at bounding box center [458, 212] width 250 height 17
type input "1000"
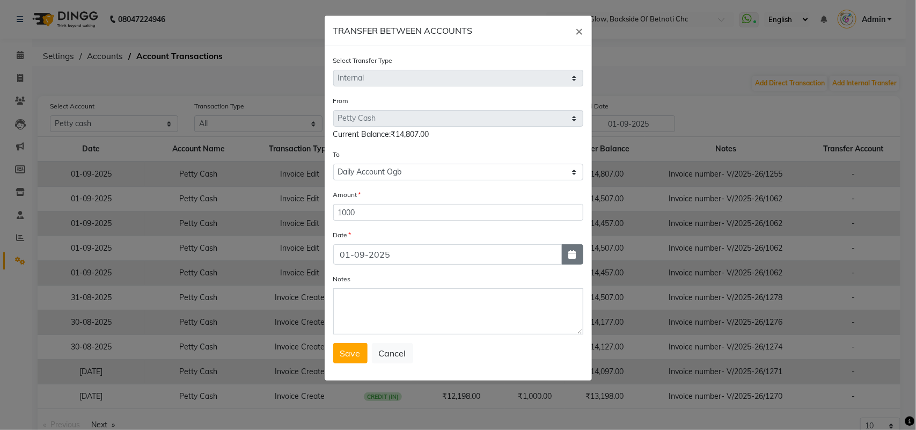
click at [566, 250] on button "button" at bounding box center [572, 254] width 21 height 20
select select "9"
select select "2025"
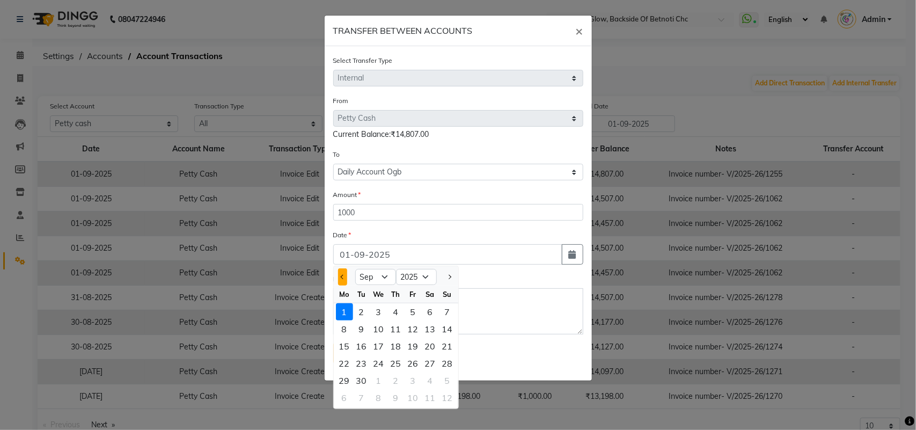
click at [346, 274] on button "Previous month" at bounding box center [342, 276] width 9 height 17
select select "8"
click at [363, 375] on div "26" at bounding box center [361, 380] width 17 height 17
type input "26-08-2025"
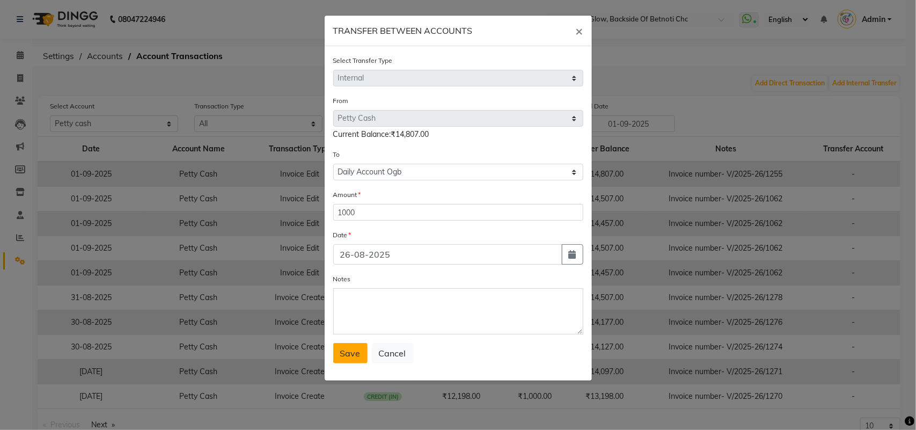
click at [353, 352] on span "Save" at bounding box center [350, 353] width 20 height 11
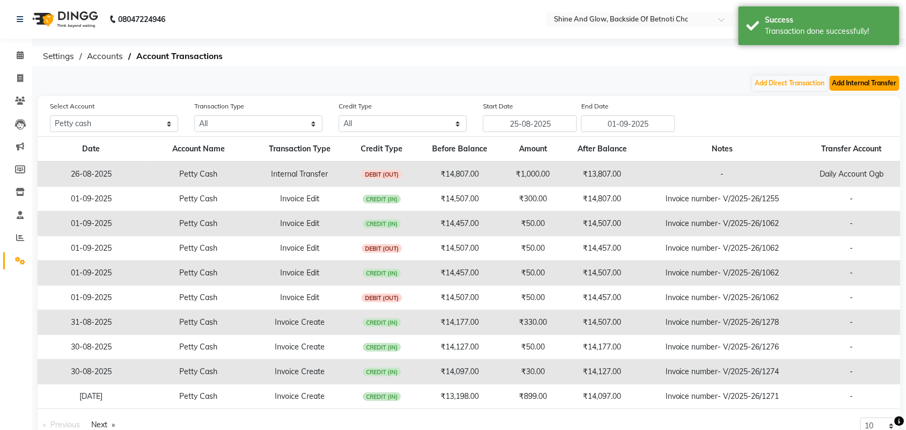
click at [869, 84] on button "Add Internal Transfer" at bounding box center [865, 83] width 70 height 15
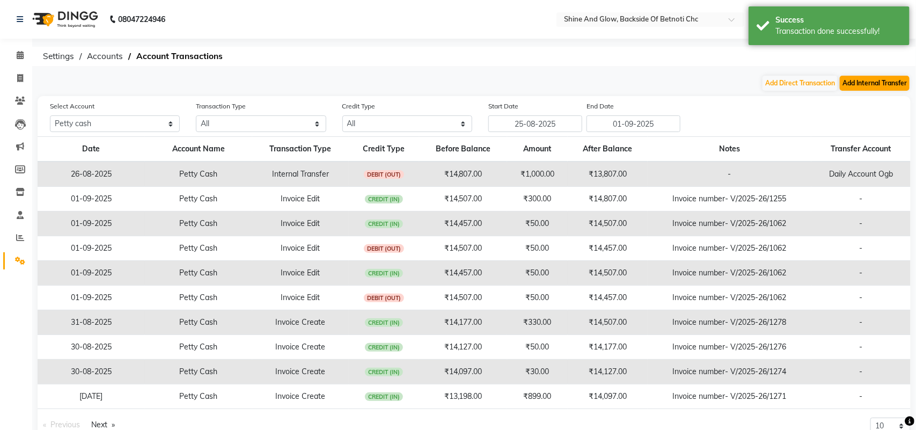
select select "internal transfer"
select select "2627"
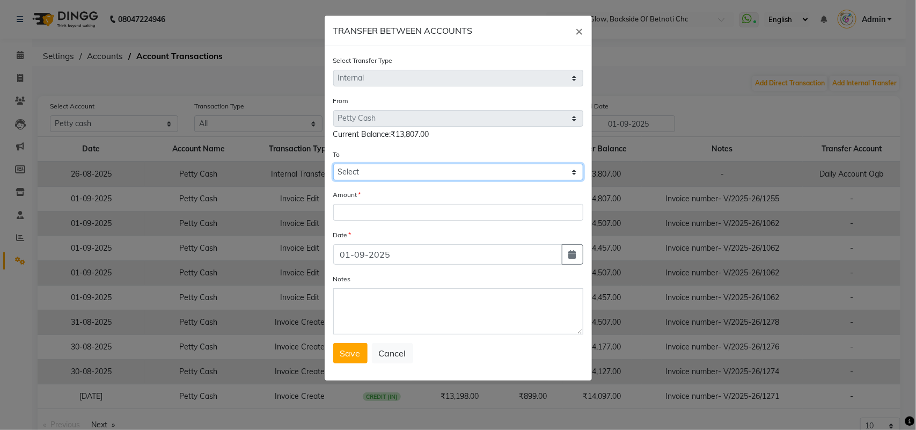
click at [396, 172] on select "Select Petty Cash Lipi Personal Daily Account Ogb Piggy Account" at bounding box center [458, 172] width 250 height 17
select select "2679"
click at [333, 164] on select "Select Petty Cash Lipi Personal Daily Account Ogb Piggy Account" at bounding box center [458, 172] width 250 height 17
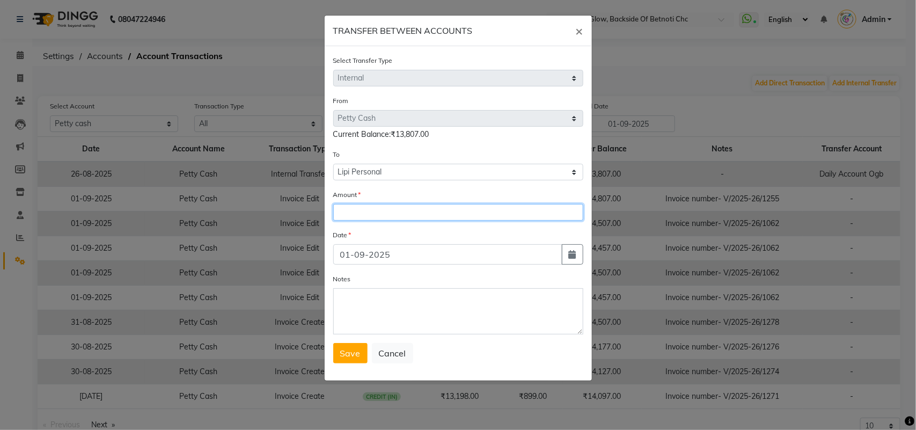
click at [361, 212] on input "number" at bounding box center [458, 212] width 250 height 17
type input "9500"
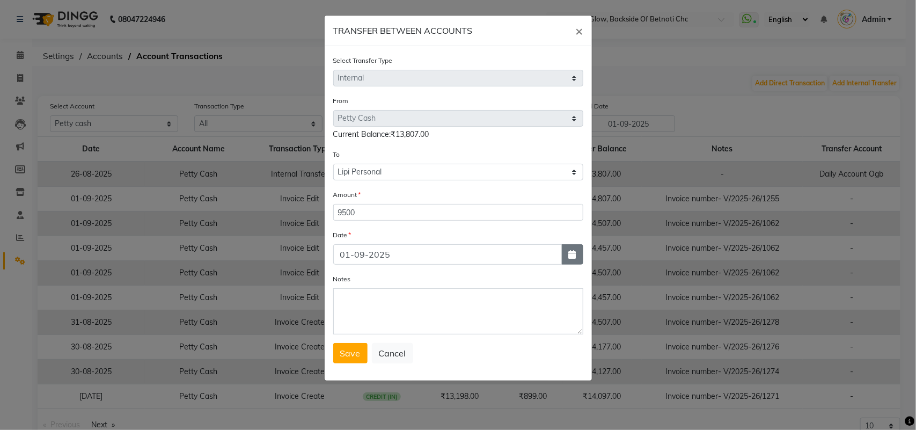
click at [567, 256] on button "button" at bounding box center [572, 254] width 21 height 20
select select "9"
select select "2025"
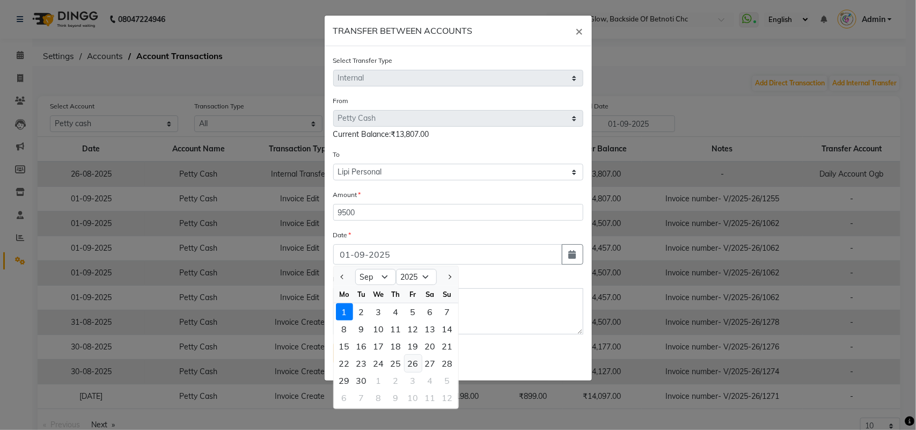
click at [408, 363] on div "26" at bounding box center [413, 363] width 17 height 17
type input "26-09-2025"
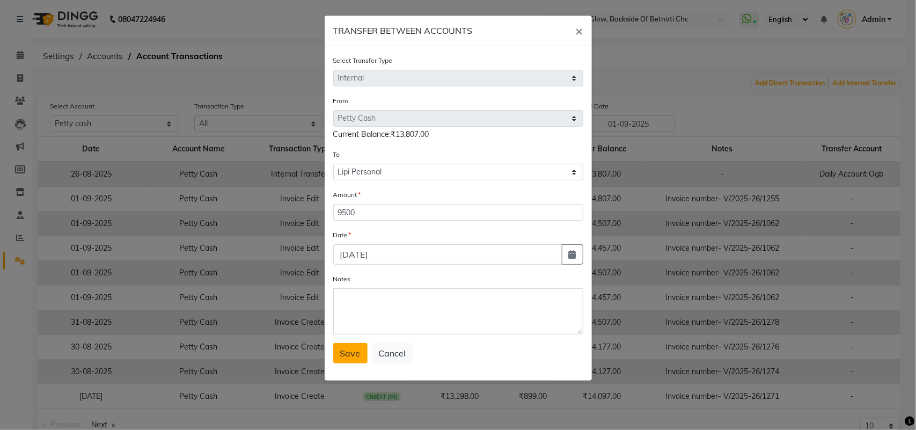
click at [350, 350] on span "Save" at bounding box center [350, 353] width 20 height 11
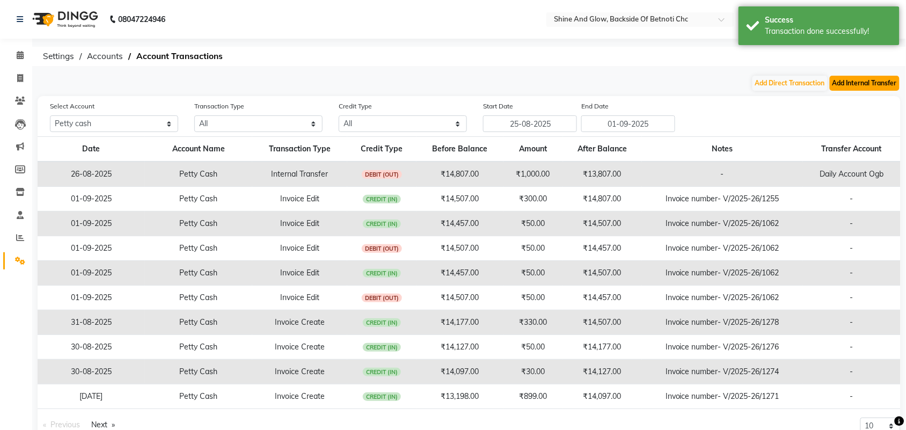
click at [852, 86] on button "Add Internal Transfer" at bounding box center [865, 83] width 70 height 15
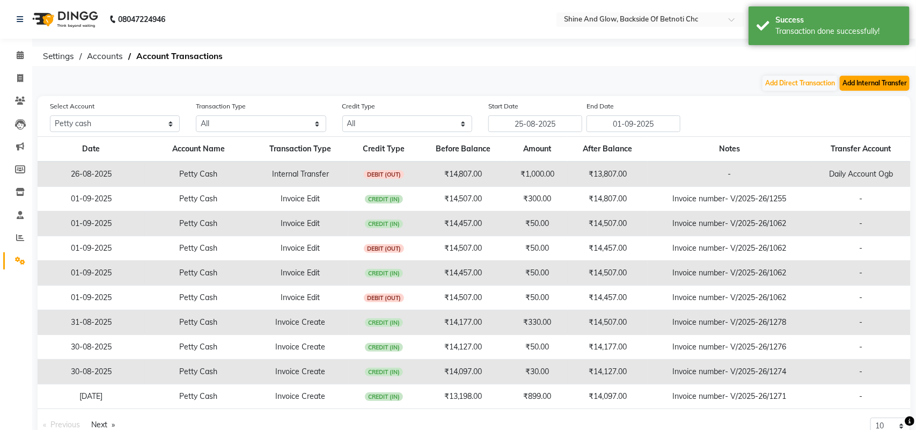
select select "internal transfer"
select select "2627"
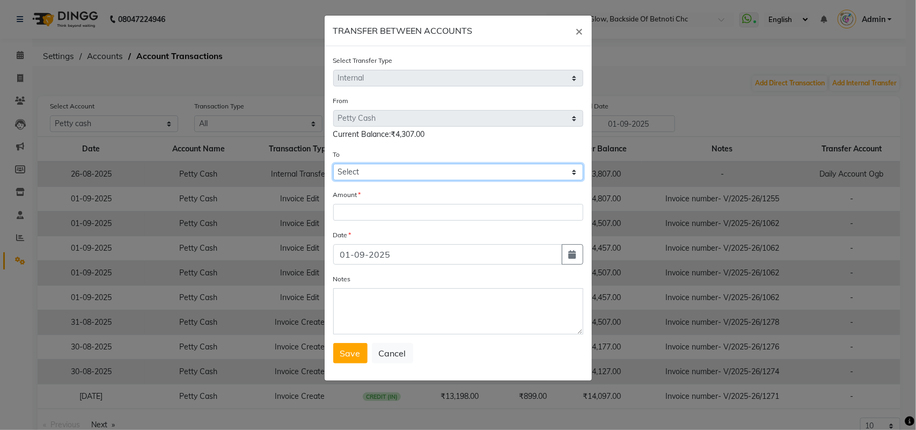
click at [379, 167] on select "Select Petty Cash Lipi Personal Daily Account Ogb Piggy Account" at bounding box center [458, 172] width 250 height 17
select select "2681"
click at [333, 164] on select "Select Petty Cash Lipi Personal Daily Account Ogb Piggy Account" at bounding box center [458, 172] width 250 height 17
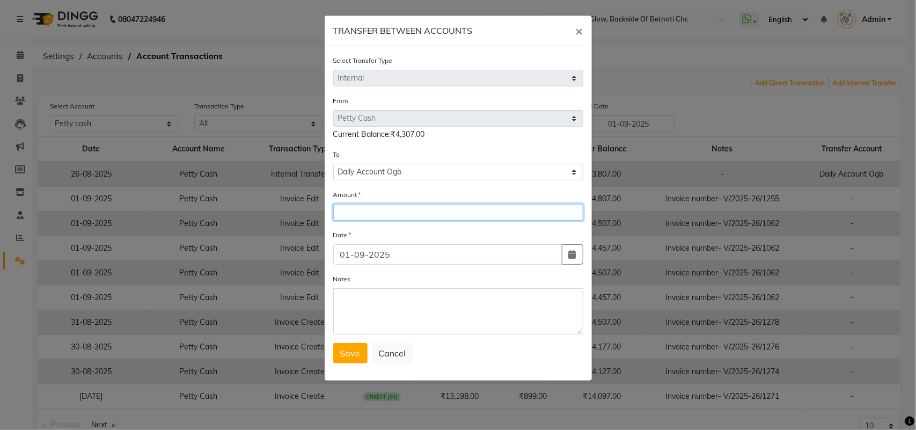
click at [362, 211] on input "number" at bounding box center [458, 212] width 250 height 17
type input "500"
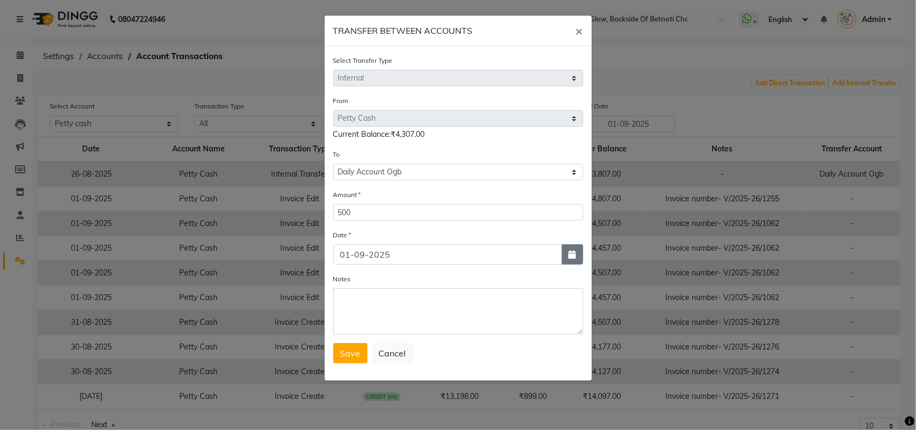
click at [569, 251] on icon "button" at bounding box center [573, 254] width 8 height 9
select select "9"
select select "2025"
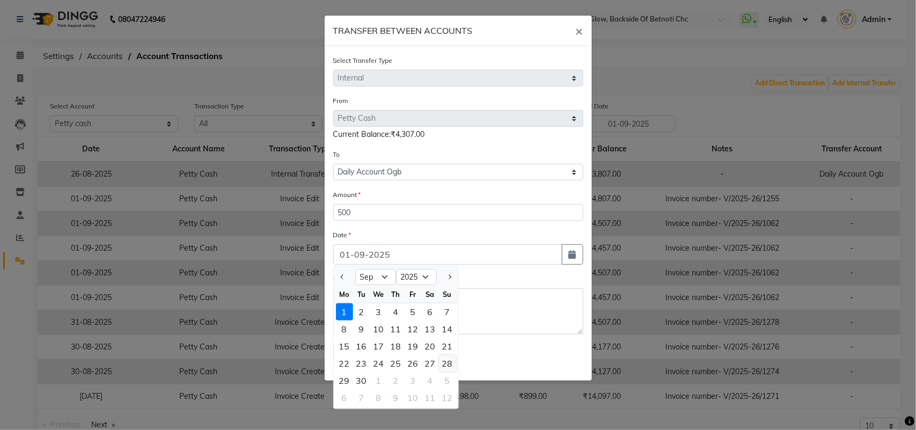
click at [449, 361] on div "28" at bounding box center [447, 363] width 17 height 17
type input "28-09-2025"
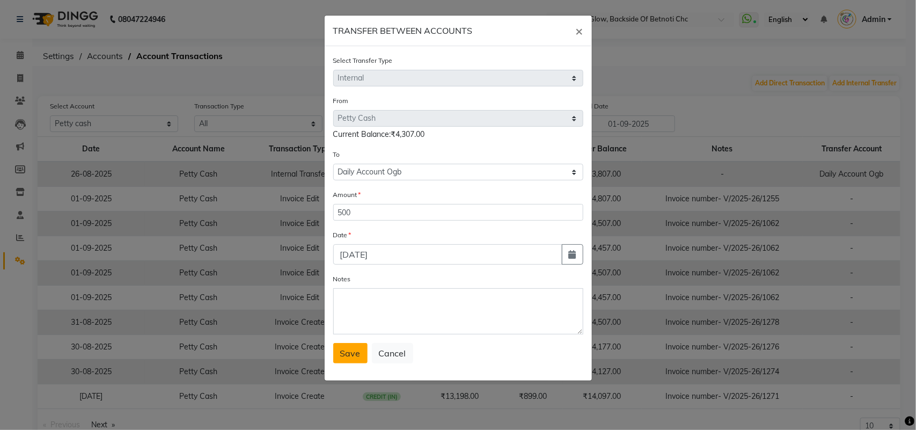
click at [352, 349] on span "Save" at bounding box center [350, 353] width 20 height 11
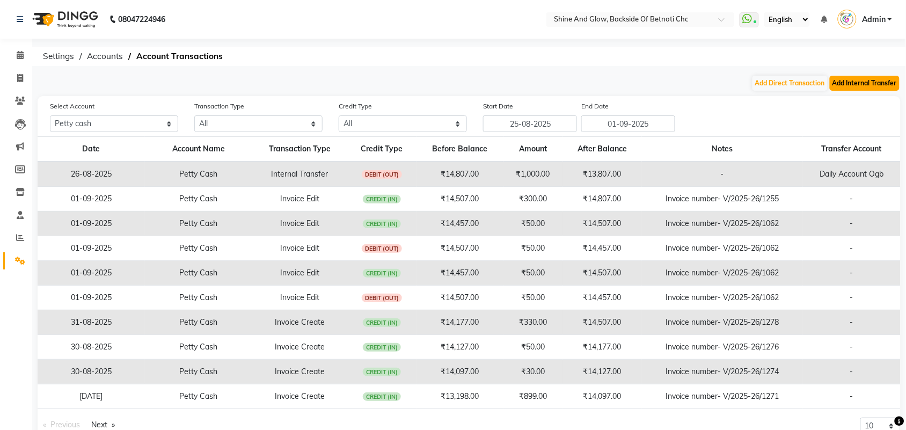
click at [844, 83] on button "Add Internal Transfer" at bounding box center [865, 83] width 70 height 15
select select "internal transfer"
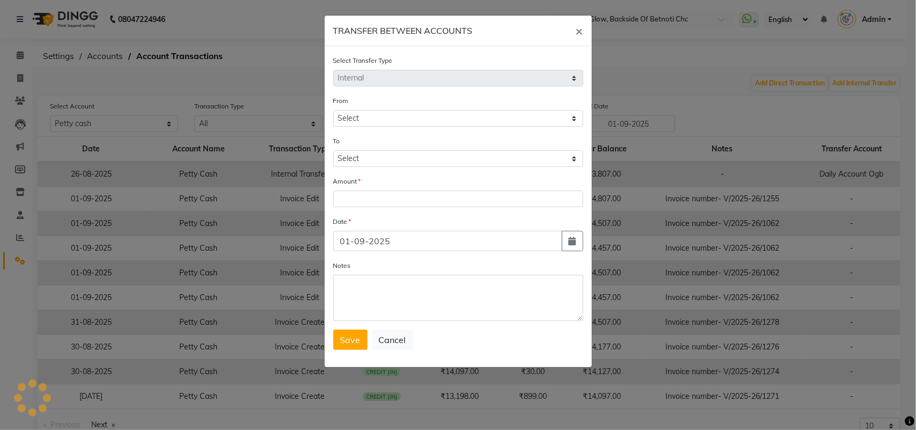
select select "2627"
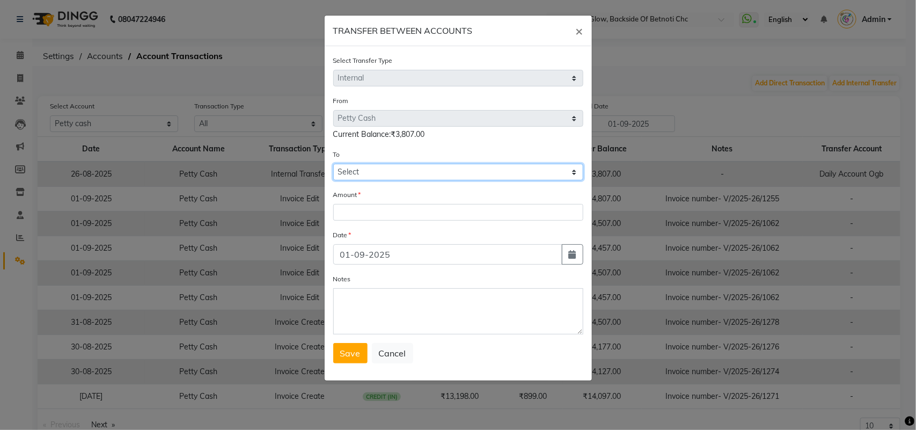
click at [432, 173] on select "Select Petty Cash Lipi Personal Daily Account Ogb Piggy Account" at bounding box center [458, 172] width 250 height 17
select select "2681"
click at [333, 164] on select "Select Petty Cash Lipi Personal Daily Account Ogb Piggy Account" at bounding box center [458, 172] width 250 height 17
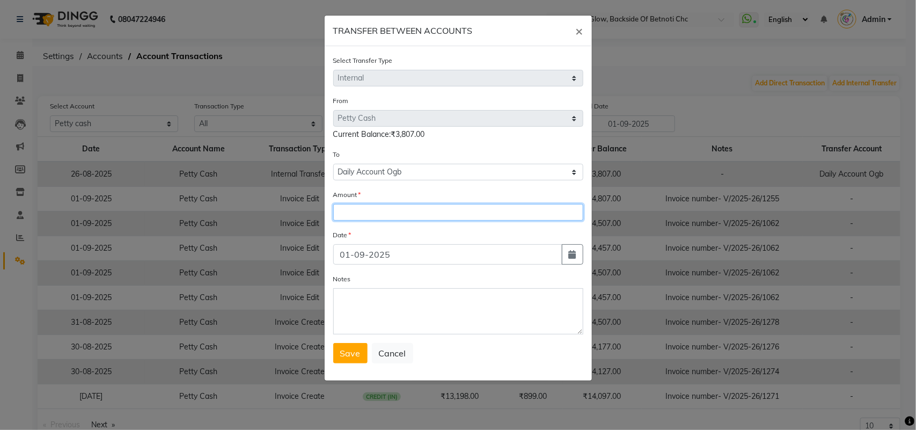
click at [384, 211] on input "number" at bounding box center [458, 212] width 250 height 17
type input "1000"
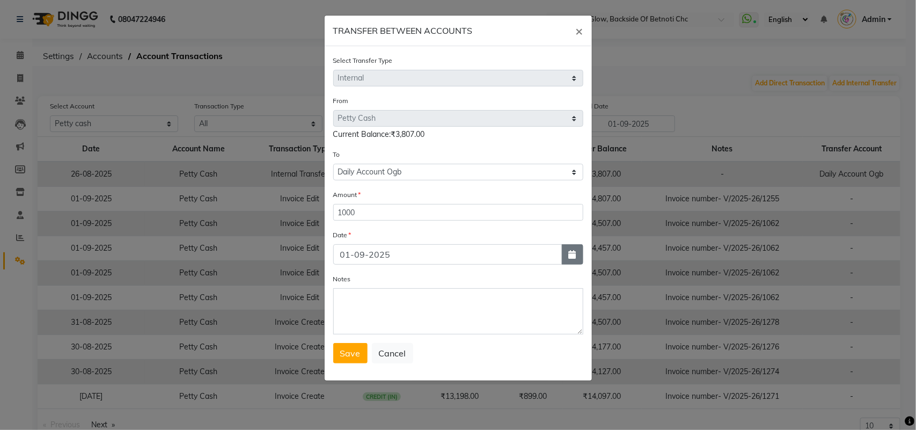
click at [567, 255] on button "button" at bounding box center [572, 254] width 21 height 20
select select "9"
select select "2025"
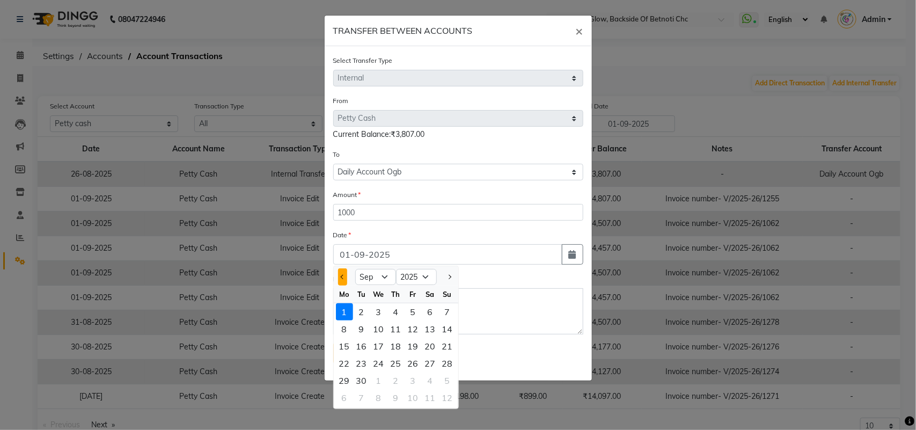
click at [339, 272] on button "Previous month" at bounding box center [342, 276] width 9 height 17
select select "8"
click at [416, 376] on div "29" at bounding box center [413, 380] width 17 height 17
type input "29-08-2025"
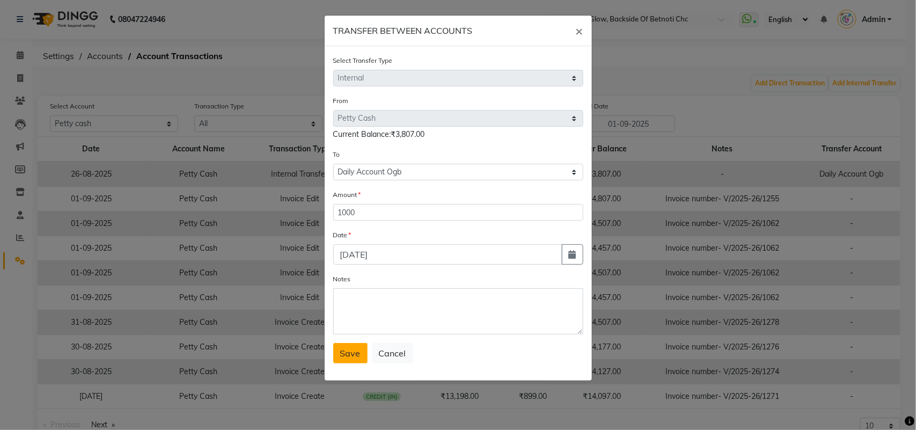
click at [352, 351] on span "Save" at bounding box center [350, 353] width 20 height 11
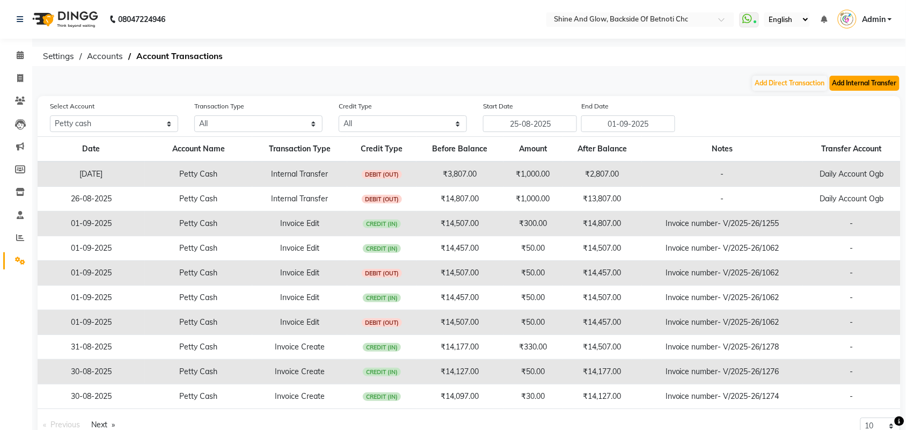
click at [870, 86] on button "Add Internal Transfer" at bounding box center [865, 83] width 70 height 15
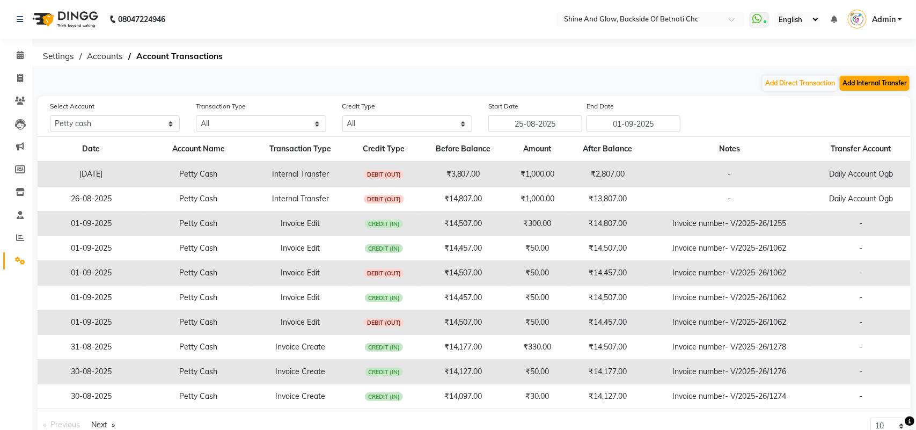
select select "internal transfer"
select select "2627"
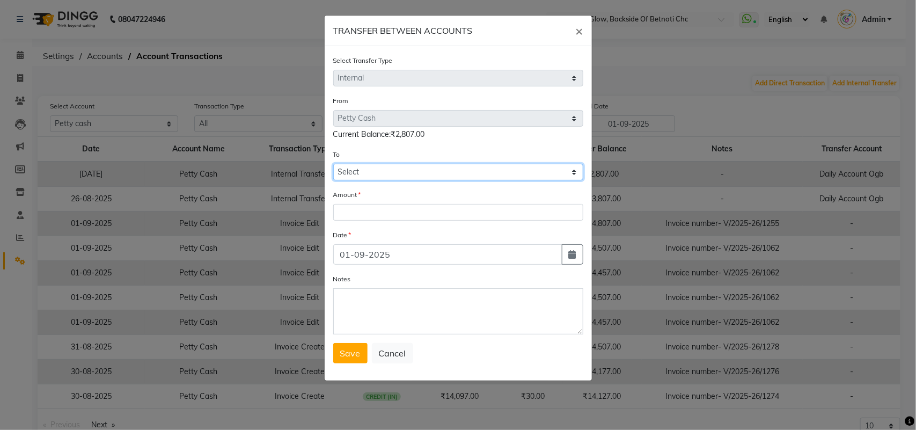
click at [417, 172] on select "Select Petty Cash Lipi Personal Daily Account Ogb Piggy Account" at bounding box center [458, 172] width 250 height 17
select select "2679"
click at [333, 164] on select "Select Petty Cash Lipi Personal Daily Account Ogb Piggy Account" at bounding box center [458, 172] width 250 height 17
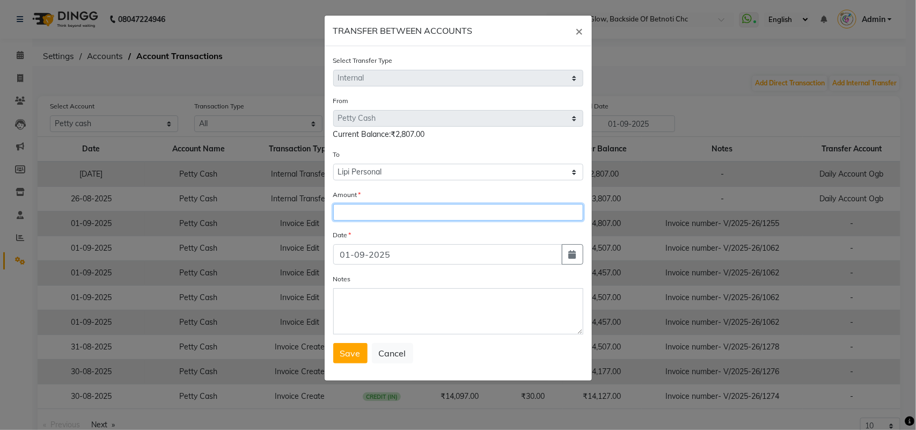
click at [361, 207] on input "number" at bounding box center [458, 212] width 250 height 17
type input "1500"
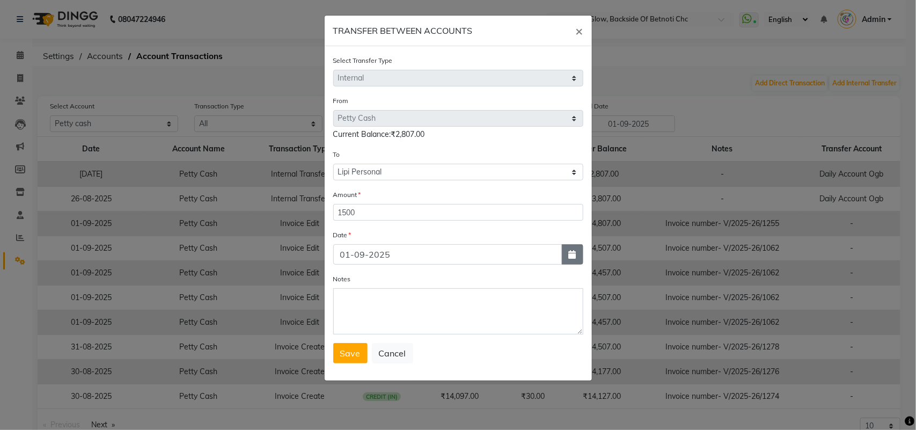
click at [570, 251] on icon "button" at bounding box center [573, 254] width 8 height 9
select select "9"
select select "2025"
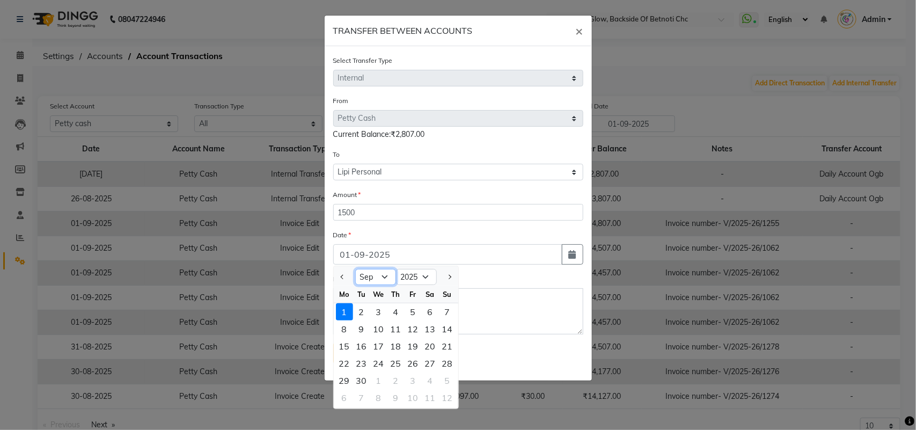
click at [379, 275] on select "Jan Feb Mar Apr May Jun Jul Aug Sep Oct Nov Dec" at bounding box center [375, 277] width 41 height 16
select select "8"
click at [355, 269] on select "Jan Feb Mar Apr May Jun Jul Aug Sep Oct Nov Dec" at bounding box center [375, 277] width 41 height 16
click at [411, 375] on div "29" at bounding box center [413, 380] width 17 height 17
type input "29-08-2025"
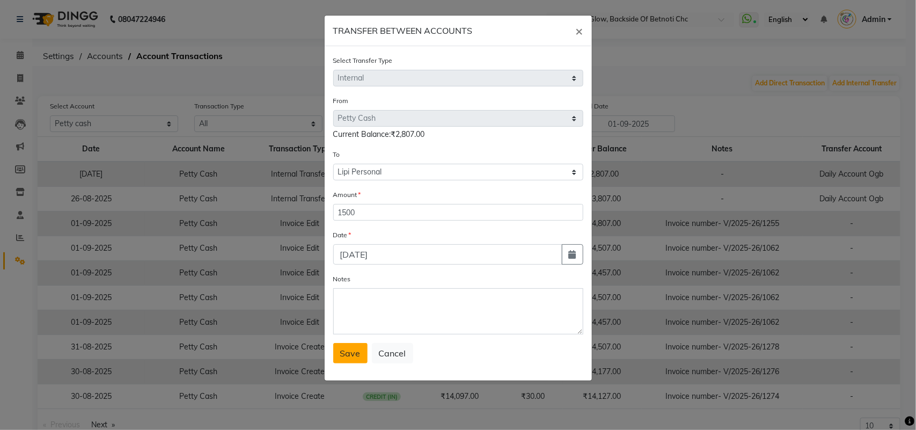
click at [349, 351] on span "Save" at bounding box center [350, 353] width 20 height 11
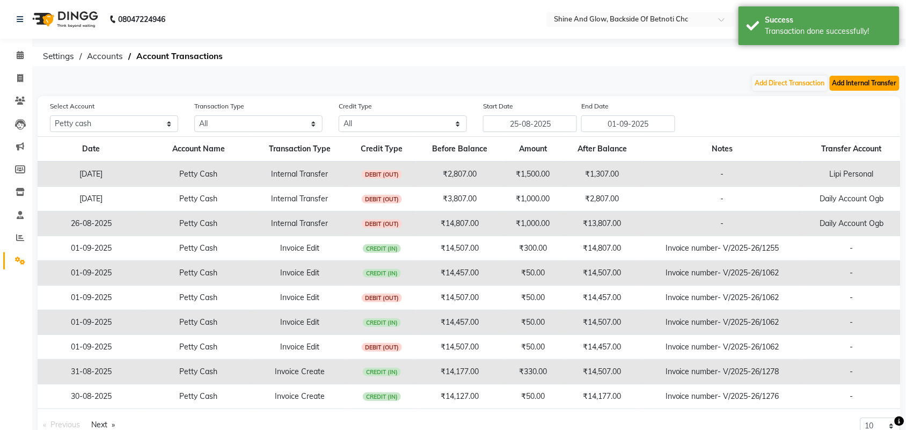
click at [867, 82] on button "Add Internal Transfer" at bounding box center [865, 83] width 70 height 15
select select "internal transfer"
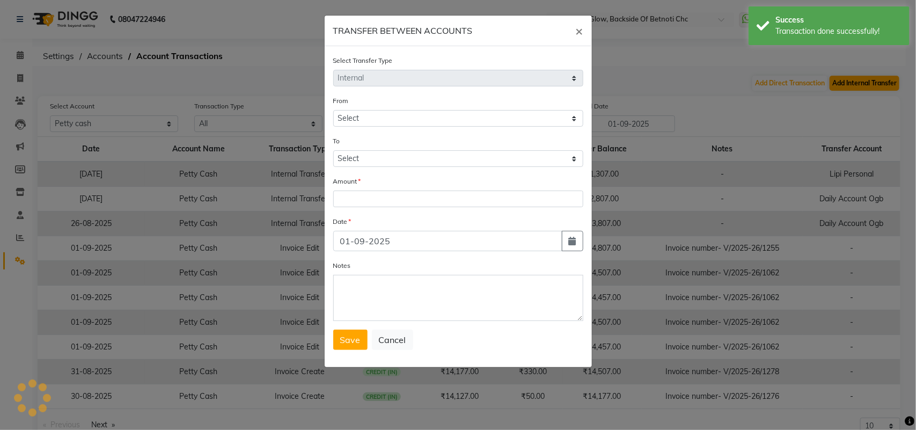
select select "2627"
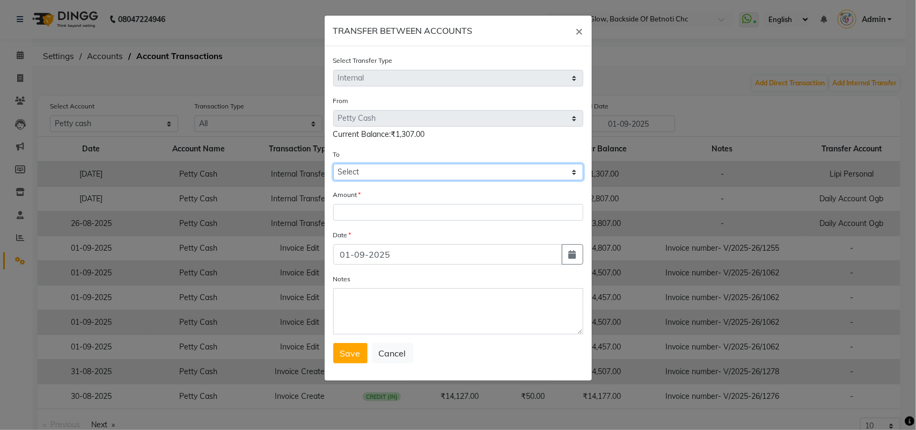
click at [428, 169] on select "Select Petty Cash Lipi Personal Daily Account Ogb Piggy Account" at bounding box center [458, 172] width 250 height 17
select select "2681"
click at [333, 164] on select "Select Petty Cash Lipi Personal Daily Account Ogb Piggy Account" at bounding box center [458, 172] width 250 height 17
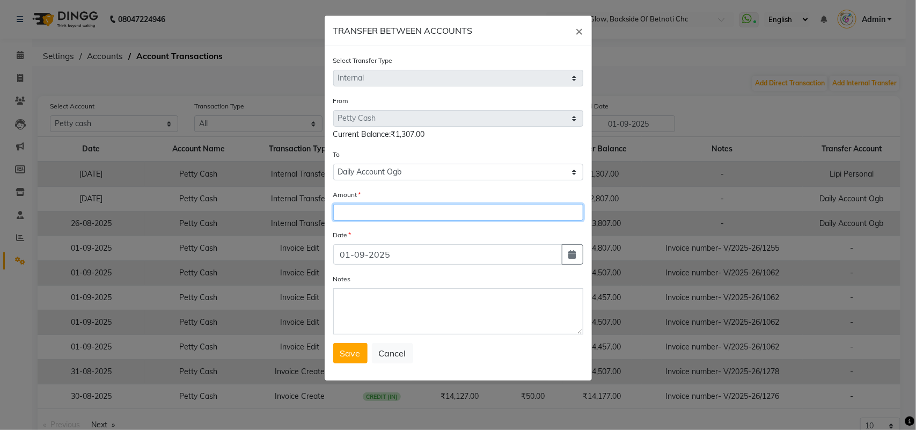
click at [380, 207] on input "number" at bounding box center [458, 212] width 250 height 17
type input "500"
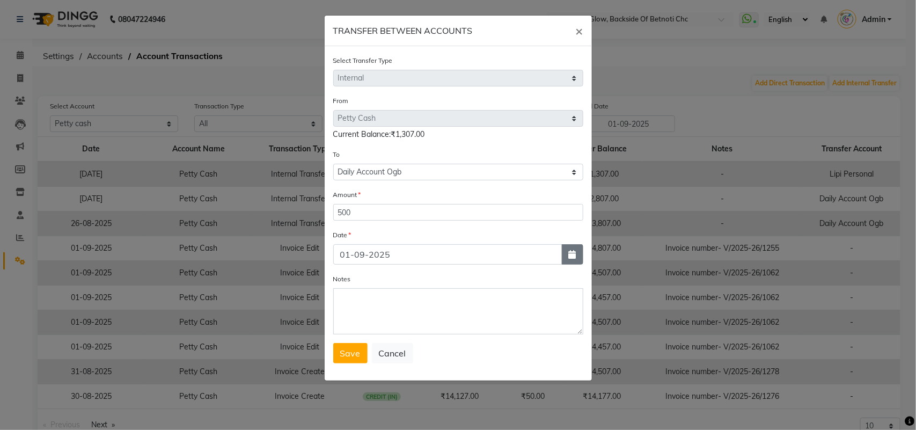
click at [566, 252] on button "button" at bounding box center [572, 254] width 21 height 20
select select "9"
select select "2025"
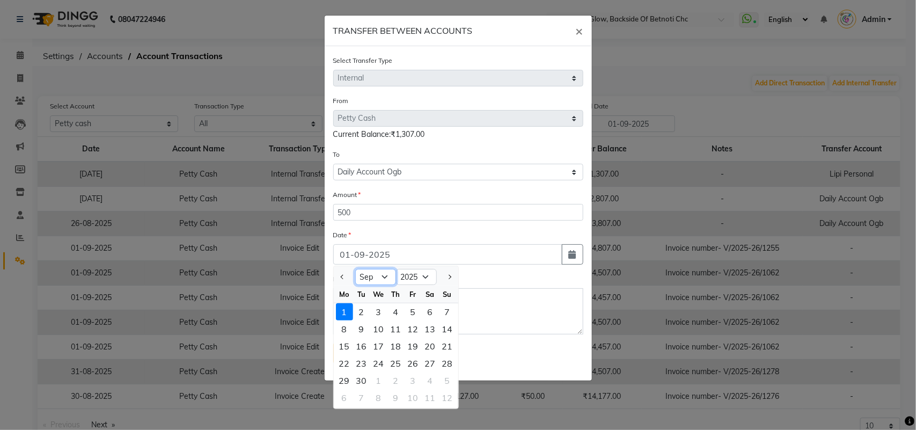
click at [383, 274] on select "Jan Feb Mar Apr May Jun Jul Aug Sep Oct Nov Dec" at bounding box center [375, 277] width 41 height 16
select select "8"
click at [355, 269] on select "Jan Feb Mar Apr May Jun Jul Aug Sep Oct Nov Dec" at bounding box center [375, 277] width 41 height 16
click at [430, 374] on div "30" at bounding box center [430, 380] width 17 height 17
type input "30-08-2025"
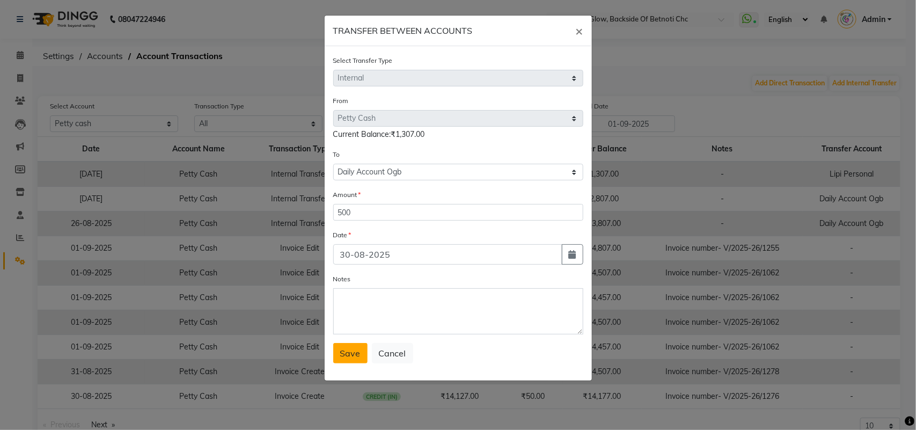
click at [343, 344] on button "Save" at bounding box center [350, 353] width 34 height 20
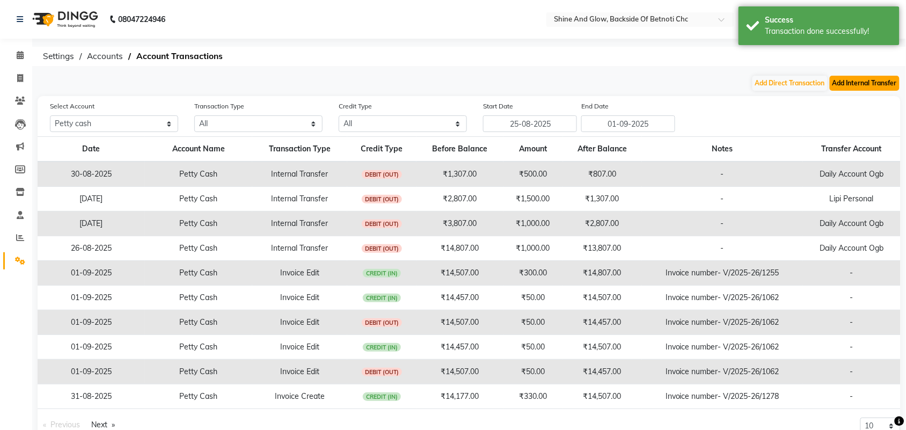
click at [874, 86] on button "Add Internal Transfer" at bounding box center [865, 83] width 70 height 15
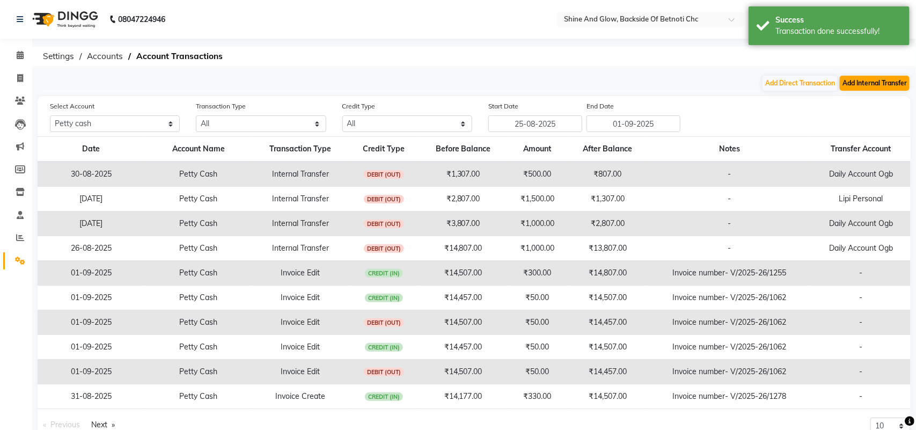
select select "internal transfer"
select select "2627"
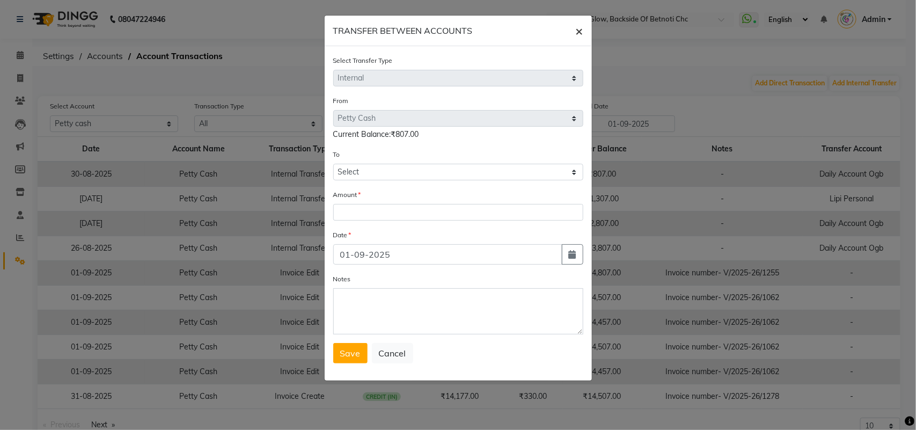
click at [578, 28] on span "×" at bounding box center [580, 31] width 8 height 16
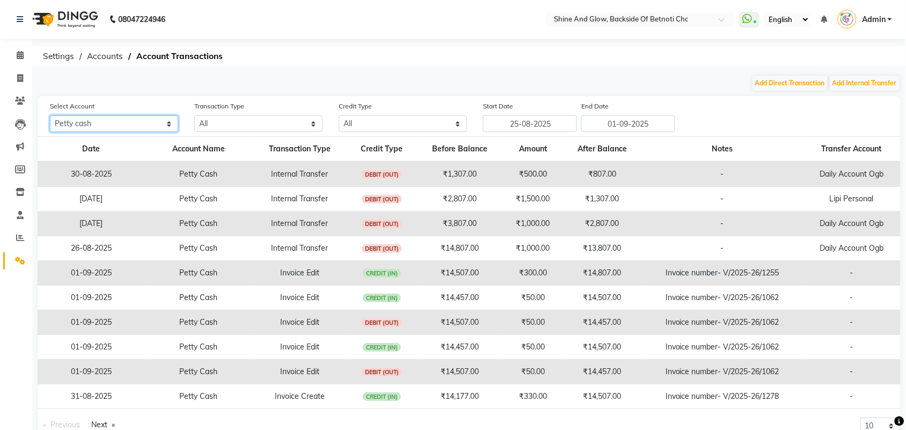
click at [156, 121] on select "All Petty cash Lipi Personal Daily Account OGB Piggy Account" at bounding box center [114, 123] width 128 height 17
select select "2681"
click at [50, 115] on select "All Petty cash Lipi Personal Daily Account OGB Piggy Account" at bounding box center [114, 123] width 128 height 17
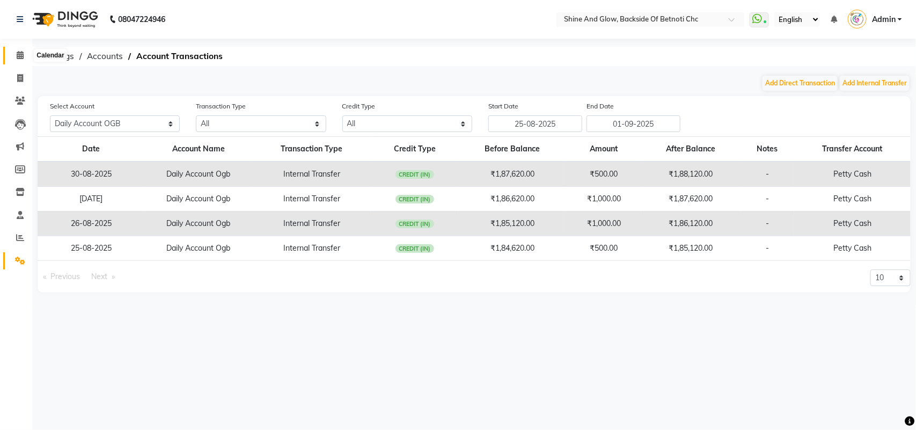
click at [18, 57] on icon at bounding box center [20, 55] width 7 height 8
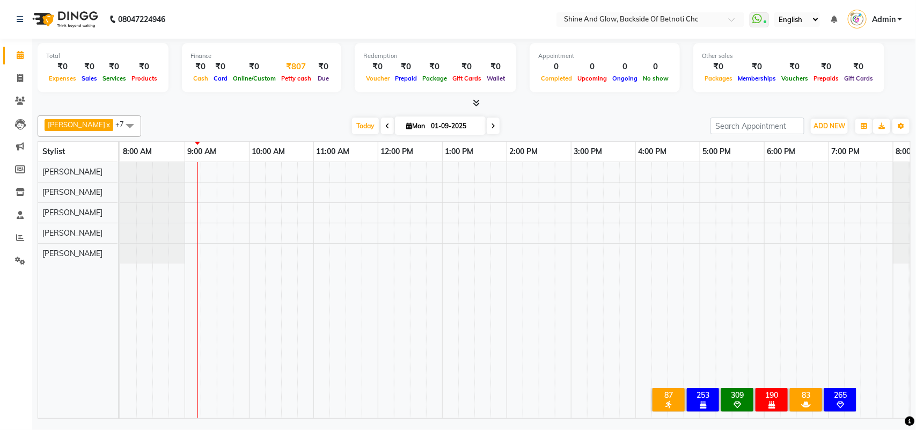
click at [294, 64] on div "₹807" at bounding box center [295, 67] width 35 height 12
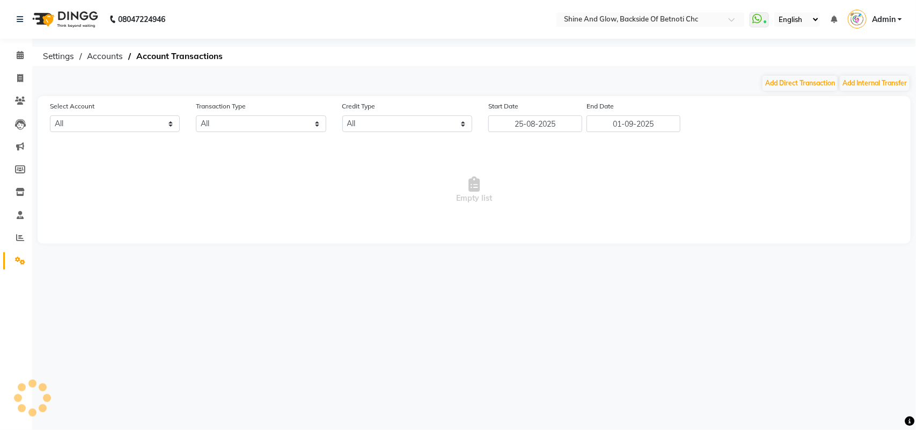
select select "2627"
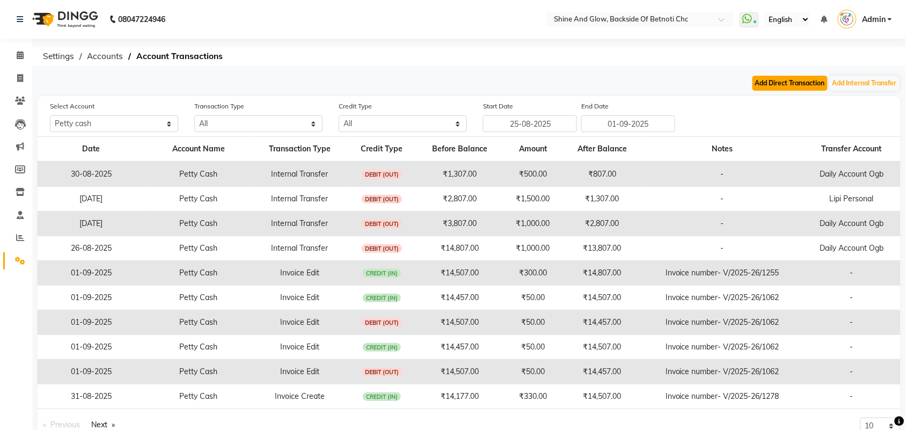
click at [801, 82] on button "Add Direct Transaction" at bounding box center [789, 83] width 75 height 15
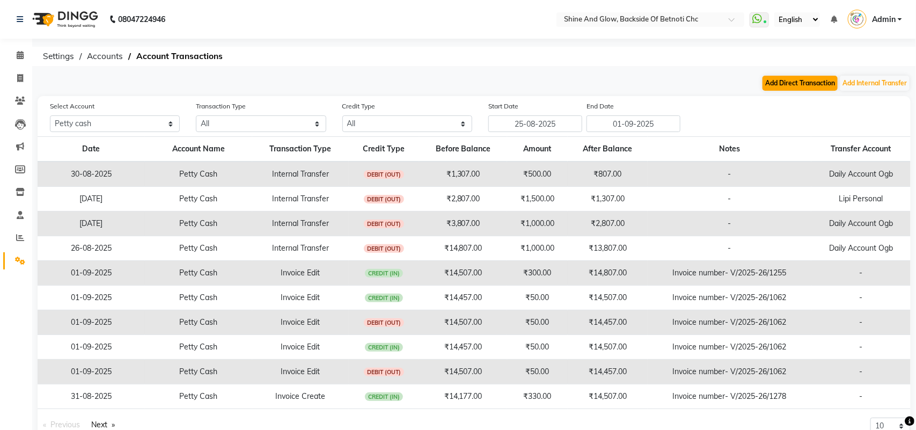
select select "direct"
select select "2627"
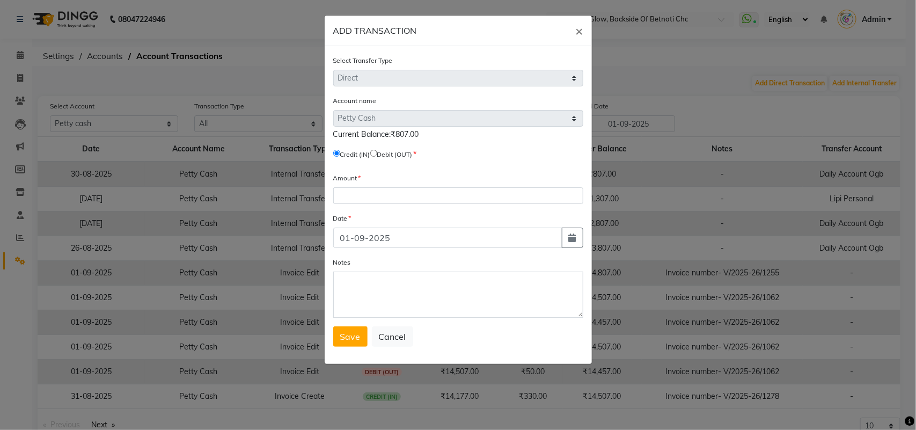
click at [377, 151] on input "radio" at bounding box center [373, 153] width 7 height 7
radio input "true"
click at [384, 196] on input "number" at bounding box center [458, 195] width 250 height 17
type input "452"
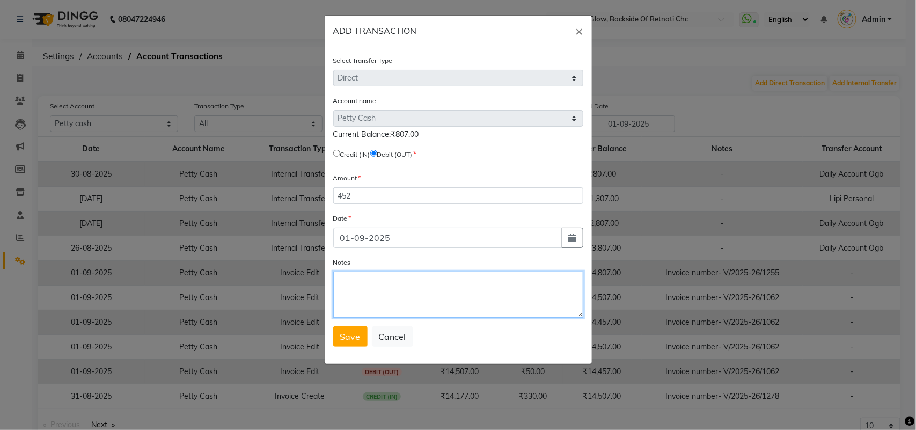
click at [438, 303] on textarea "Notes" at bounding box center [458, 295] width 250 height 46
type textarea "TO ADJUST"
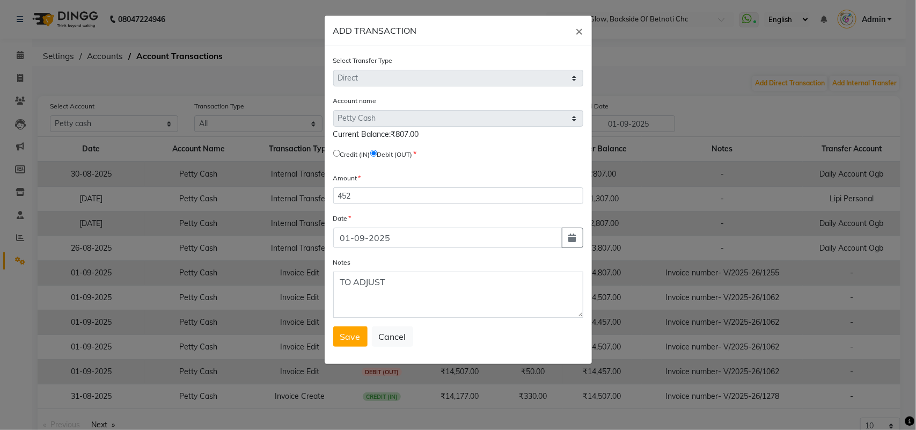
click at [347, 335] on span "Save" at bounding box center [350, 336] width 20 height 11
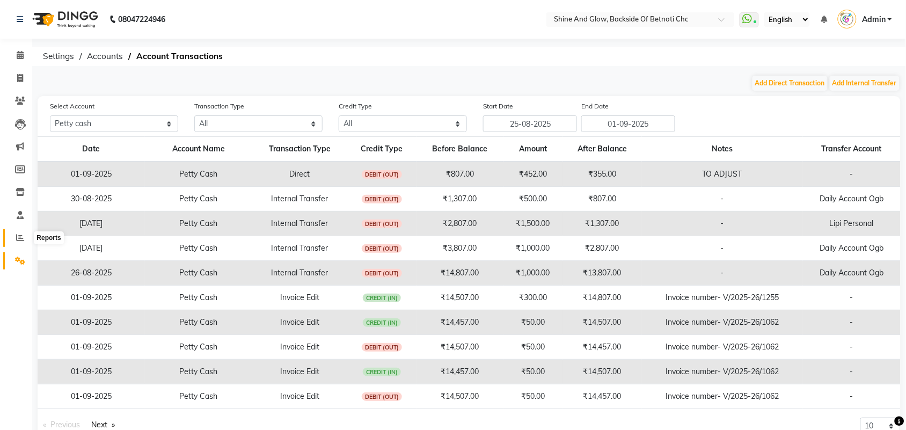
click at [20, 233] on icon at bounding box center [20, 237] width 8 height 8
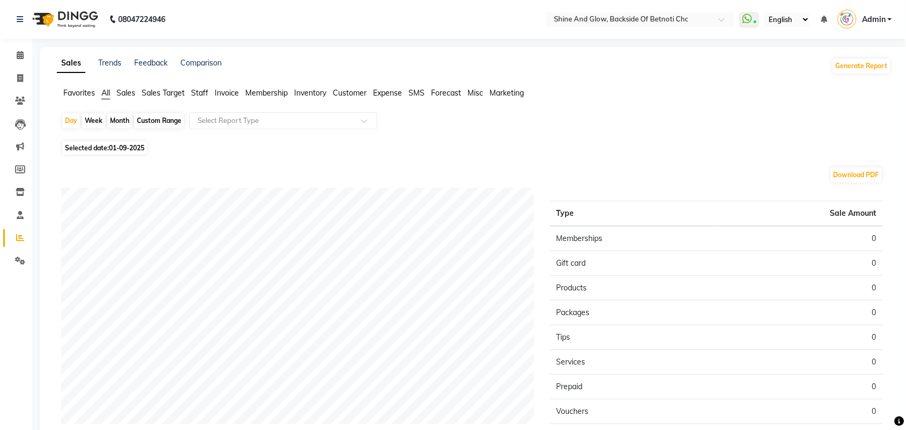
click at [119, 121] on div "Month" at bounding box center [119, 120] width 25 height 15
select select "9"
select select "2025"
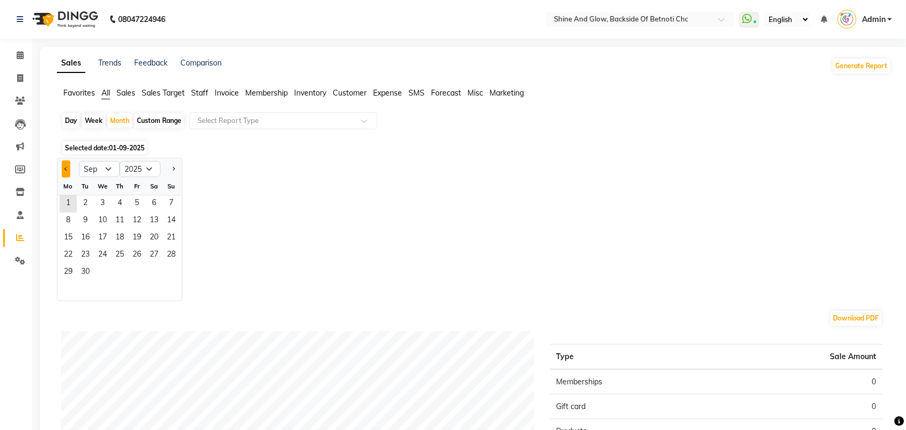
click at [65, 170] on span "Previous month" at bounding box center [66, 168] width 4 height 4
select select "8"
click at [130, 201] on span "1" at bounding box center [136, 203] width 17 height 17
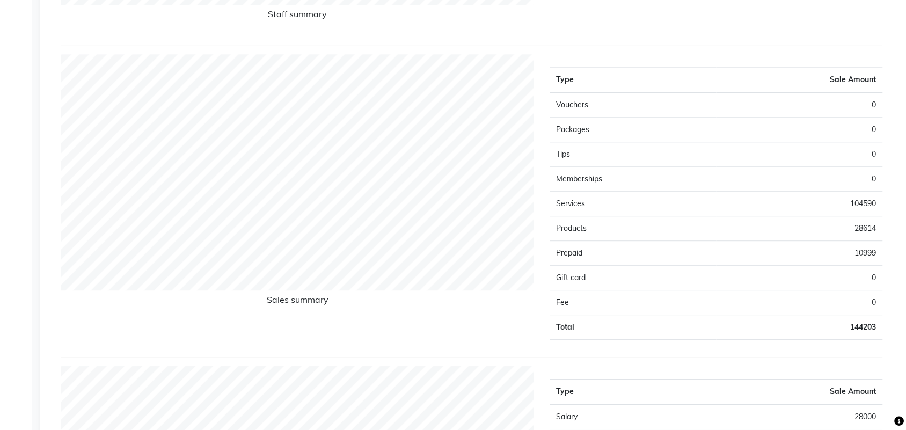
scroll to position [738, 0]
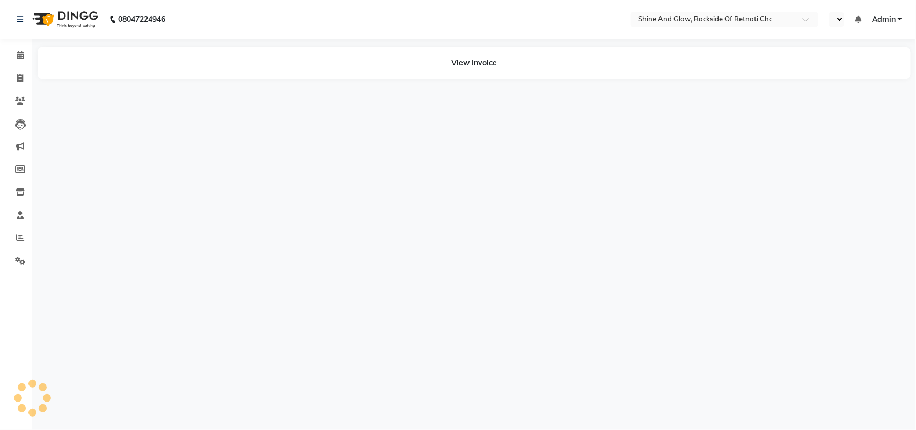
select select "en"
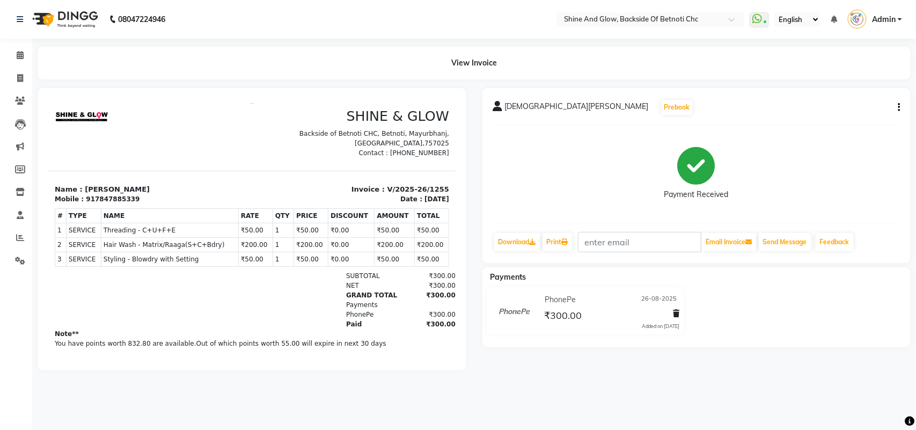
click at [898, 107] on icon "button" at bounding box center [899, 107] width 2 height 1
click at [843, 119] on div "Edit Invoice" at bounding box center [846, 120] width 74 height 13
select select "service"
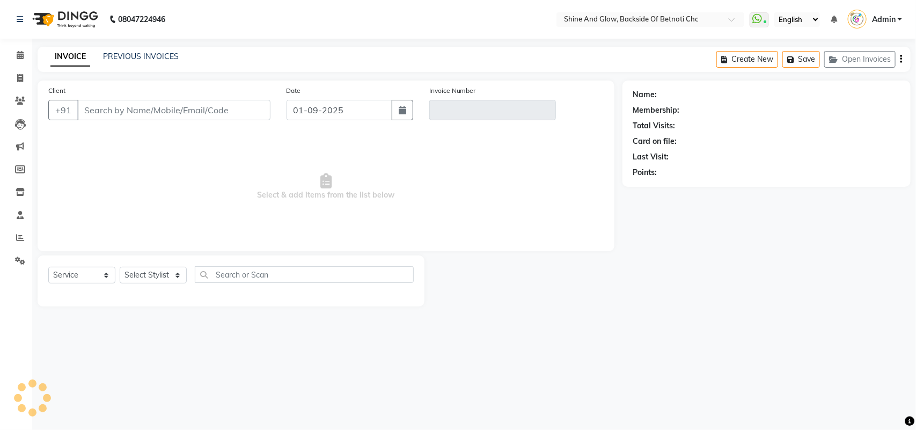
select select "18717"
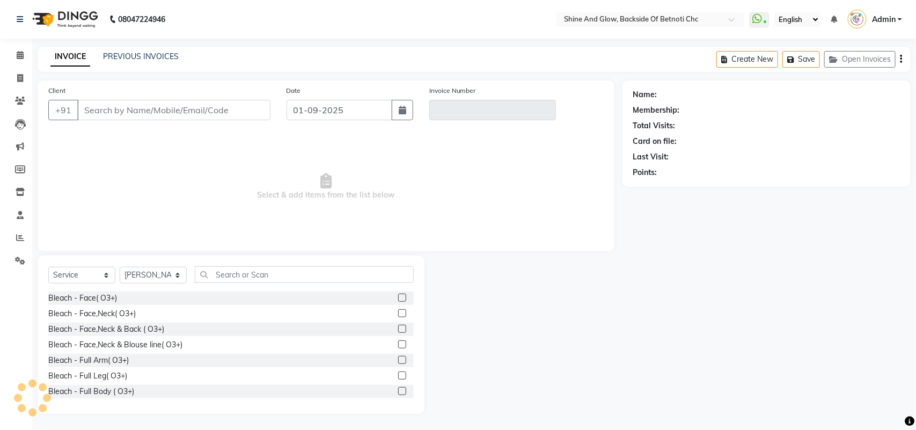
type input "7847885339"
type input "V/2025-26/1255"
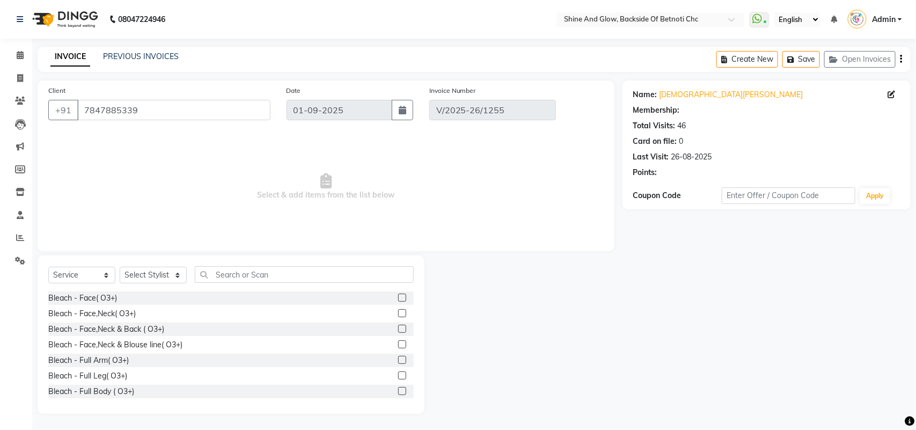
type input "26-08-2025"
select select "select"
select select "1: Object"
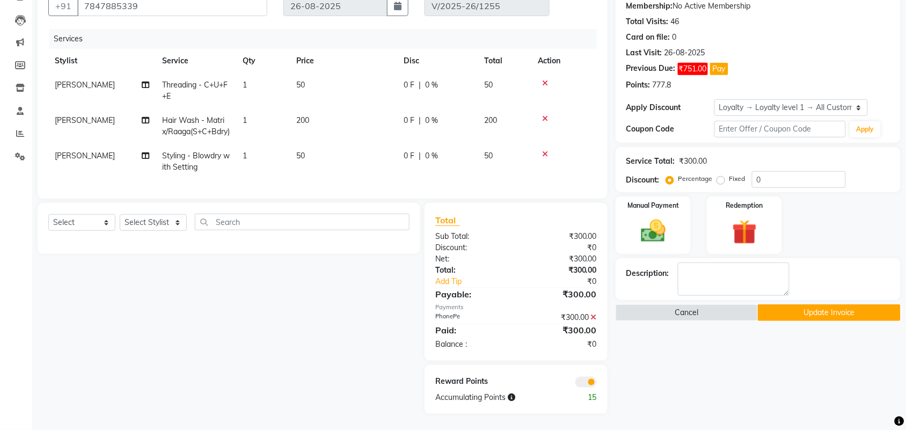
scroll to position [124, 0]
click at [593, 316] on icon at bounding box center [594, 317] width 6 height 8
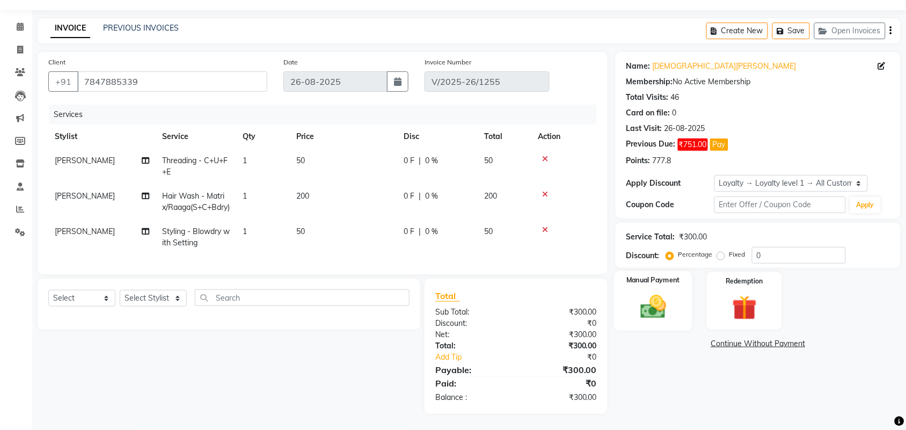
click at [679, 272] on div "Manual Payment" at bounding box center [653, 301] width 78 height 60
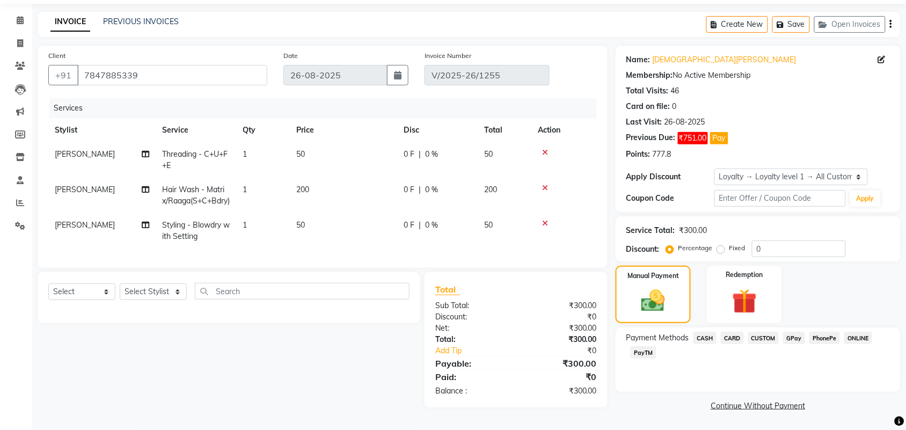
click at [700, 332] on span "CASH" at bounding box center [704, 338] width 23 height 12
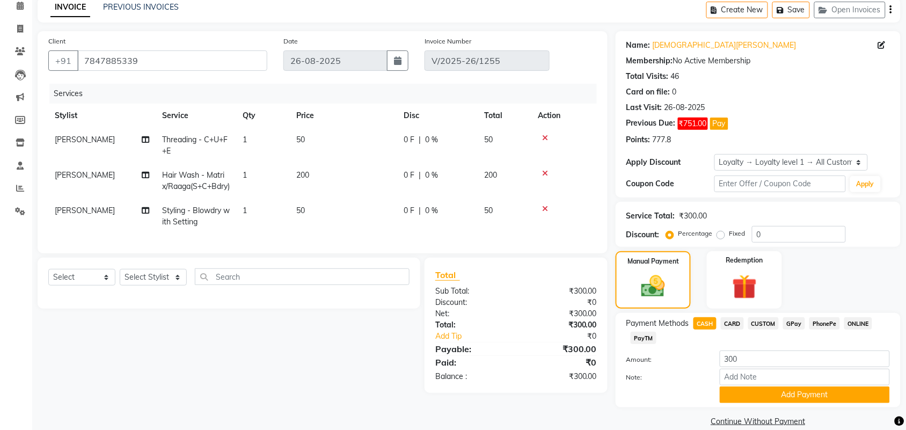
scroll to position [64, 0]
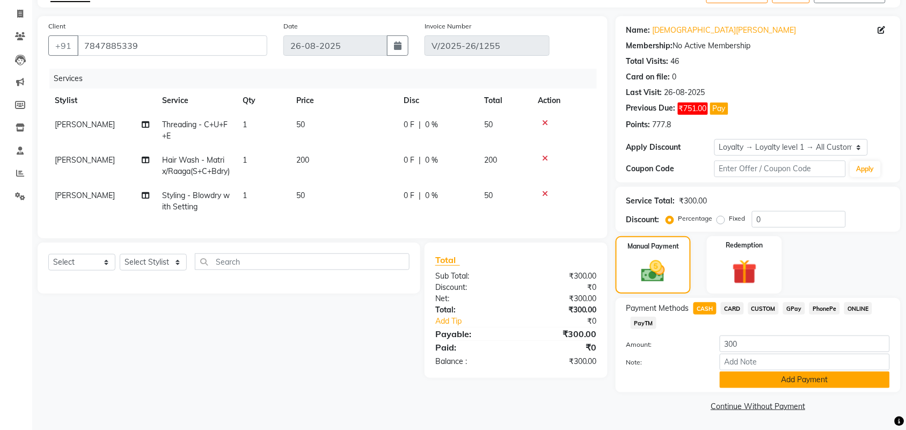
click at [772, 377] on button "Add Payment" at bounding box center [805, 379] width 170 height 17
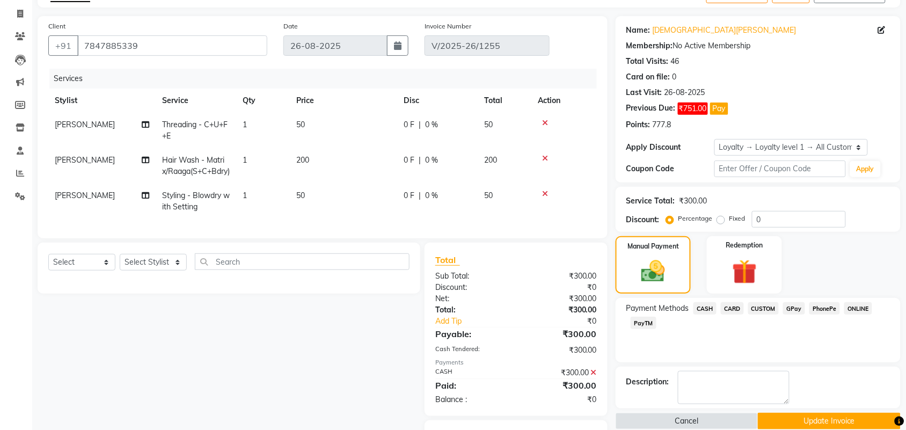
scroll to position [140, 0]
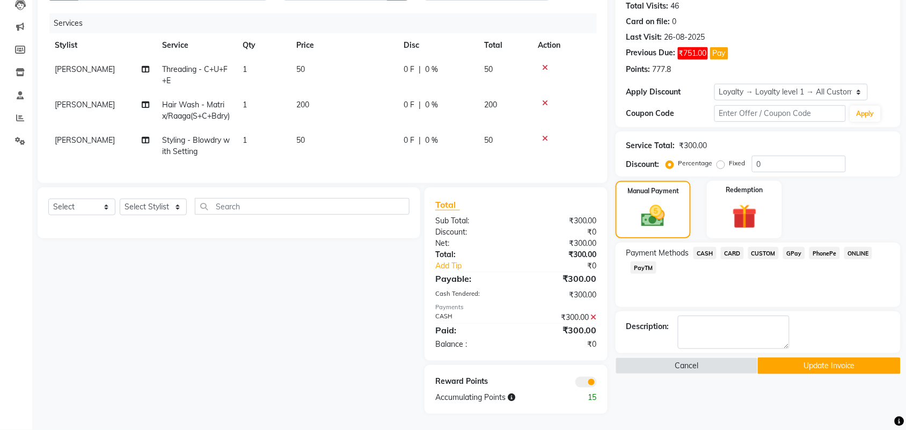
click at [803, 357] on button "Update Invoice" at bounding box center [829, 365] width 142 height 17
